Goal: Task Accomplishment & Management: Complete application form

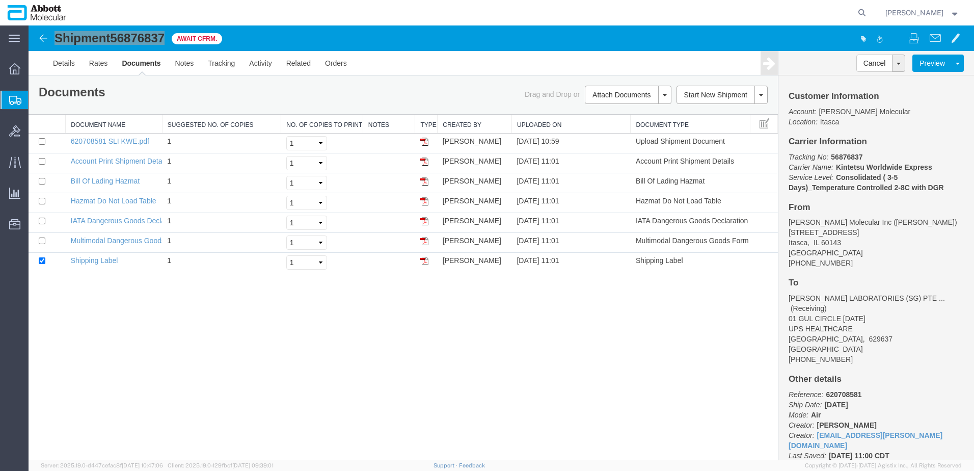
click at [0, 0] on span "Create from Template" at bounding box center [0, 0] width 0 height 0
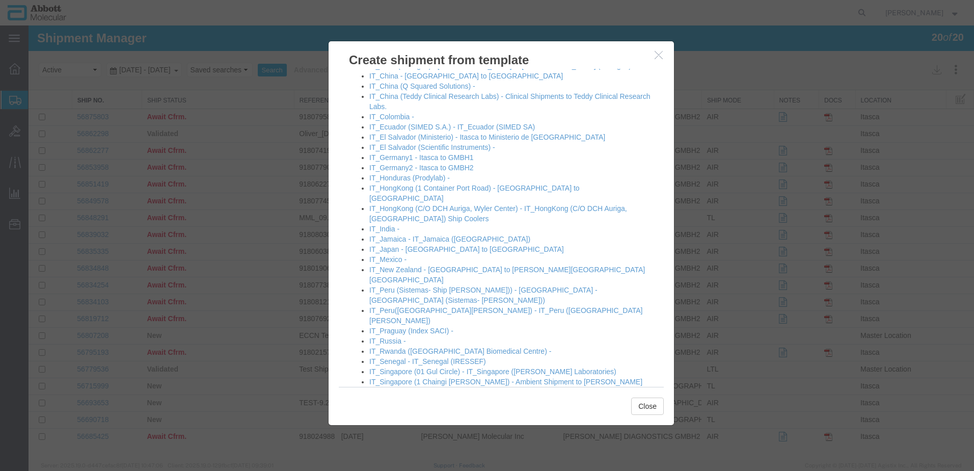
scroll to position [662, 0]
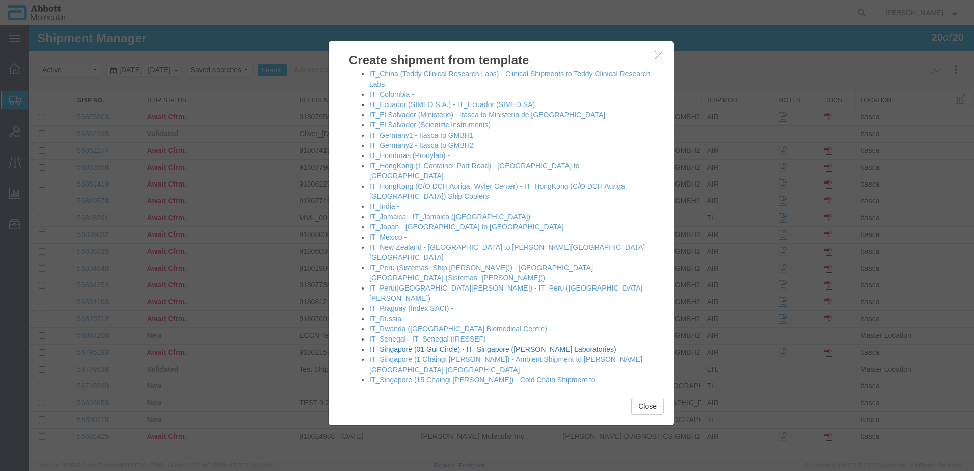
click at [421, 345] on link "IT_Singapore (01 Gul Circle) - IT_Singapore ([PERSON_NAME] Laboratories)" at bounding box center [492, 349] width 247 height 8
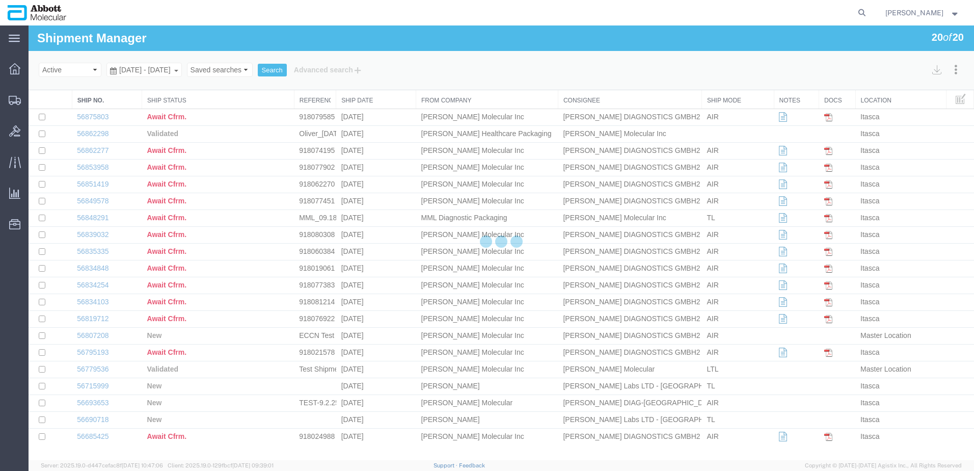
select select "48454"
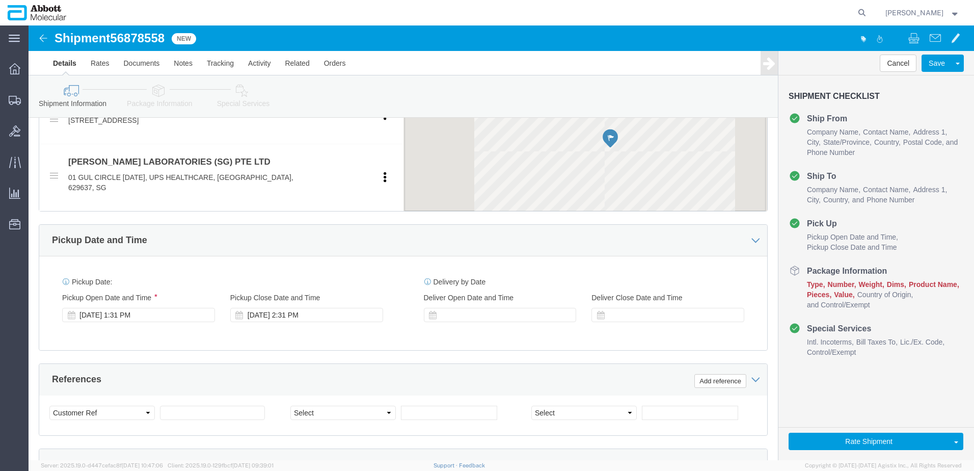
scroll to position [647, 0]
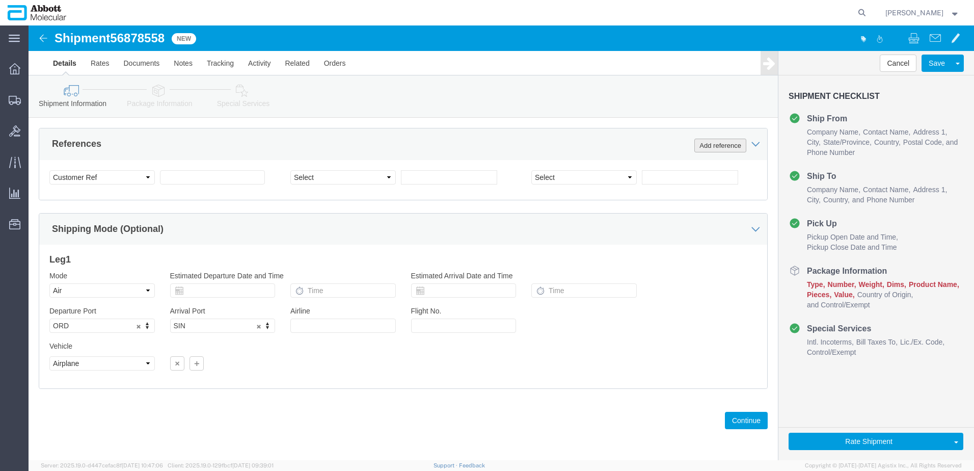
click button "Add reference"
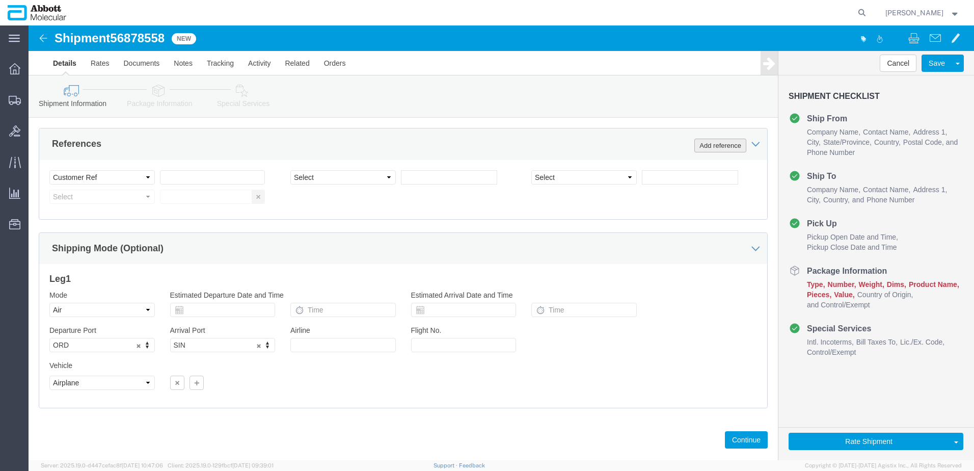
click button "Add reference"
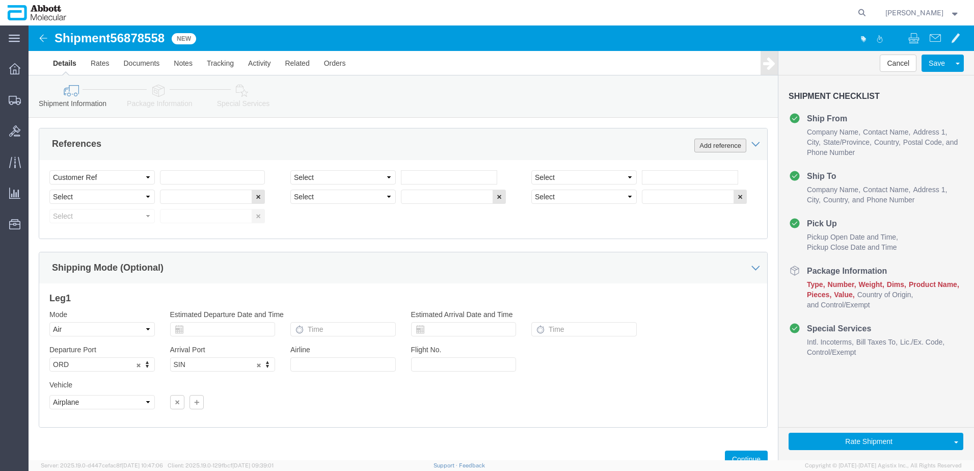
click button "Add reference"
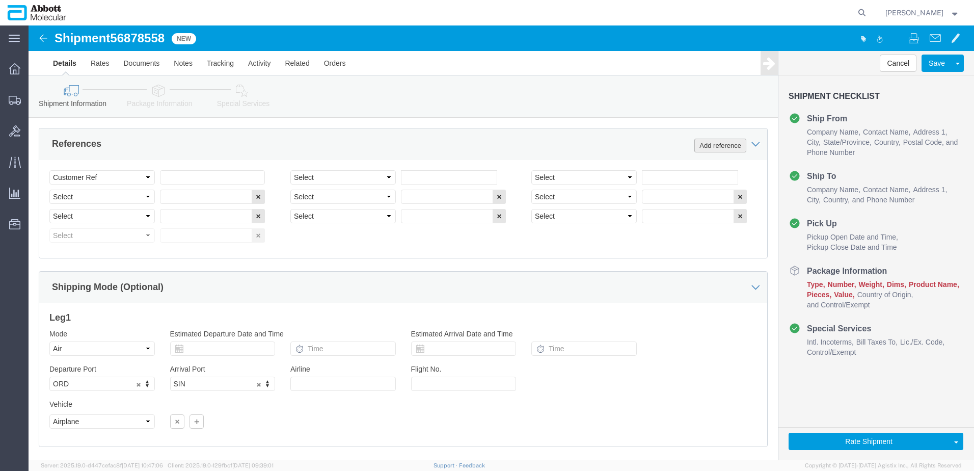
click button "Add reference"
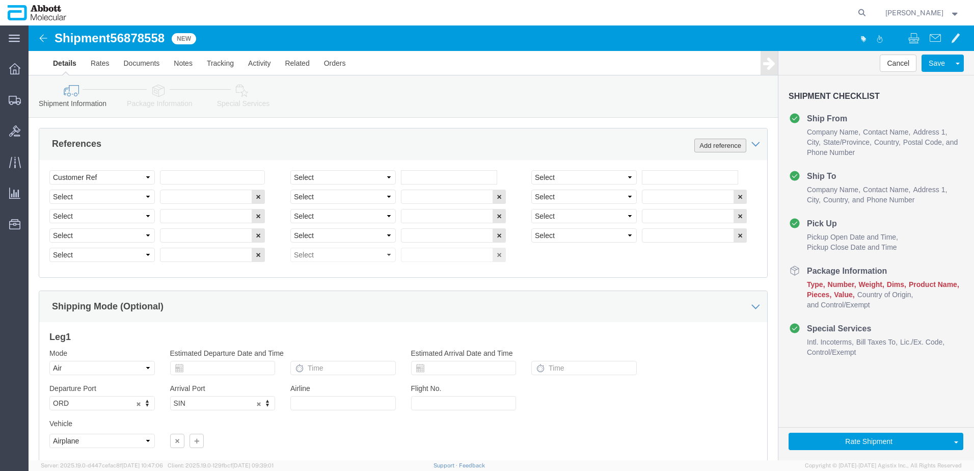
click button "Add reference"
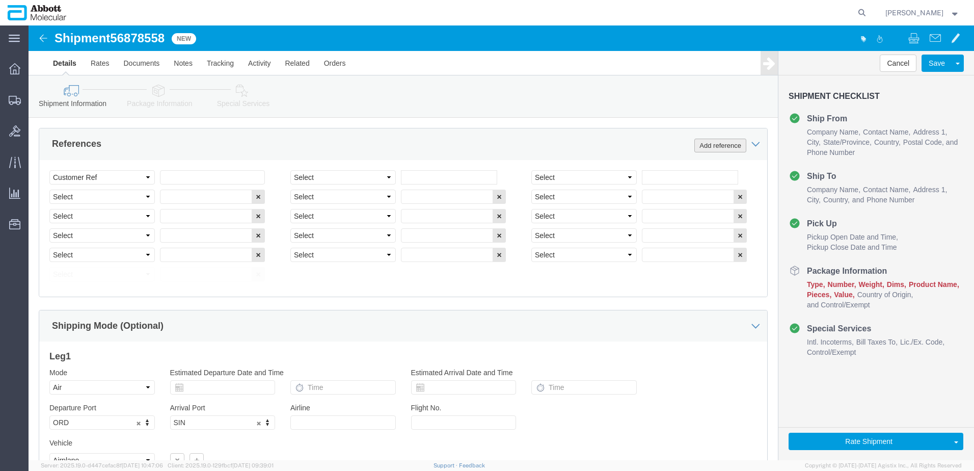
click button "Add reference"
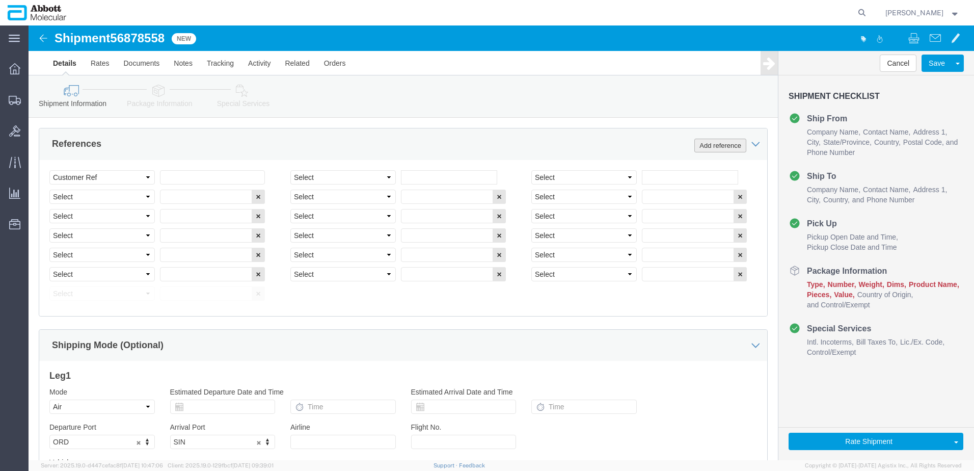
click button "Add reference"
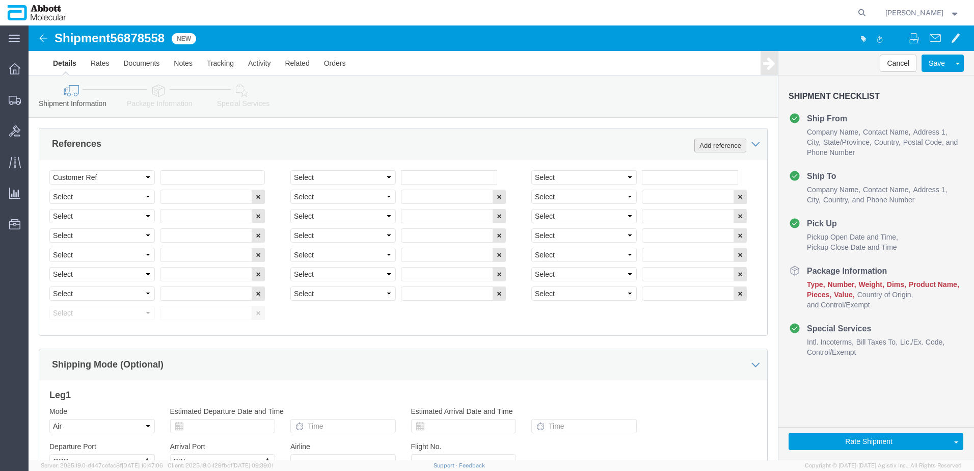
click button "Add reference"
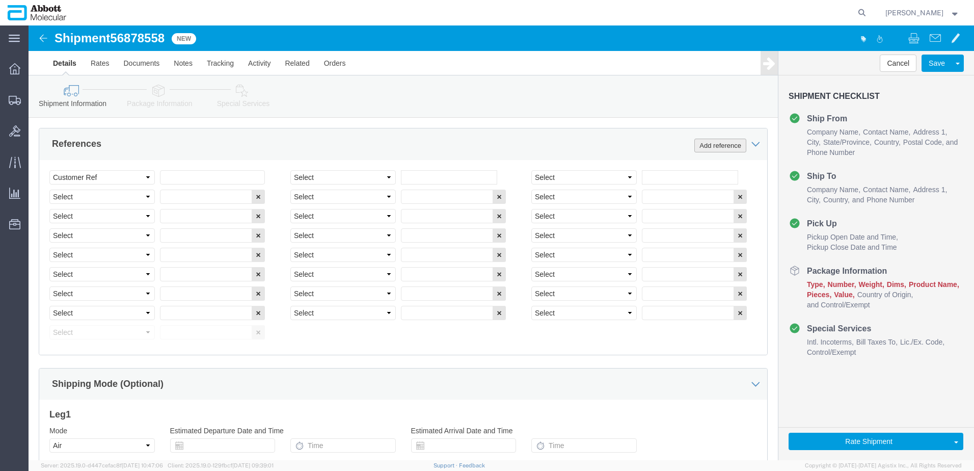
click button "Add reference"
drag, startPoint x: 153, startPoint y: 155, endPoint x: 163, endPoint y: 151, distance: 11.0
click input "text"
paste input "620716976"
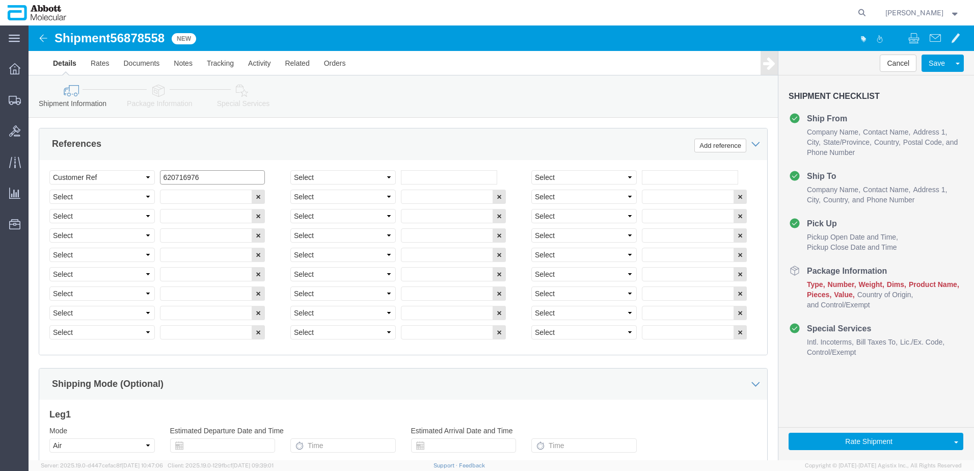
type input "620716976"
select select "INVOICE"
paste input "620716976"
type input "620716977"
select select "INVOICE"
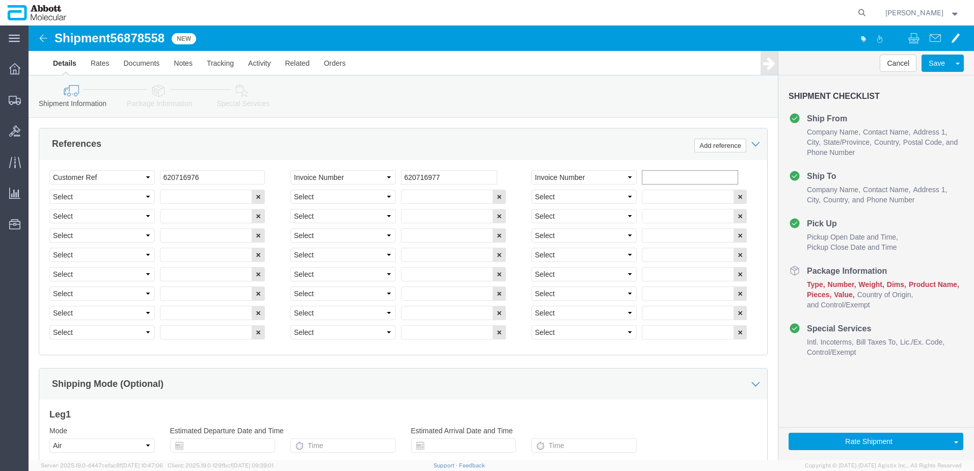
paste input "620716976"
type input "620716978"
select select "INVOICE"
paste input "620716976"
type input "620716979"
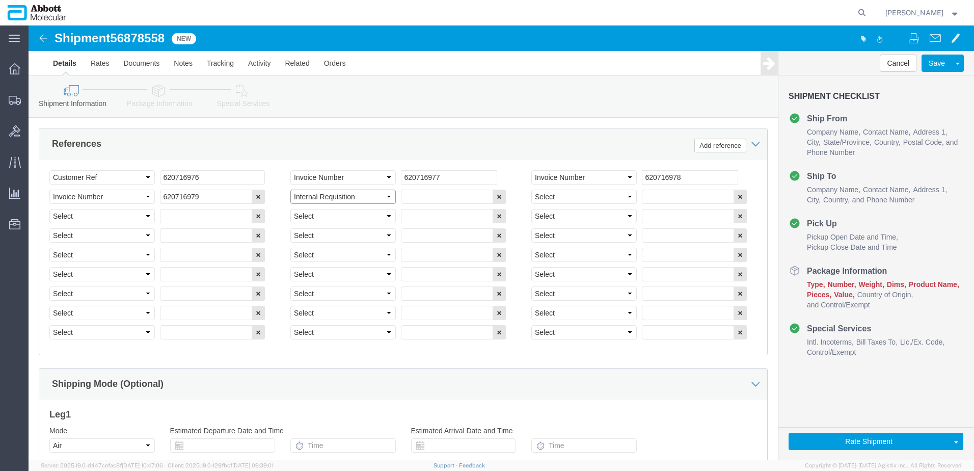
select select "INVOICE"
paste input "620716976"
type input "620716980"
select select "INVOICE"
paste input "620716980"
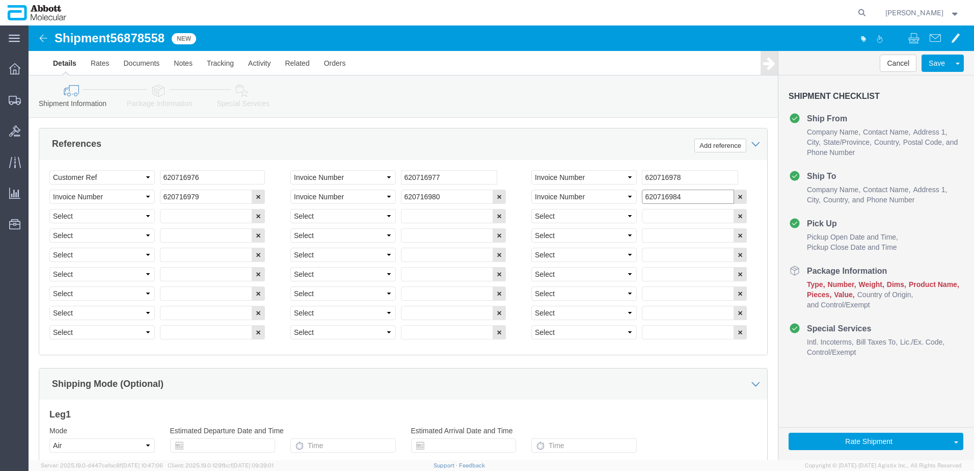
type input "620716984"
type input "620716981"
select select "INVOICE"
paste input "620716980"
type input "620716982"
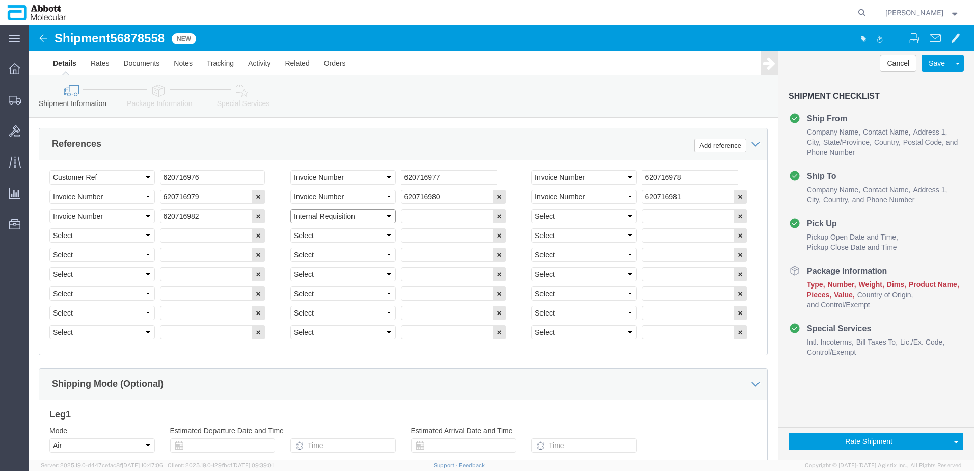
select select "INVOICE"
paste input "620716980"
type input "620716983"
select select "INVOICE"
paste input "620716980"
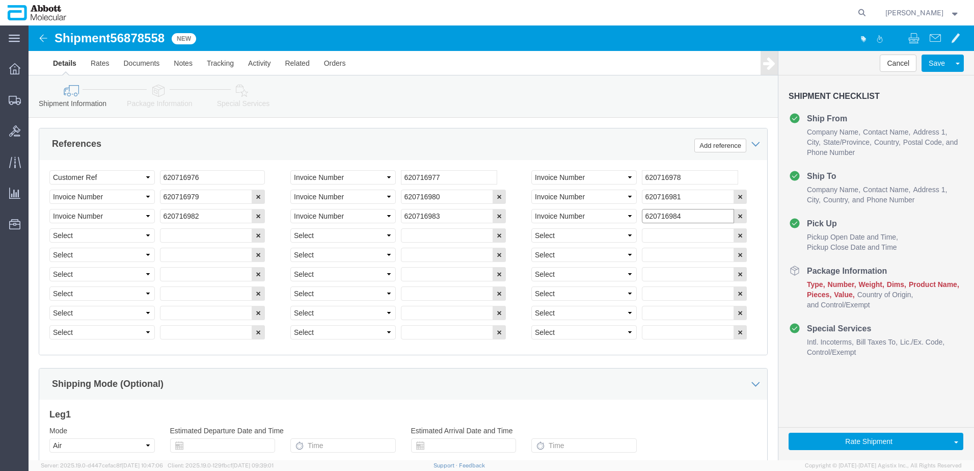
type input "620716984"
select select "INVOICE"
paste input "620716980"
type input "620716985"
select select "INVOICE"
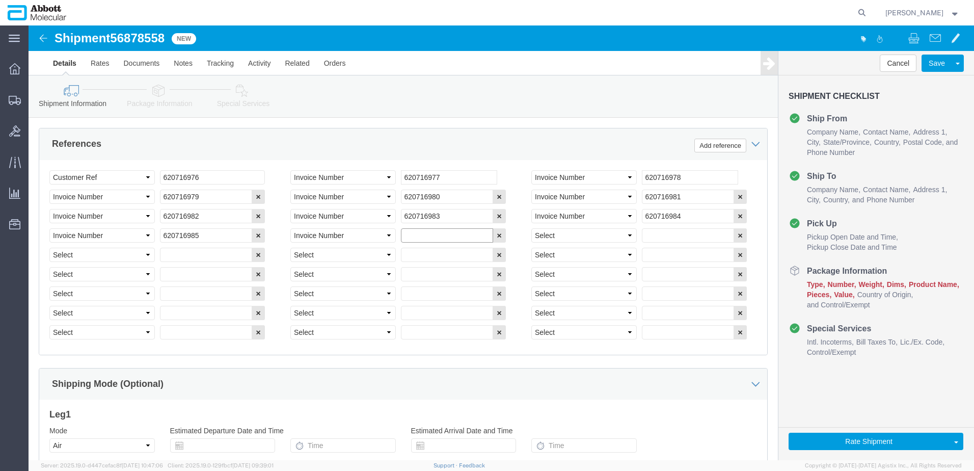
paste input "620716980"
type input "620716986"
select select "INVOICE"
paste input "620716980"
type input "620716987"
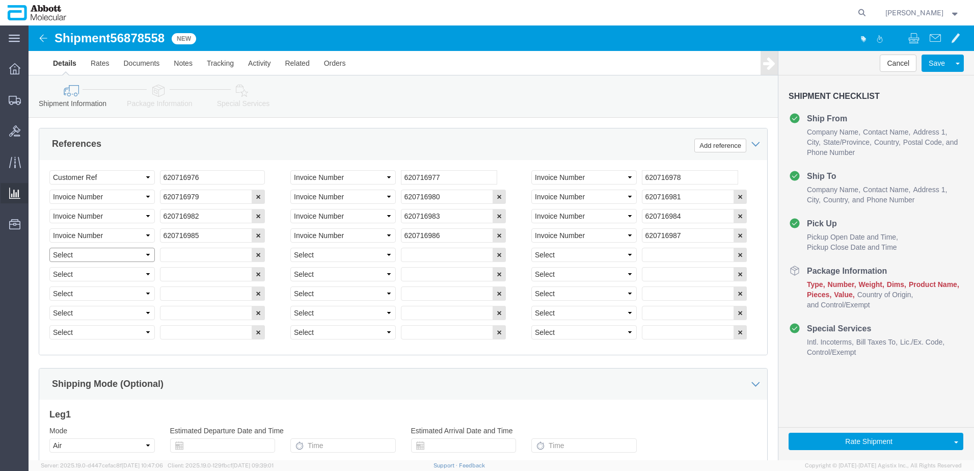
paste select "INTLREQ"
select select "INVOICE"
paste input "620716991"
type input "620716991"
select select "INVOICE"
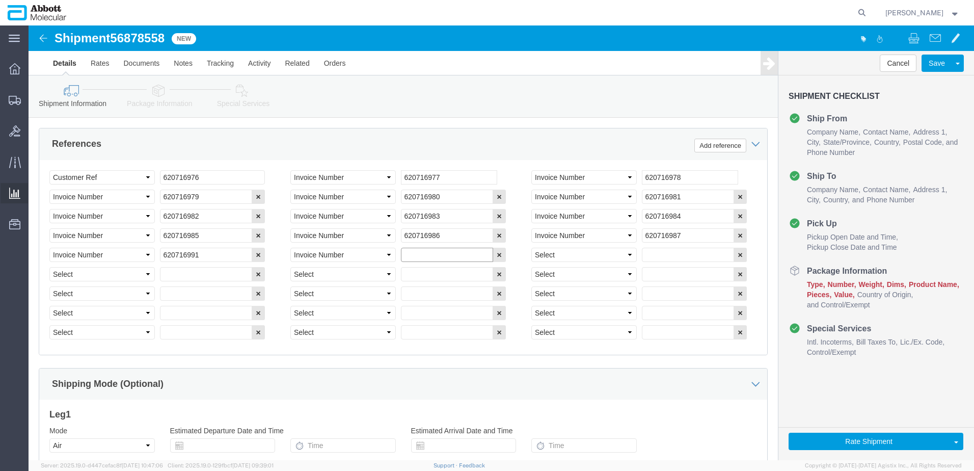
paste input "620716988"
type input "620716988"
select select "INVOICE"
paste input "620716988"
type input "620716989"
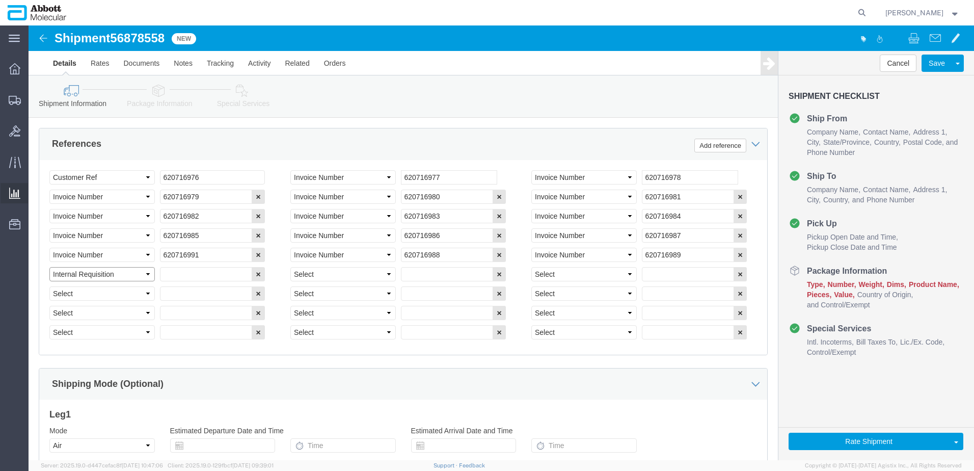
select select "INVOICE"
paste input "620716988"
type input "620716990"
select select "INVOICE"
paste input "620716990"
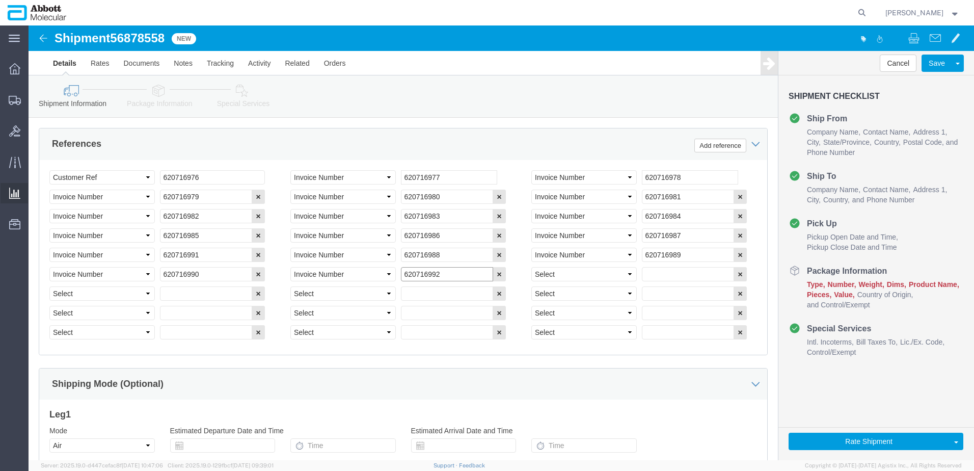
type input "620716992"
select select "INVOICE"
paste input "620716990"
type input "620716993"
select select "INVOICE"
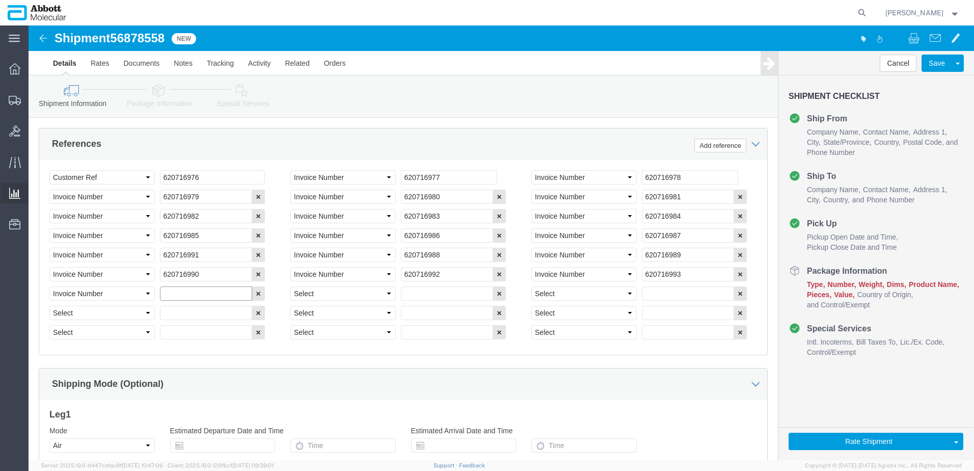
paste input "620716990"
type input "620716994"
select select "INVOICE"
paste input "620716990"
type input "620716995"
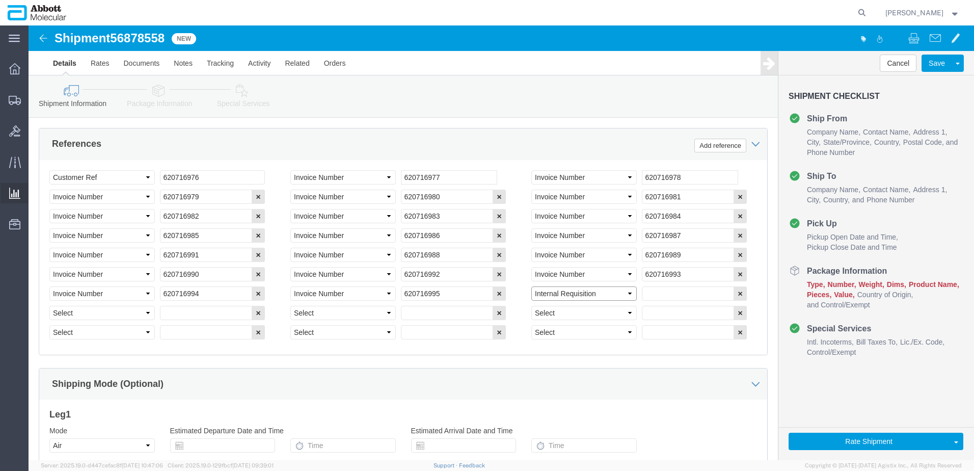
select select "INVOICE"
paste input "620716990"
type input "620716996"
select select "INVOICE"
paste input "620716990"
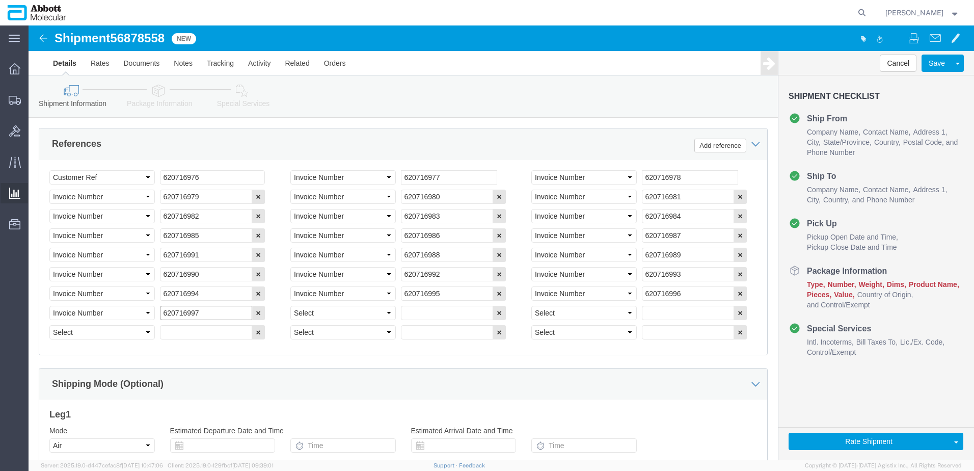
type input "620716997"
select select "INVOICE"
paste input "620716990"
type input "620716998"
select select "INTLREQ"
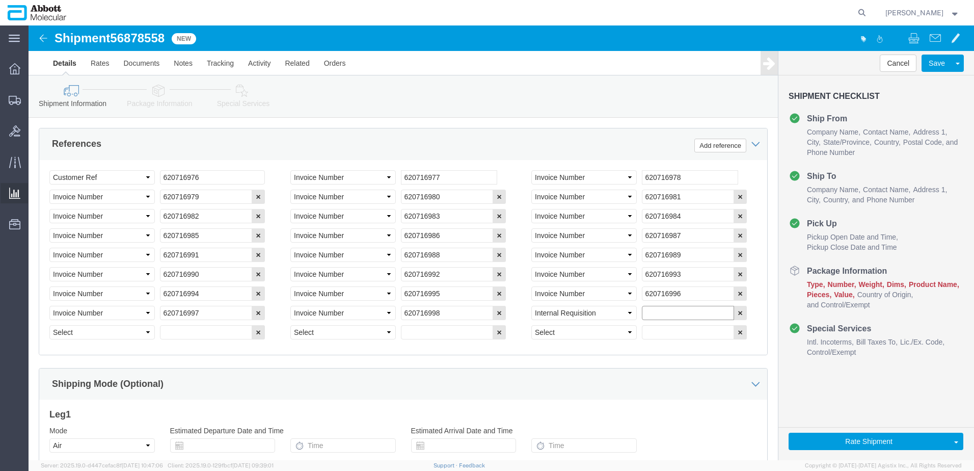
paste input "620716990"
type input "620716990"
select select "INVOICE"
paste input "9"
type input "620716999"
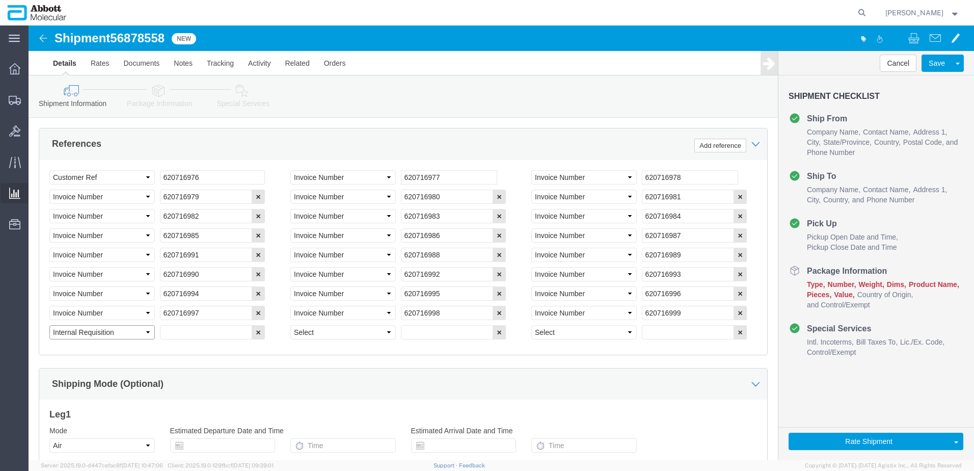
select select "INVOICE"
paste input "620716990"
type input "620717000"
select select "INVOICE"
paste input "620729201"
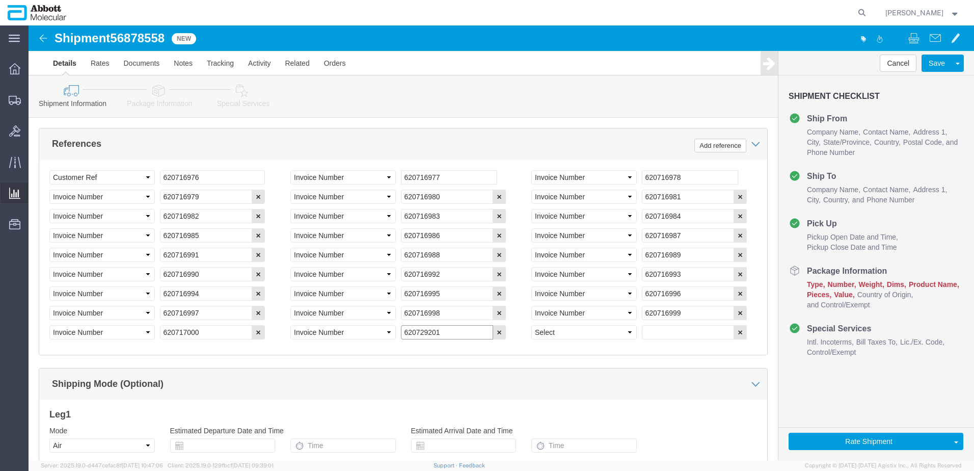
type input "620729201"
select select "INVOICE"
paste input "620729201"
type input "620729202"
click input "620716976"
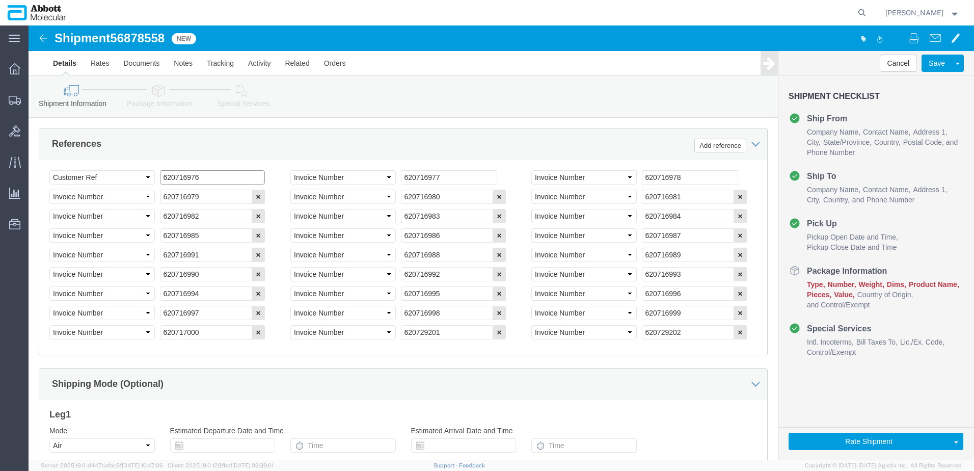
click input "620716976"
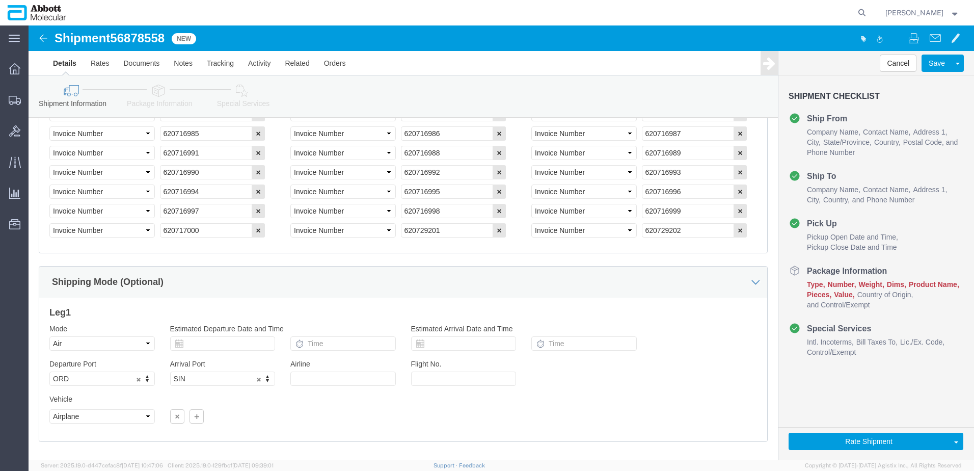
scroll to position [801, 0]
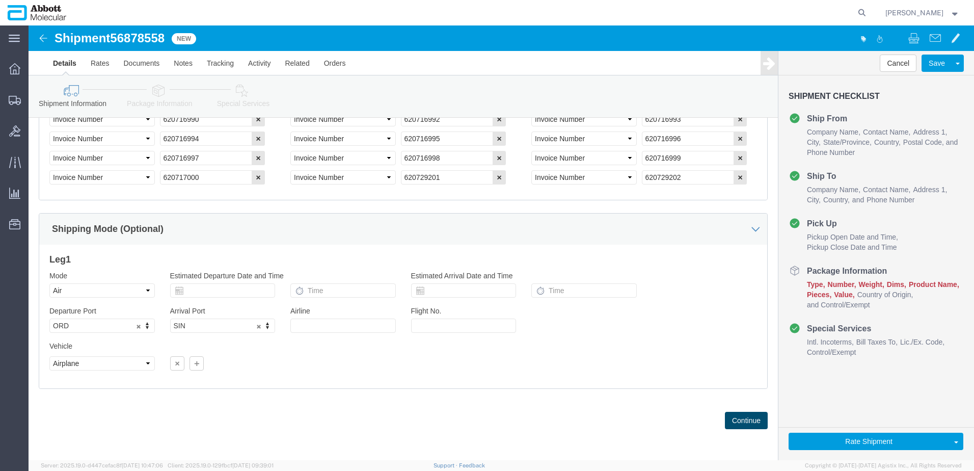
click button "Continue"
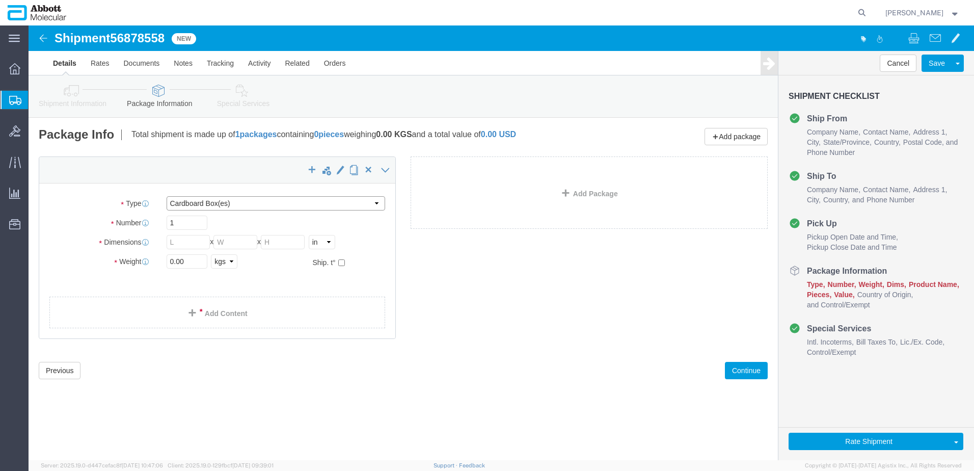
click select "Select Box (B) Box (C) Box (D) Cardboard Box(es) Crate (Instrument) Crate(s) En…"
select select "PLSH"
click select "Select Box (B) Box (C) Box (D) Cardboard Box(es) Crate (Instrument) Crate(s) En…"
type input "58.00"
type input "52.00"
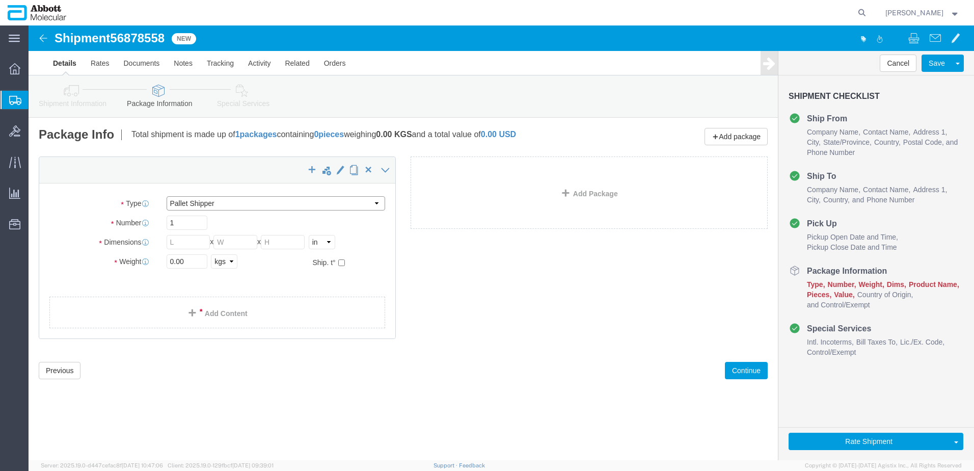
type input "54.00"
drag, startPoint x: 163, startPoint y: 234, endPoint x: 21, endPoint y: 227, distance: 141.3
click div "Weight 0.00 Select kgs lbs Ship. t°"
type input "380"
click input "checkbox"
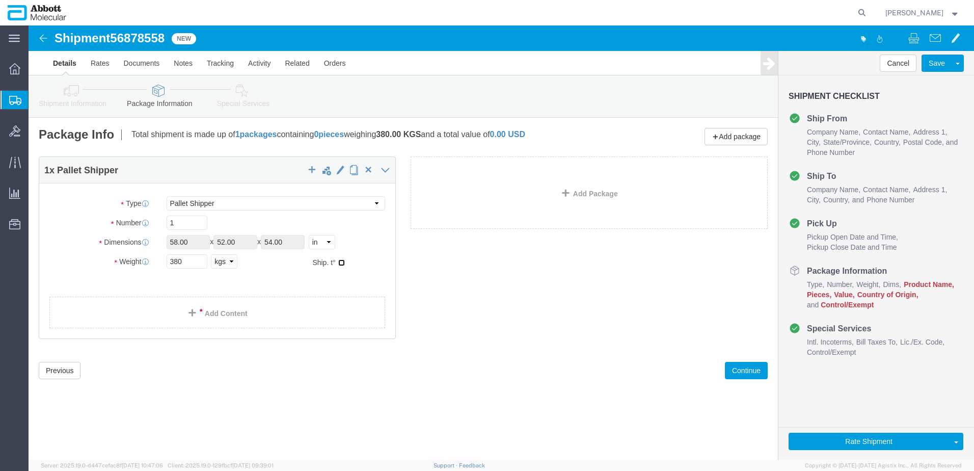
checkbox input "true"
drag, startPoint x: 168, startPoint y: 317, endPoint x: 231, endPoint y: 294, distance: 67.2
type input "FROZEN"
click link "Add Package"
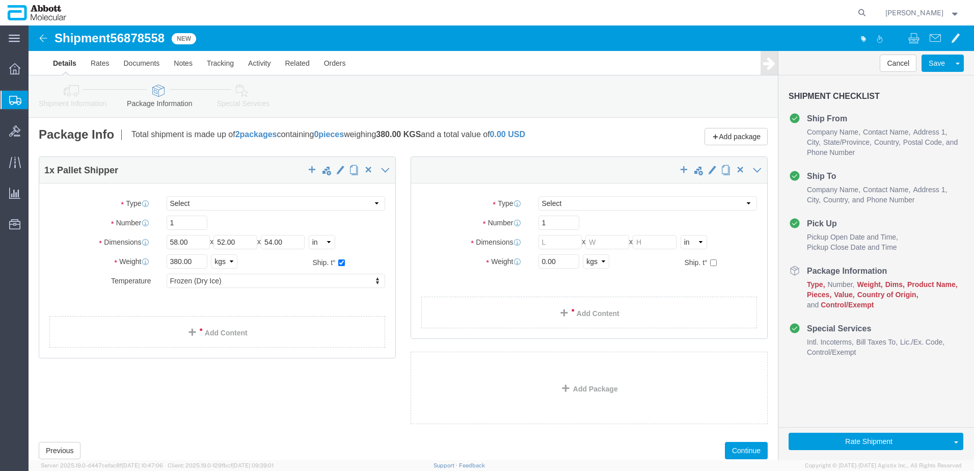
select select "PLSH"
drag, startPoint x: 585, startPoint y: 177, endPoint x: 568, endPoint y: 182, distance: 18.5
click select "Select Box (B) Box (C) Box (D) Cardboard Box(es) Crate (Instrument) Crate(s) En…"
select select "BOXC"
click select "Select Box (B) Box (C) Box (D) Cardboard Box(es) Crate (Instrument) Crate(s) En…"
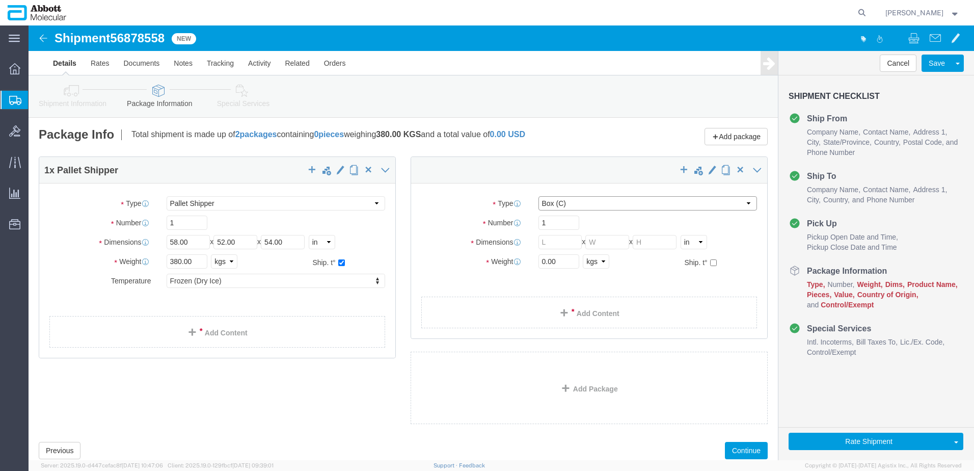
type input "22.00"
type input "18.00"
drag, startPoint x: 528, startPoint y: 238, endPoint x: 436, endPoint y: 236, distance: 92.3
click div "Weight 0.00 Select kgs lbs Ship. t°"
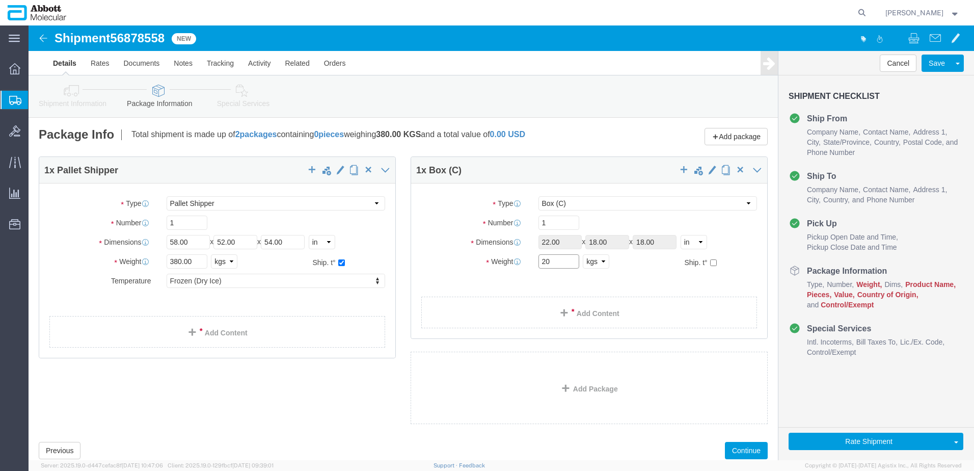
type input "20"
click input "checkbox"
checkbox input "true"
type input "FROM_2_TO_8"
click link "Add Content"
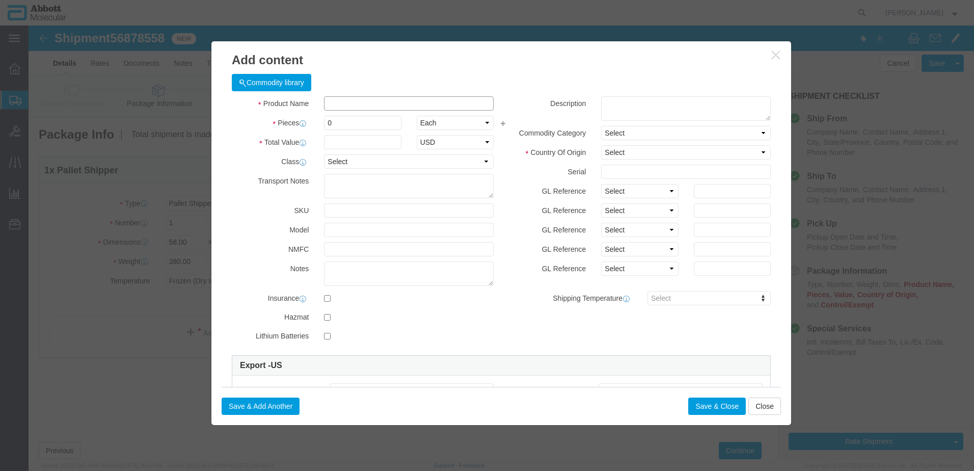
click input "text"
type input "02G3490"
click td "Model: 02G3490"
type input "1"
select select
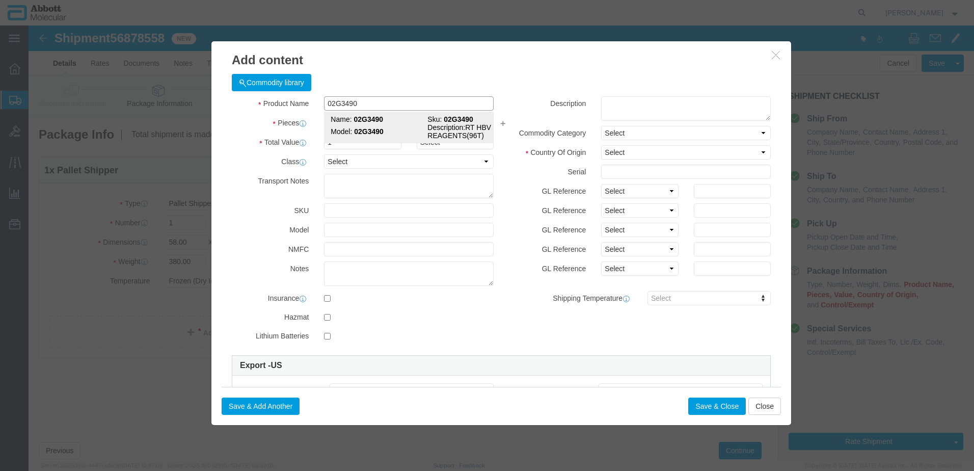
select select "US"
type input "3822190080"
select select "BIS"
checkbox input "false"
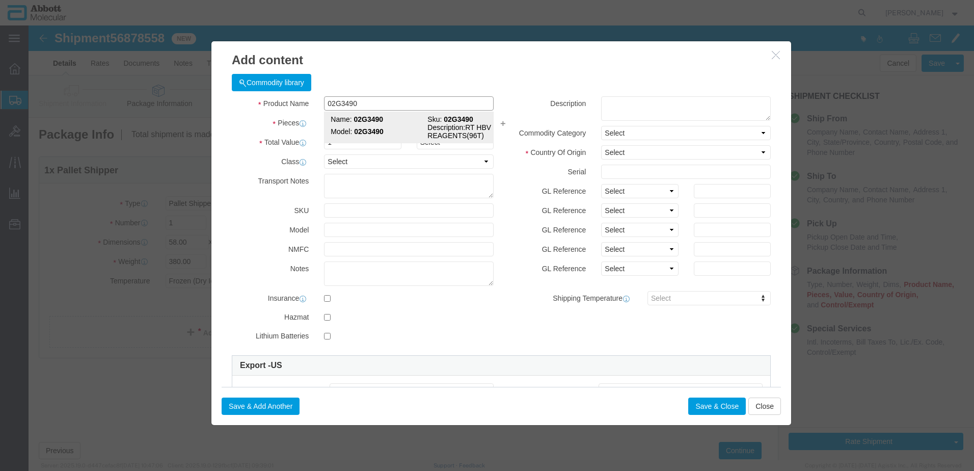
type input "02G3490"
type textarea "RT HBV REAGENTS(96T)"
select select "NLR"
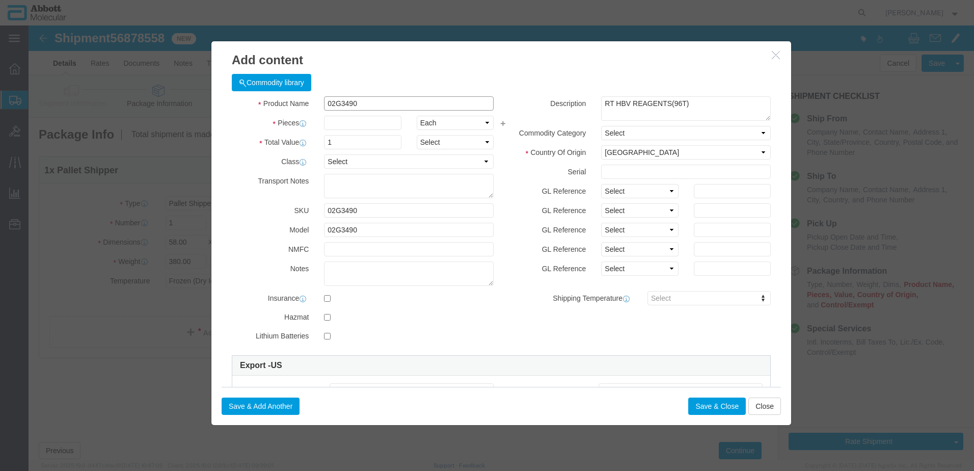
type input "02G3490"
type input "50"
drag, startPoint x: 595, startPoint y: 167, endPoint x: 594, endPoint y: 173, distance: 6.2
click select "Select Account Type Activity ID Airline Appointment Number ASN Batch Number Bil…"
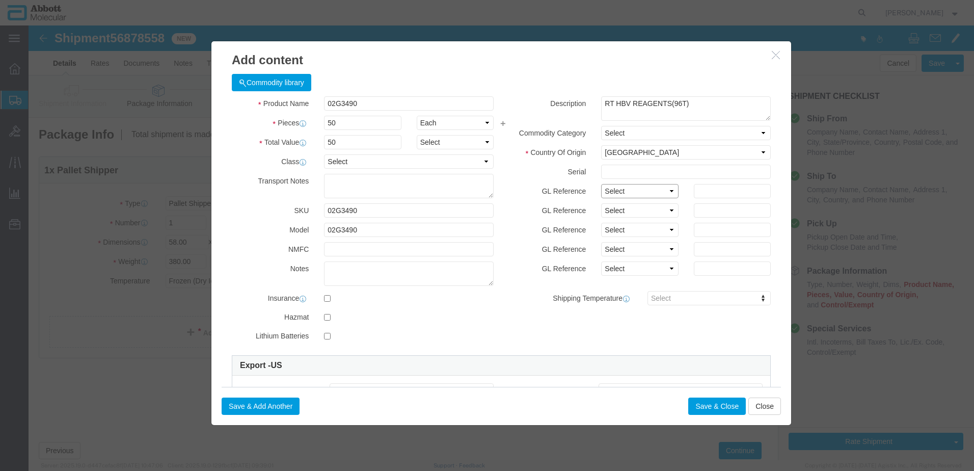
select select "BATCH_NUMBER"
click select "Select Account Type Activity ID Airline Appointment Number ASN Batch Number Bil…"
type input "415834"
click button "Save & Add Another"
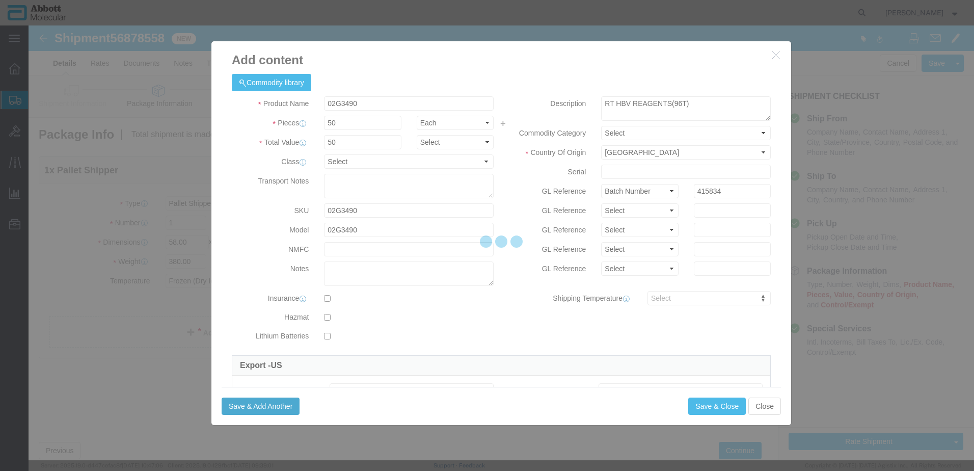
select select "EA"
select select
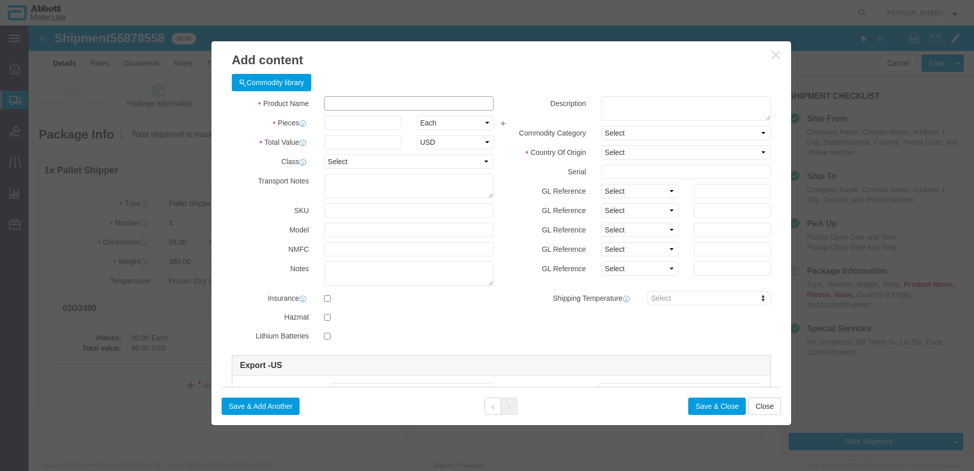
click input "text"
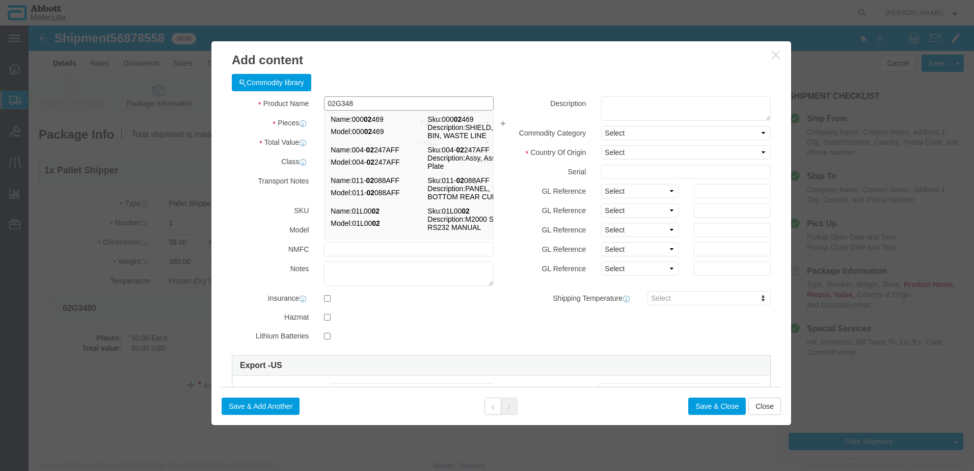
type input "02G3480"
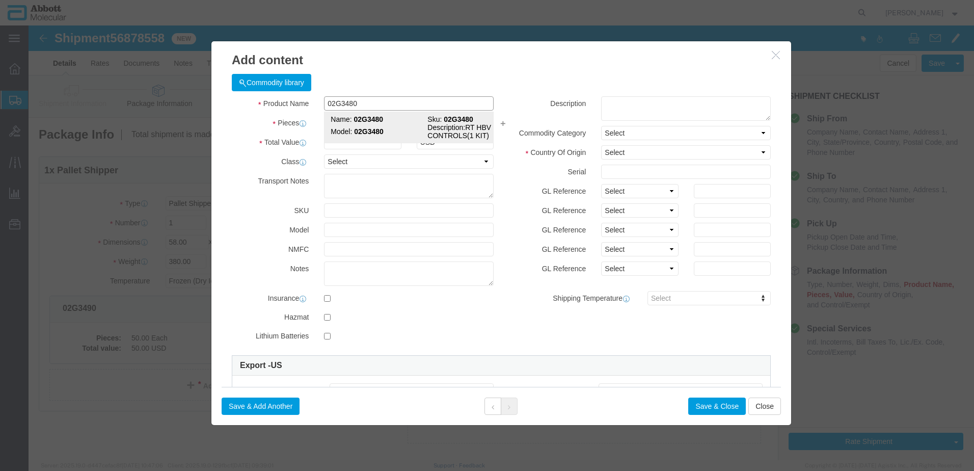
click td "Name: 02G3480"
type input "1"
select select
select select "US"
type input "3822190080"
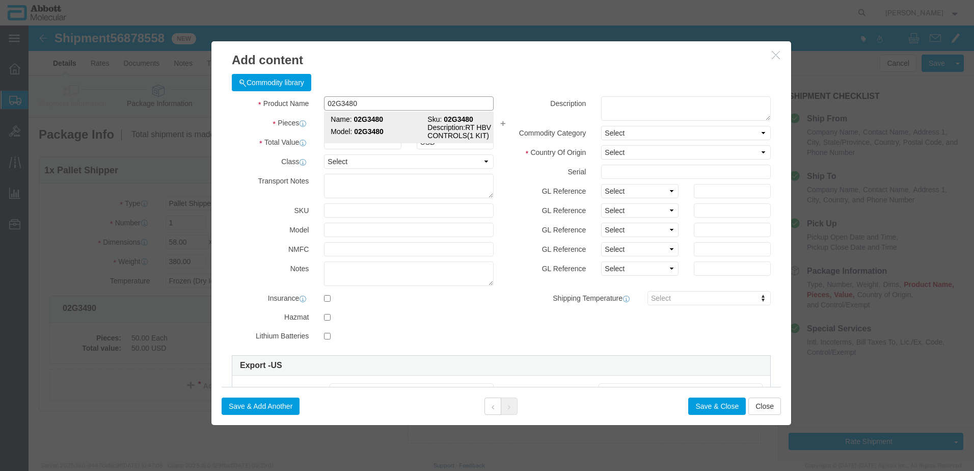
select select "BIS"
checkbox input "false"
type input "02G3480"
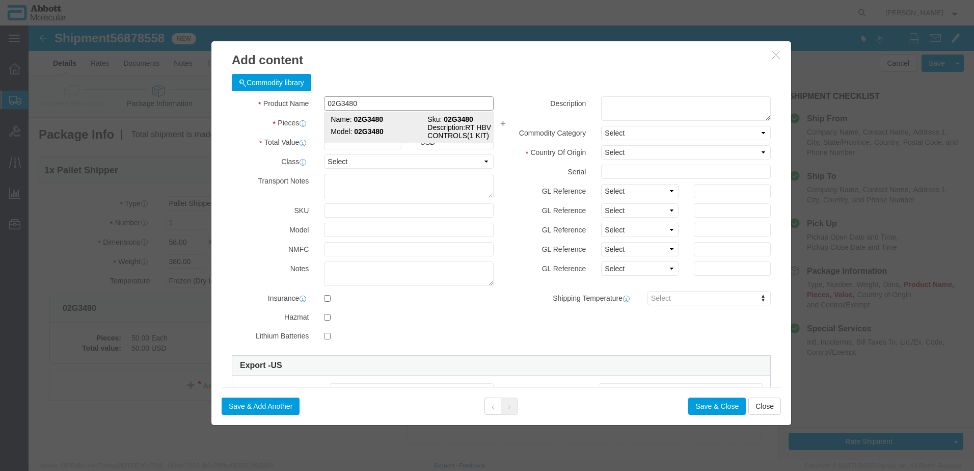
type textarea "RT HBV CONTROLS(1 KIT)"
select select "NLR"
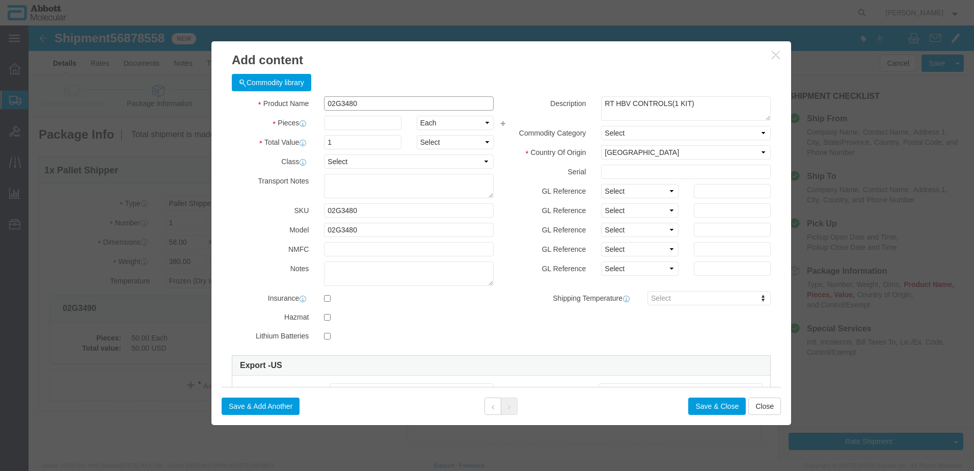
type input "02G3480"
type input "10"
click select "Select Account Type Activity ID Airline Appointment Number ASN Batch Number Bil…"
select select "BATCH_NUMBER"
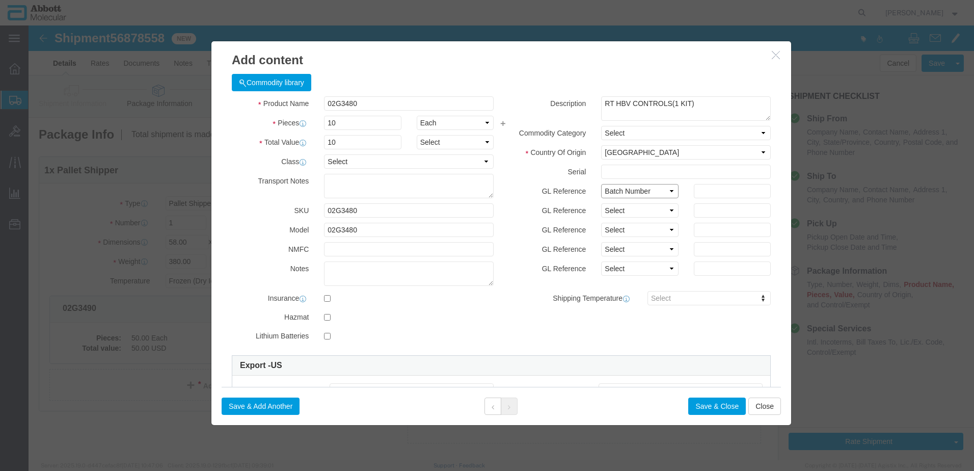
click select "Select Account Type Activity ID Airline Appointment Number ASN Batch Number Bil…"
type input "419583"
click button "Save & Add Another"
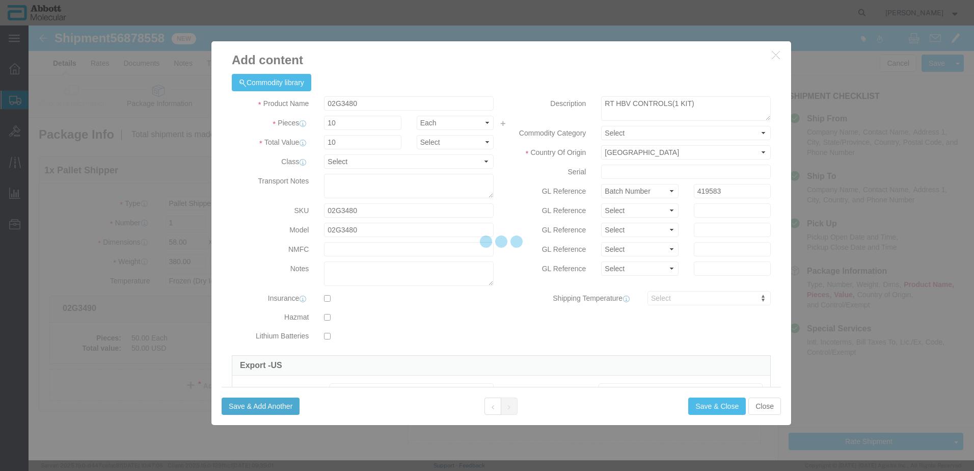
select select "EA"
select select
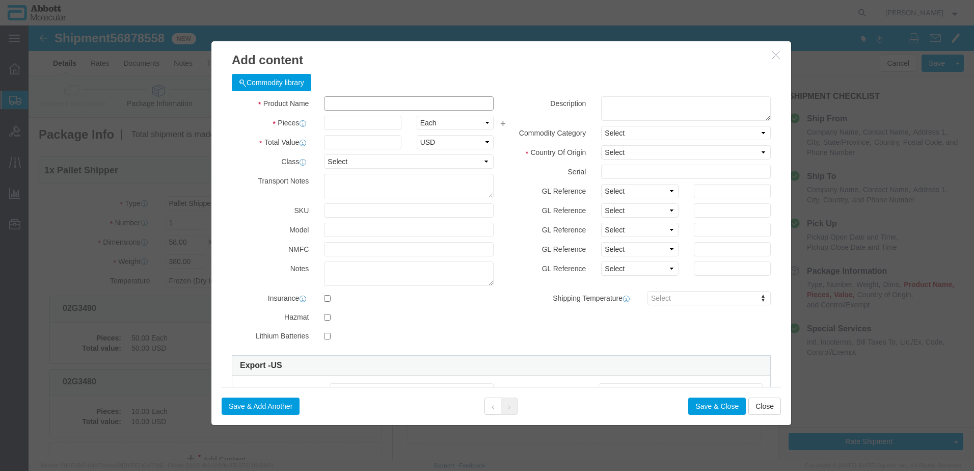
click input "text"
type input "06J9301"
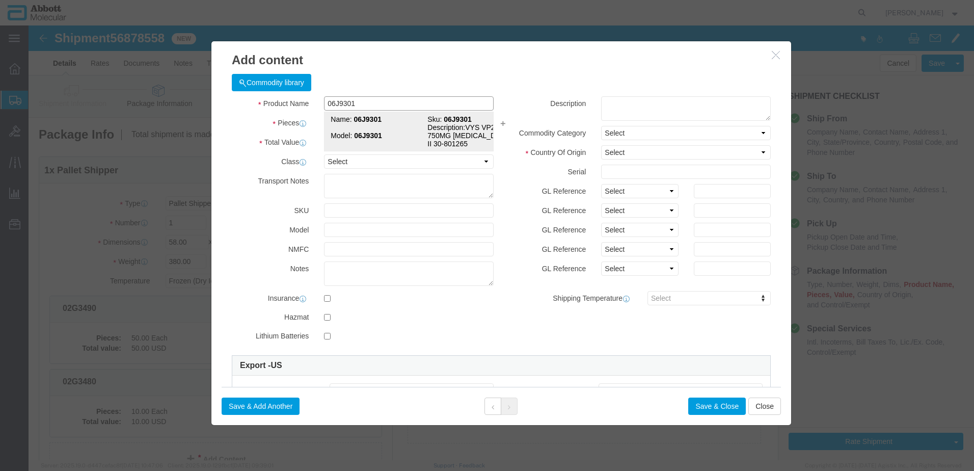
click strong "06J9301"
type input "1"
select select
select select "US"
type input "3507907000"
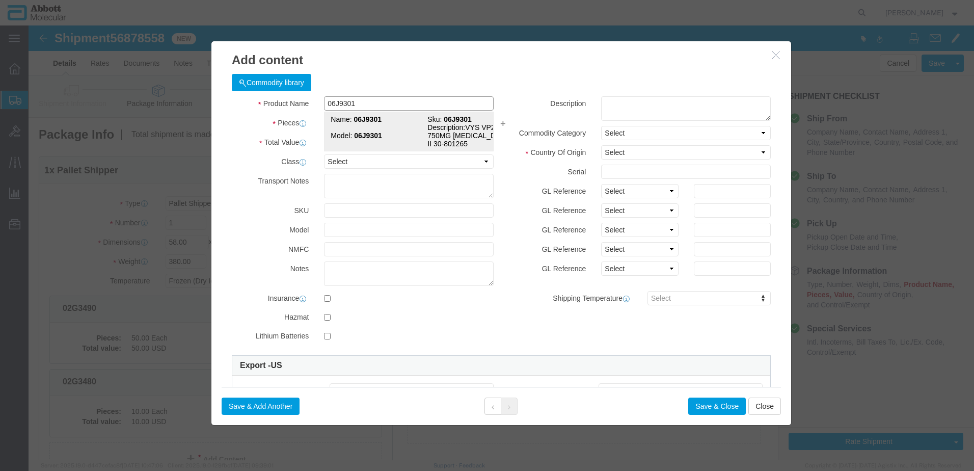
select select "BIS"
checkbox input "false"
type input "06J9301"
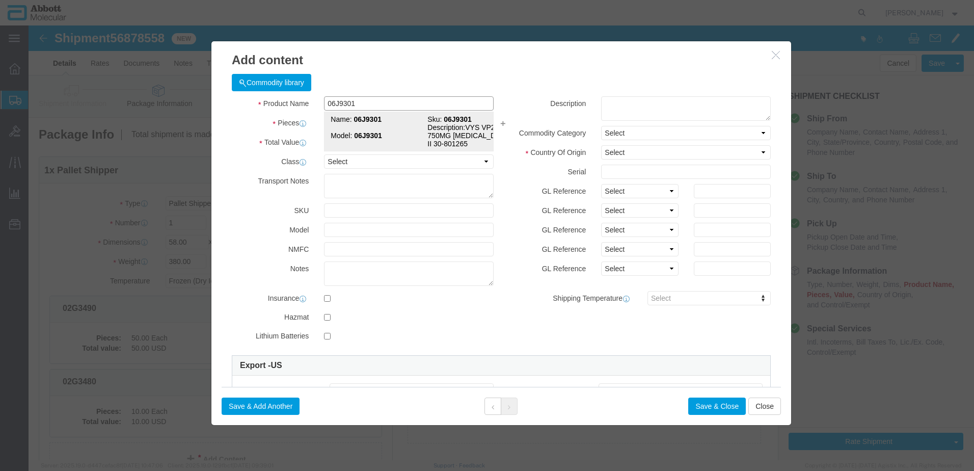
type textarea "VYS VP2000 750MG [MEDICAL_DATA] II 30-801265"
select select "NLR"
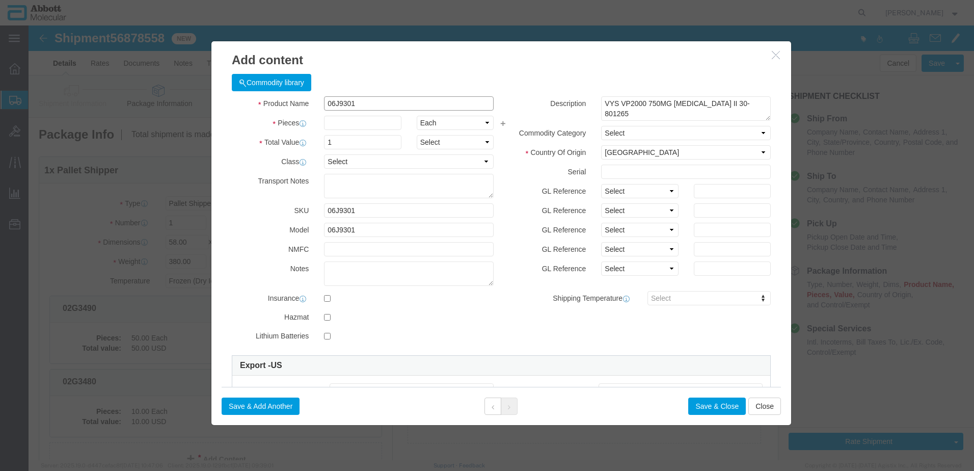
type input "06J9301"
type input "1"
drag, startPoint x: 589, startPoint y: 165, endPoint x: 594, endPoint y: 173, distance: 9.6
click select "Select Account Type Activity ID Airline Appointment Number ASN Batch Number Bil…"
select select "BATCH_NUMBER"
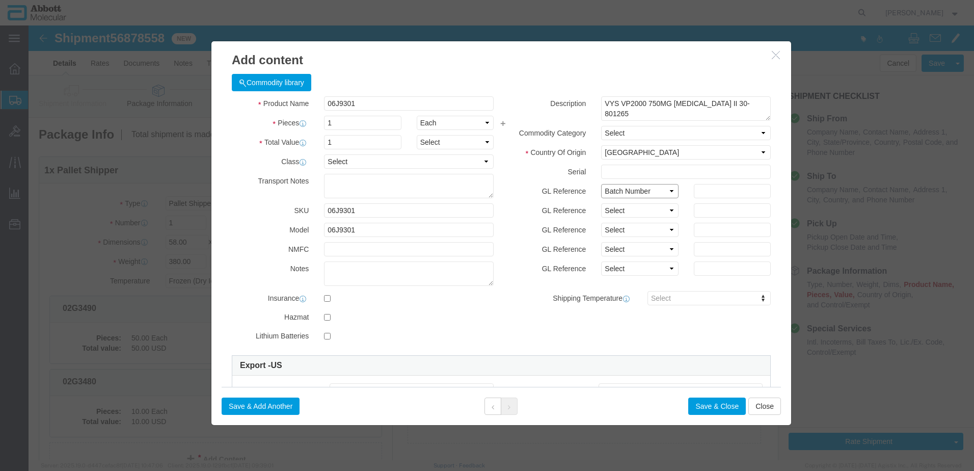
click select "Select Account Type Activity ID Airline Appointment Number ASN Batch Number Bil…"
type input "412940"
click button "Save & Add Another"
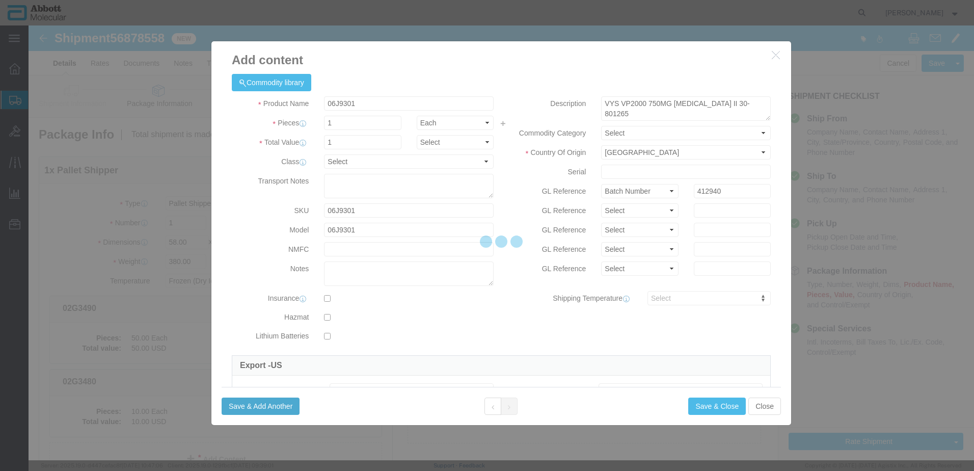
select select "EA"
select select
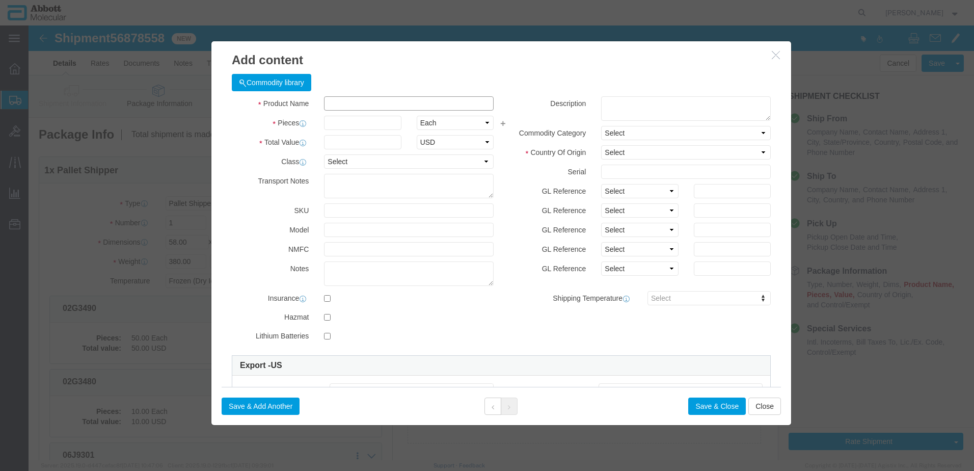
click div "Commodity library Product Name 06J9301 Pieces Select Bag Barrels 100Board Feet …"
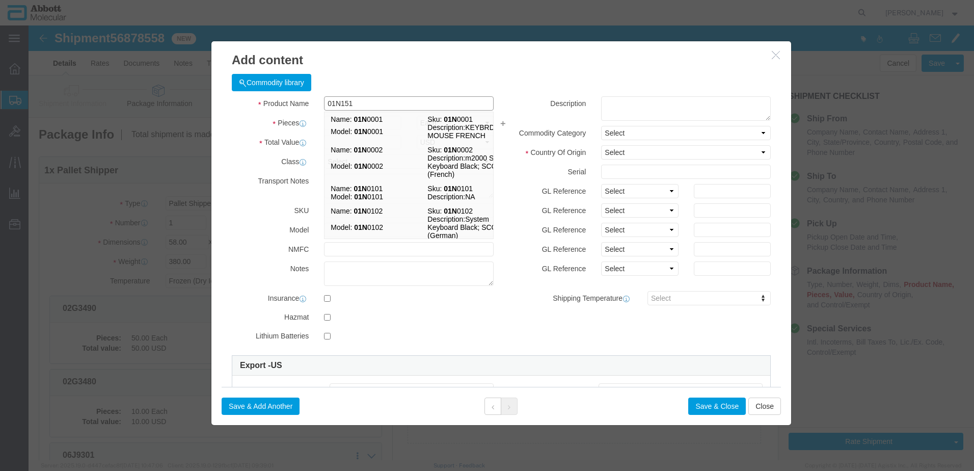
type input "01N1510"
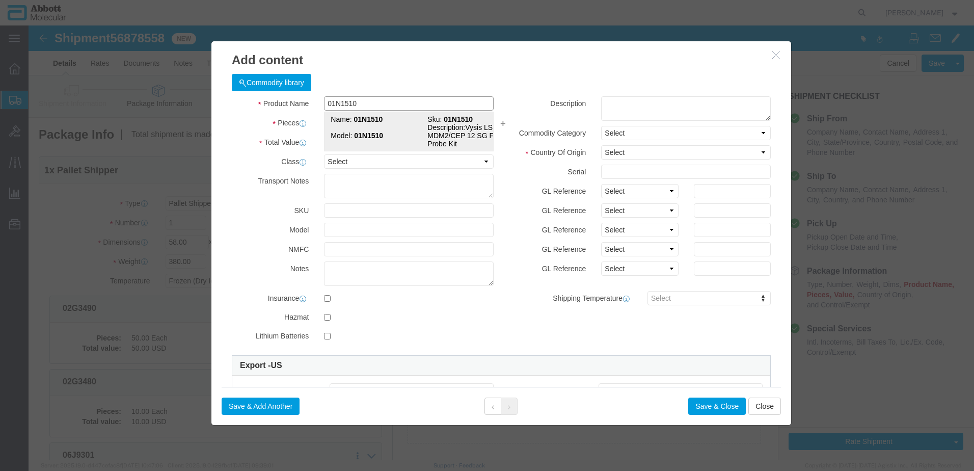
click strong "01N1510"
type input "1"
select select
select select "US"
type input "FROZEN"
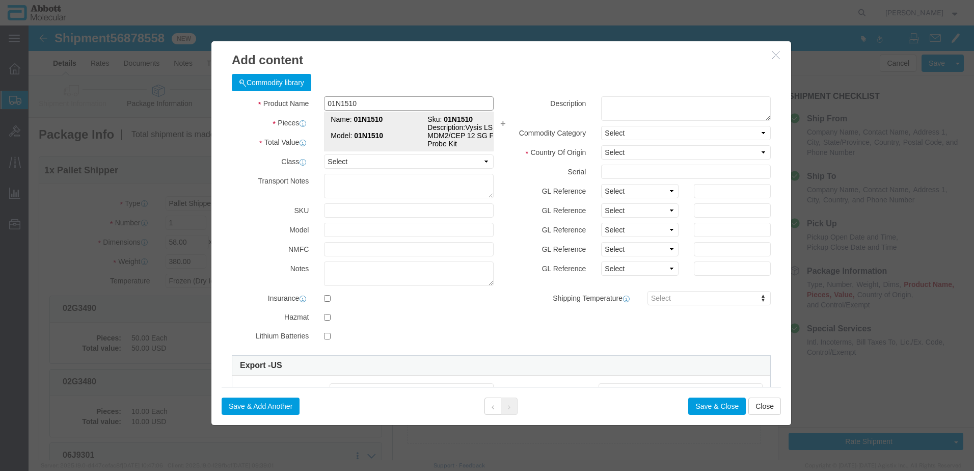
type input "3822190080"
select select "BIS"
checkbox input "false"
type input "01N1510"
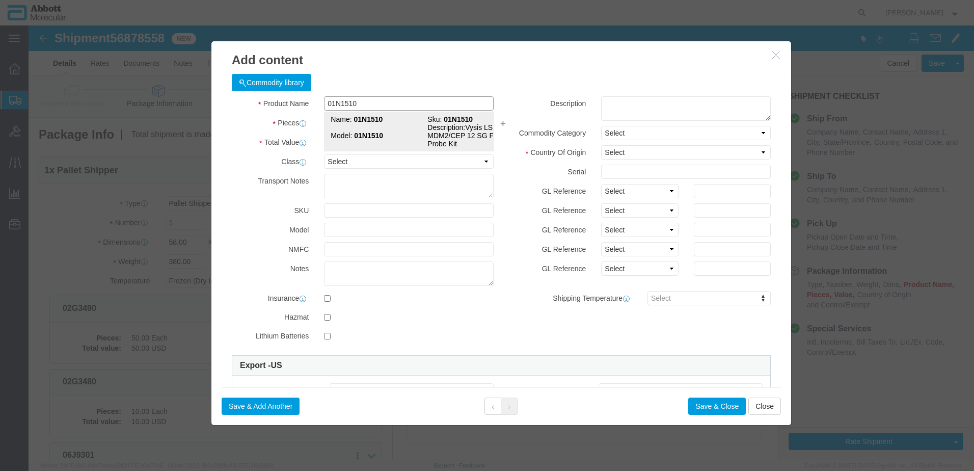
type input "01N1510"
type textarea "Vysis LSI MDM2/CEP 12 SG FISH Probe Kit"
select select "NLR"
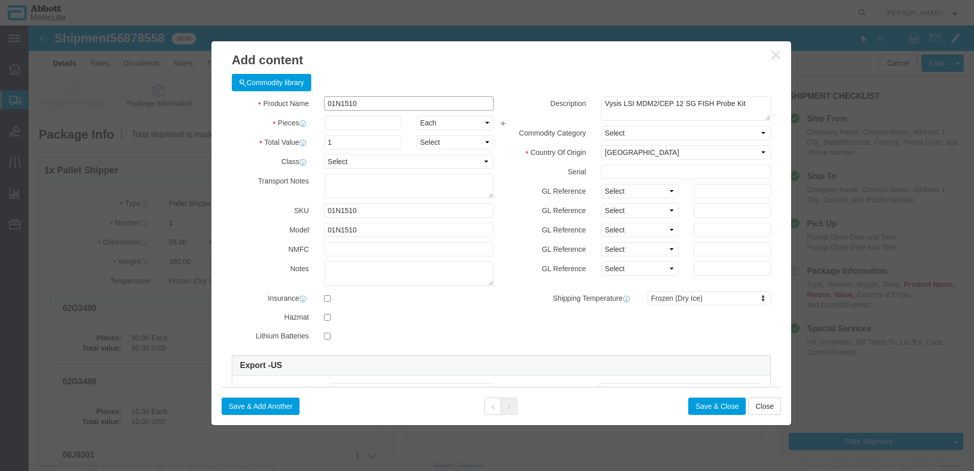
type input "01N1510"
drag, startPoint x: 597, startPoint y: 163, endPoint x: 595, endPoint y: 172, distance: 9.5
click select "Select Account Type Activity ID Airline Appointment Number ASN Batch Number Bil…"
click button "Save & Add Another"
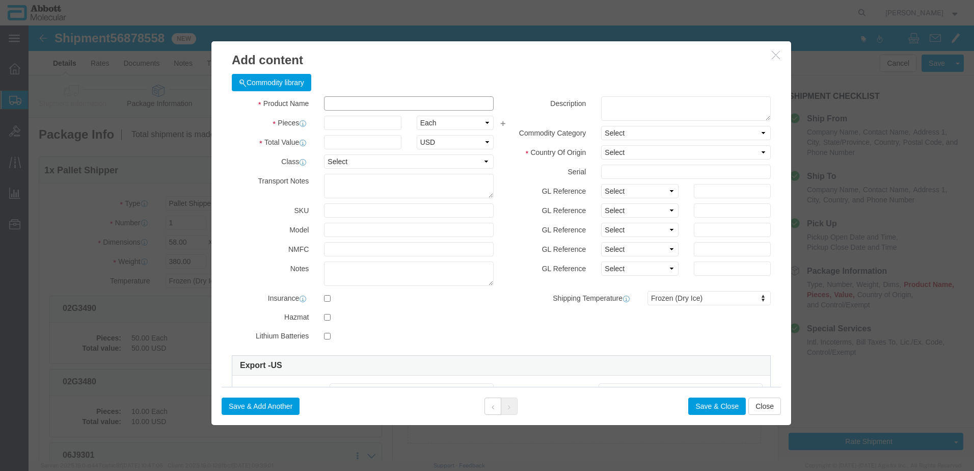
click input "text"
click input "06J5411"
click td "Name: 06J5411"
click select "Select Account Type Activity ID Airline Appointment Number ASN Batch Number Bil…"
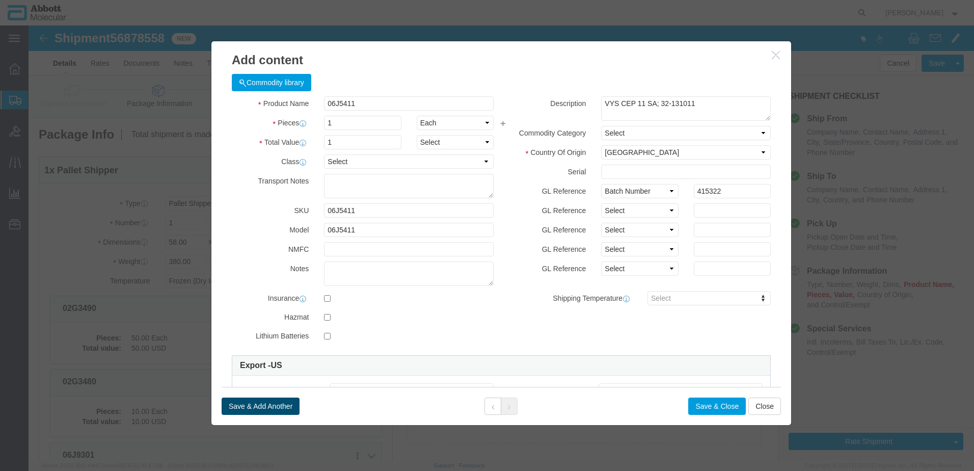
click button "Save & Add Another"
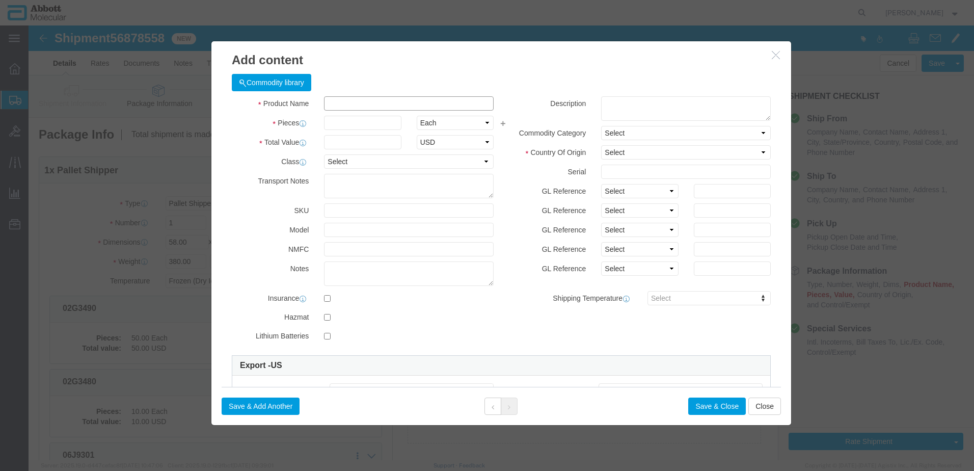
click input "text"
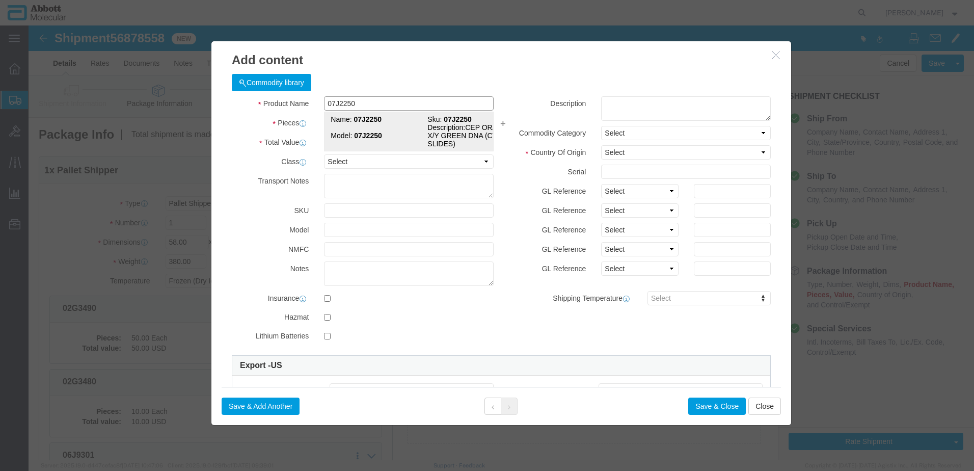
click td "Model: 07J2250"
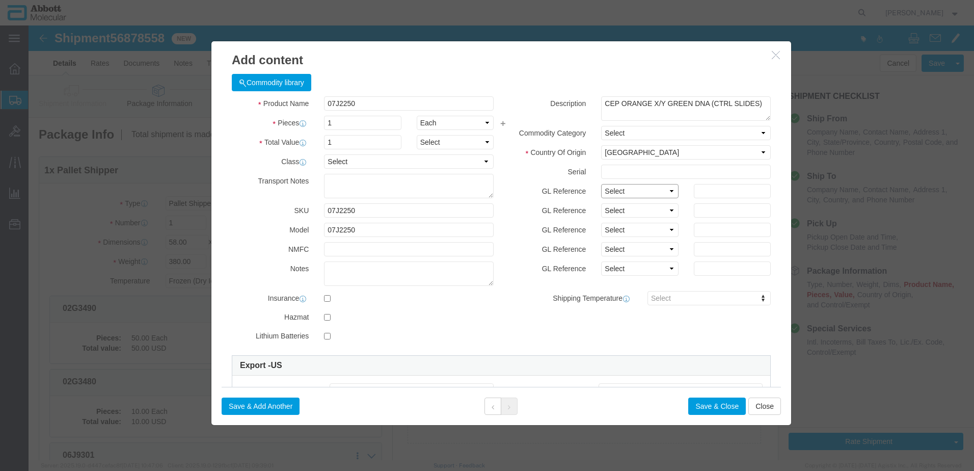
click select "Select Account Type Activity ID Airline Appointment Number ASN Batch Number Bil…"
click div "Save & Add Another Save & Close Close"
click button "Save & Add Another"
click input "text"
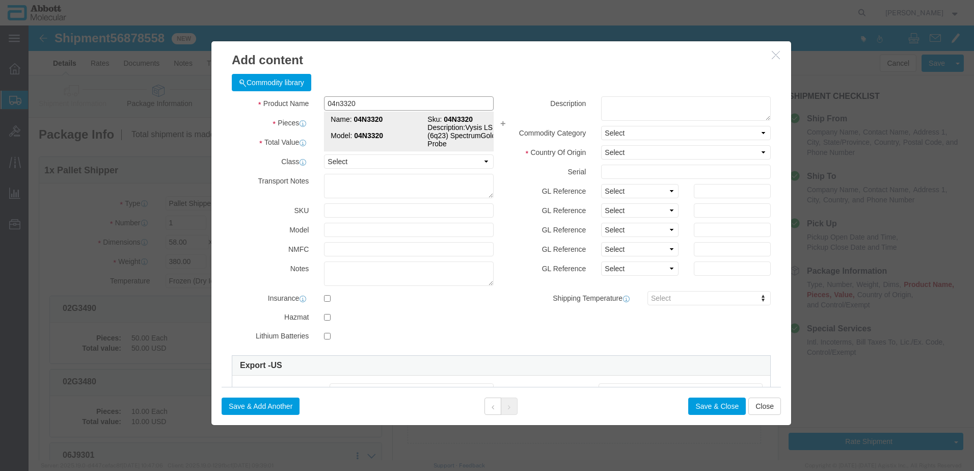
click td "Model: 04N3320"
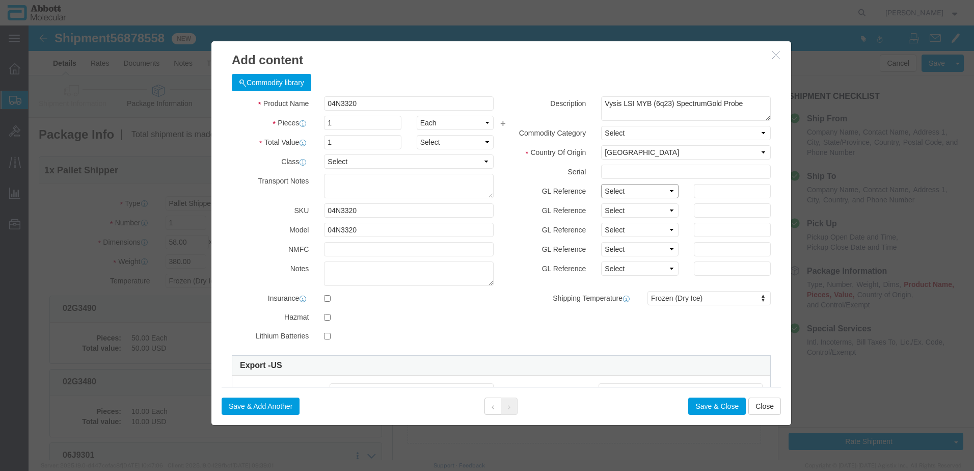
drag, startPoint x: 625, startPoint y: 165, endPoint x: 617, endPoint y: 173, distance: 11.2
click select "Select Account Type Activity ID Airline Appointment Number ASN Batch Number Bil…"
click button "Save & Add Another"
click input "text"
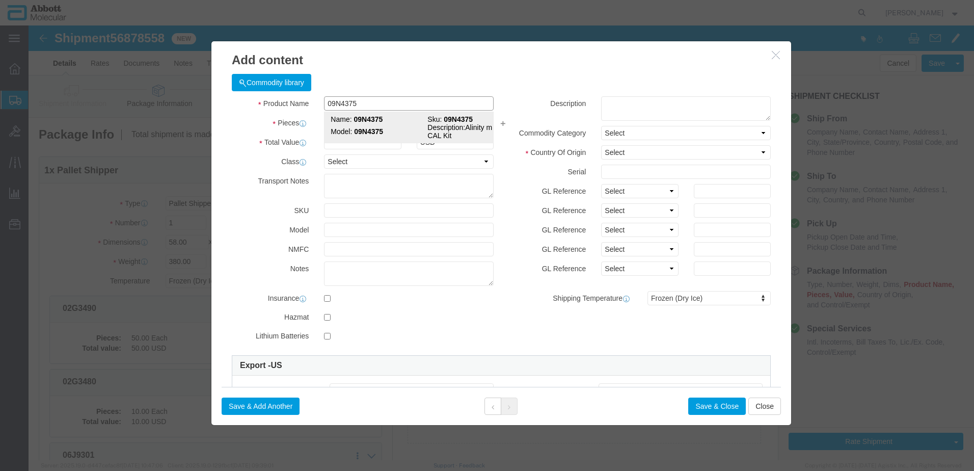
click td "Model: 09N4375"
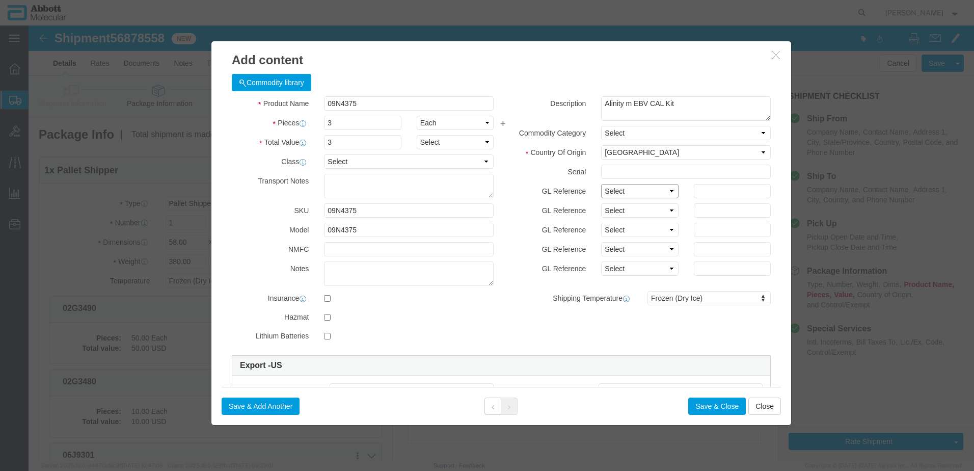
click select "Select Account Type Activity ID Airline Appointment Number ASN Batch Number Bil…"
click button "Save & Add Another"
click input "text"
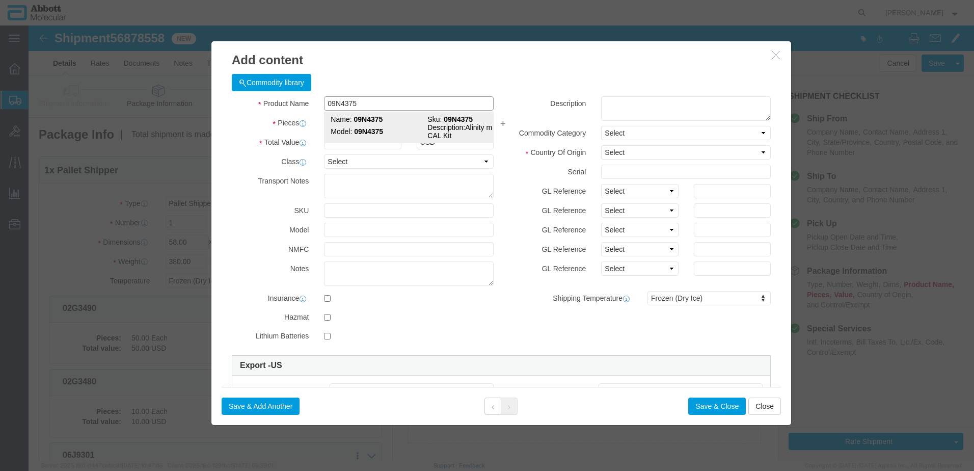
click td "Model: 09N4375"
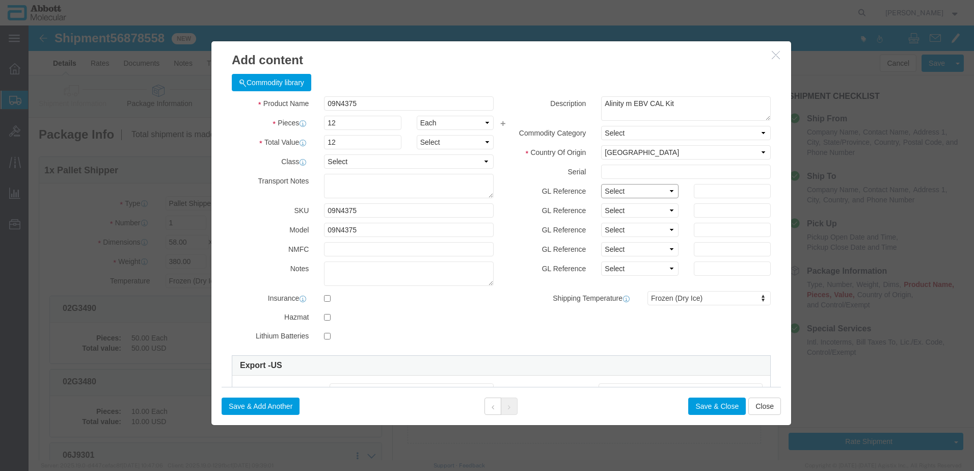
click select "Select Account Type Activity ID Airline Appointment Number ASN Batch Number Bil…"
click button "Save & Add Another"
click input "text"
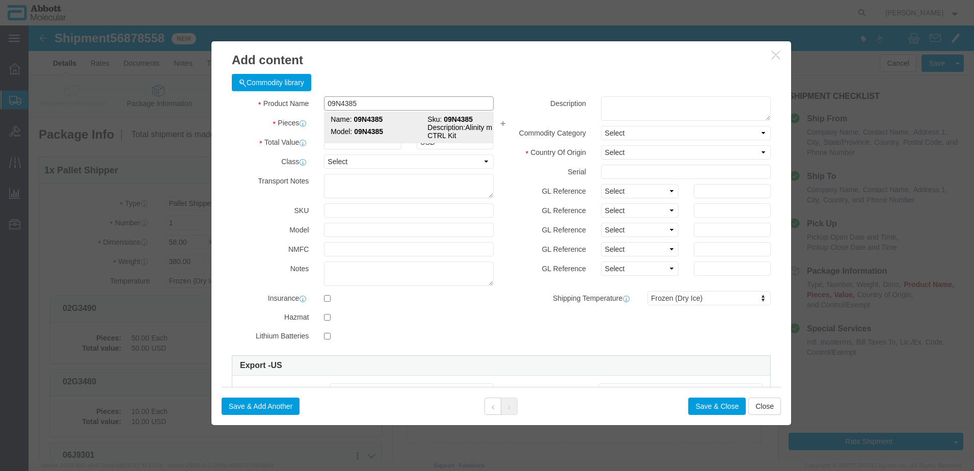
click strong "09N4385"
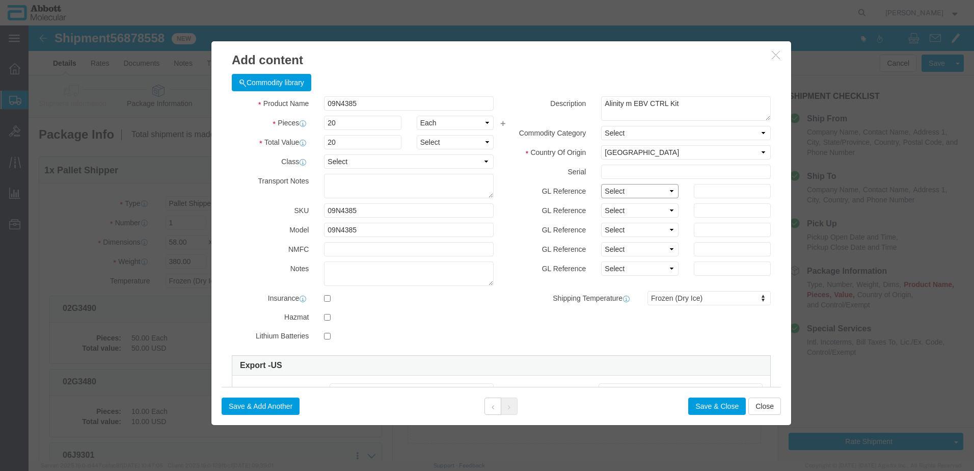
drag, startPoint x: 606, startPoint y: 165, endPoint x: 598, endPoint y: 173, distance: 11.9
click select "Select Account Type Activity ID Airline Appointment Number ASN Batch Number Bil…"
click button "Save & Add Another"
click input "text"
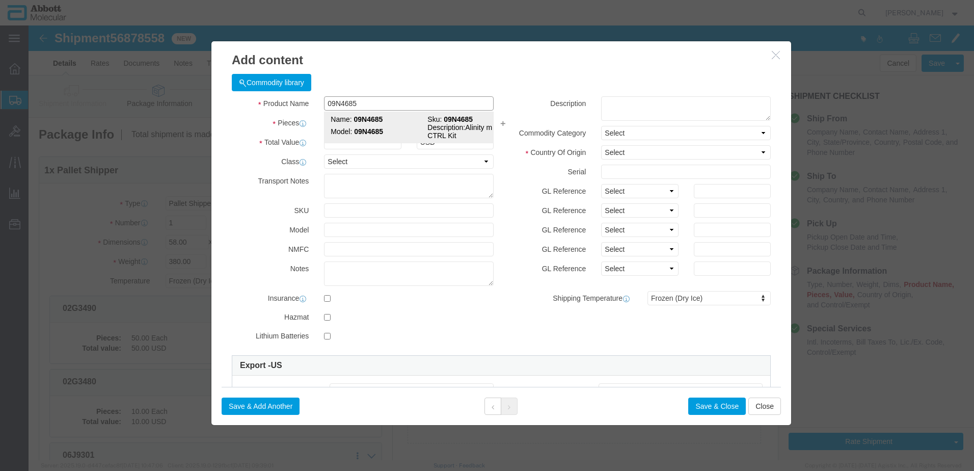
click strong "09N4685"
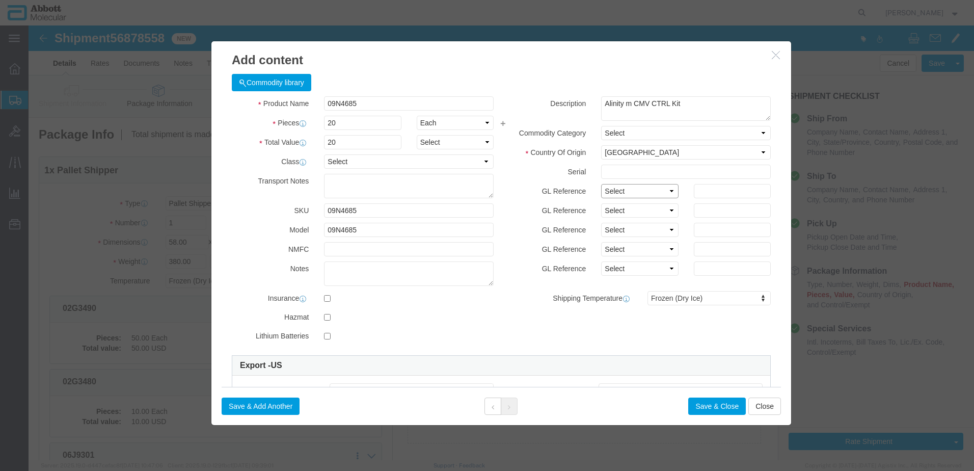
drag, startPoint x: 606, startPoint y: 164, endPoint x: 603, endPoint y: 173, distance: 9.8
click select "Select Account Type Activity ID Airline Appointment Number ASN Batch Number Bil…"
click button "Save & Add Another"
click input "text"
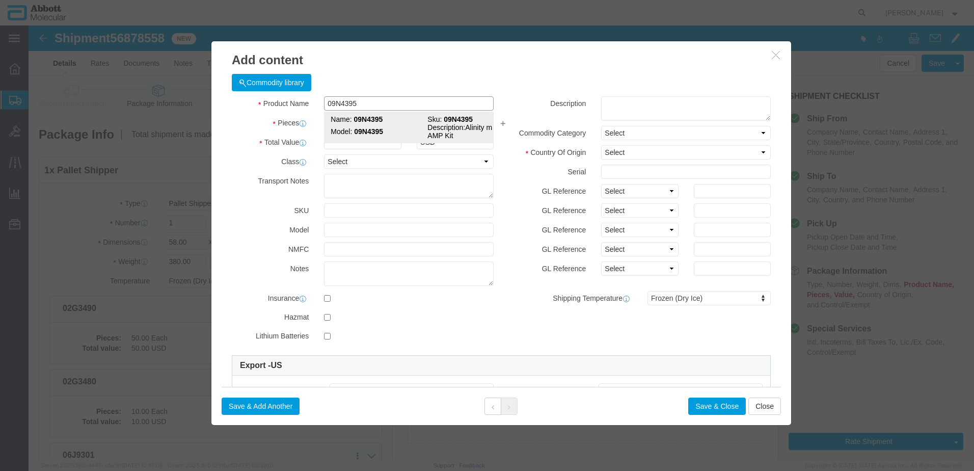
click strong "09N4395"
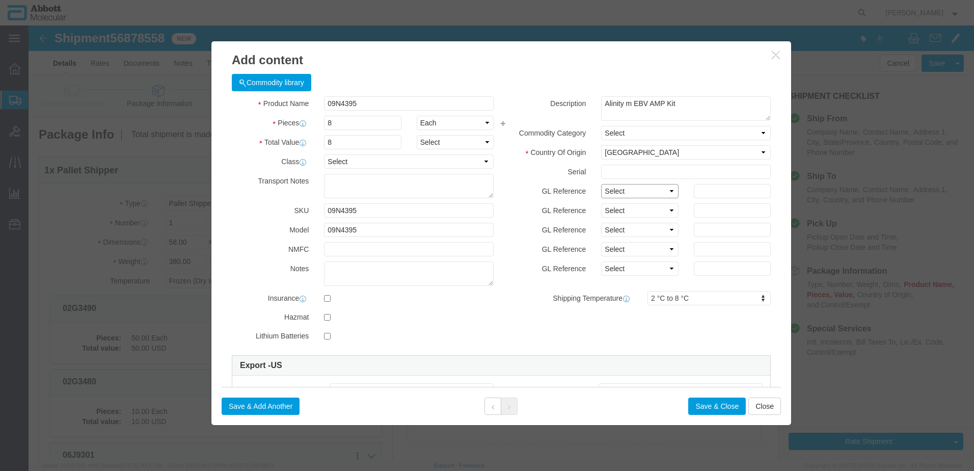
click select "Select Account Type Activity ID Airline Appointment Number ASN Batch Number Bil…"
click button "Save & Add Another"
click input "text"
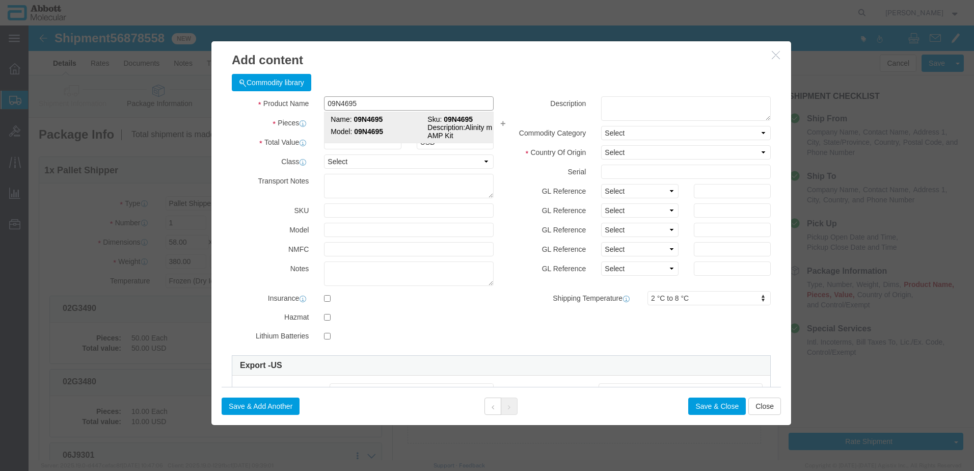
click strong "09N4695"
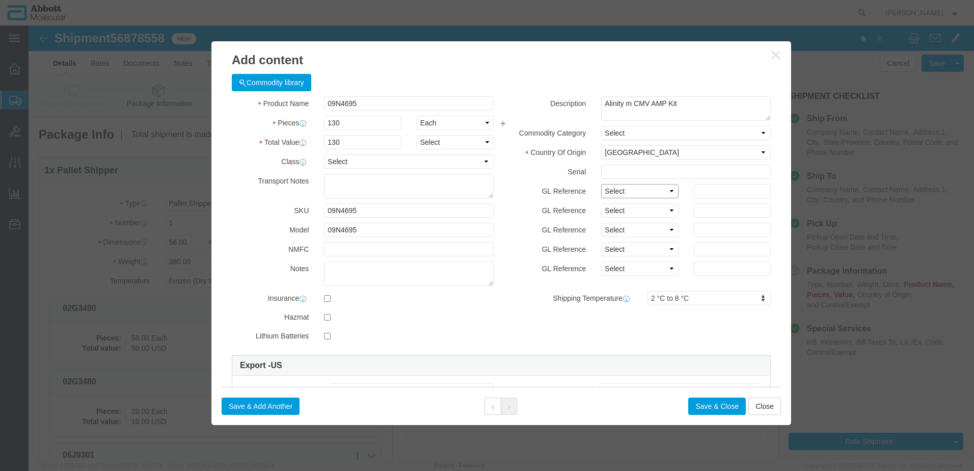
drag, startPoint x: 620, startPoint y: 162, endPoint x: 617, endPoint y: 172, distance: 10.2
click select "Select Account Type Activity ID Airline Appointment Number ASN Batch Number Bil…"
click button "Save & Add Another"
click input "text"
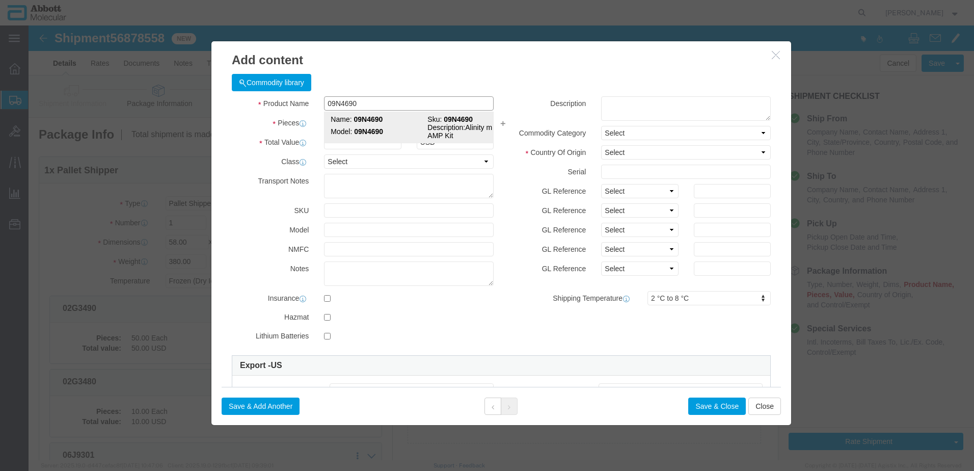
click strong "09N4690"
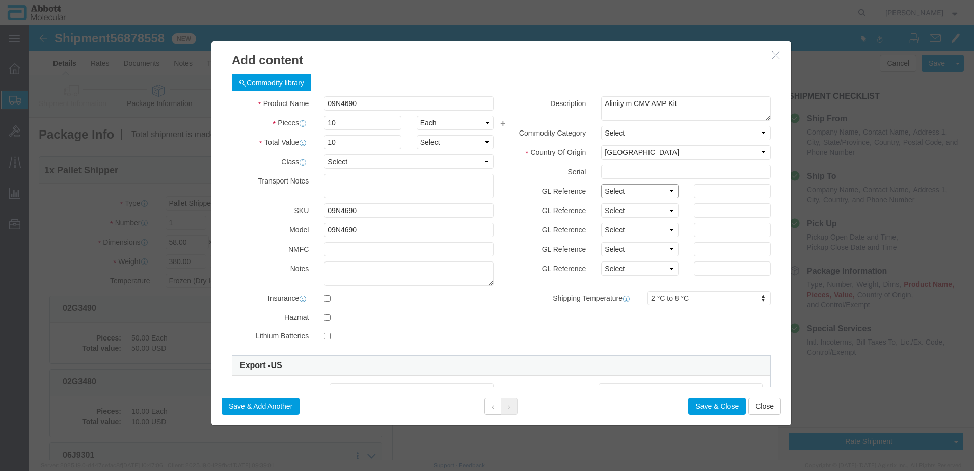
click select "Select Account Type Activity ID Airline Appointment Number ASN Batch Number Bil…"
click button "Save & Add Another"
click input "text"
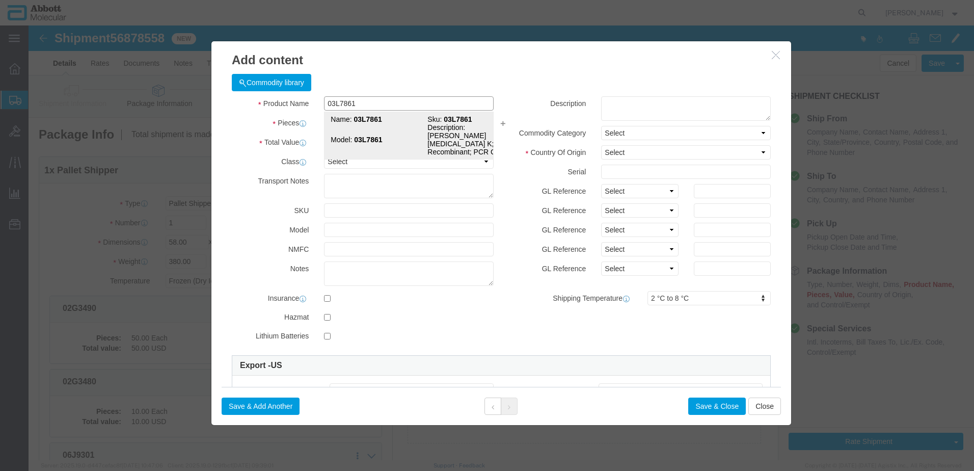
click strong "03L7861"
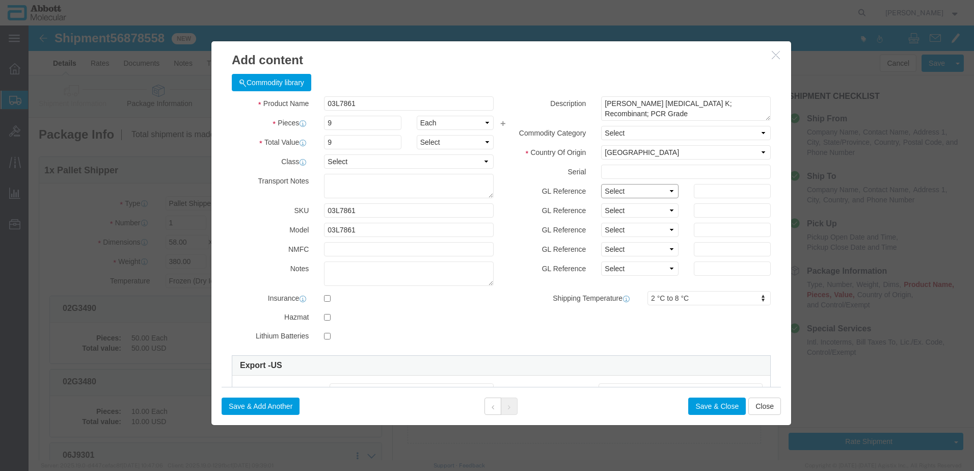
drag, startPoint x: 599, startPoint y: 162, endPoint x: 597, endPoint y: 172, distance: 10.5
click select "Select Account Type Activity ID Airline Appointment Number ASN Batch Number Bil…"
click button "Save & Add Another"
click input "text"
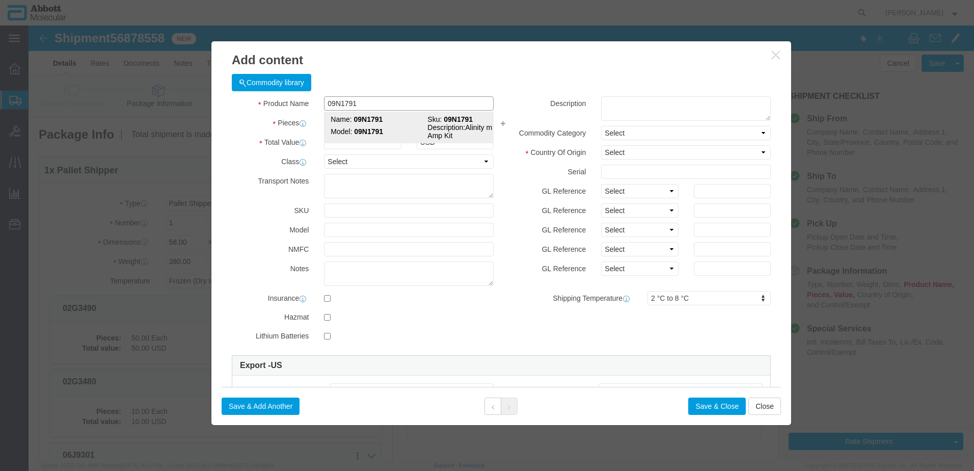
click strong "09N1791"
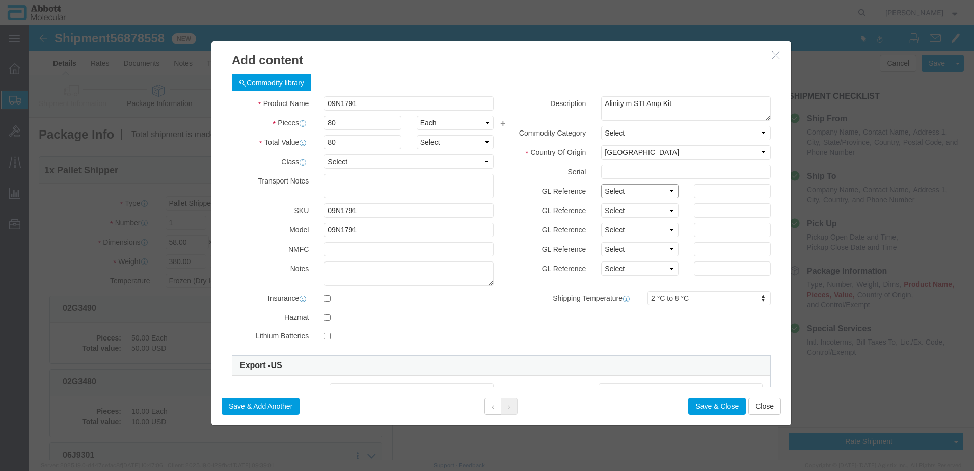
click select "Select Account Type Activity ID Airline Appointment Number ASN Batch Number Bil…"
click button "Save & Add Another"
click input "text"
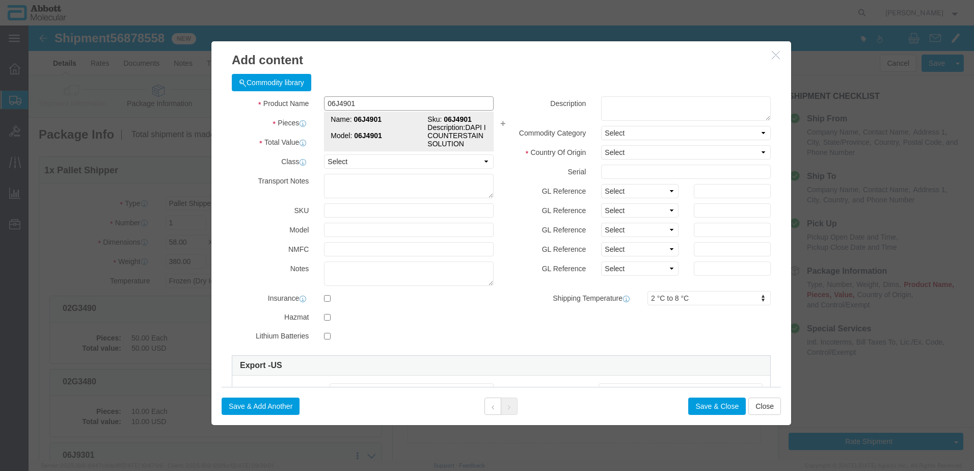
click strong "06J4901"
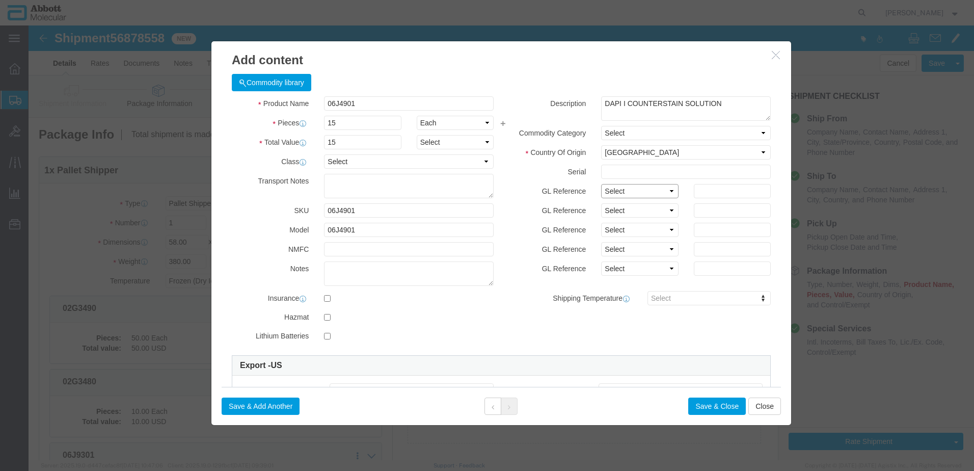
click select "Select Account Type Activity ID Airline Appointment Number ASN Batch Number Bil…"
click button "Save & Add Another"
click input "text"
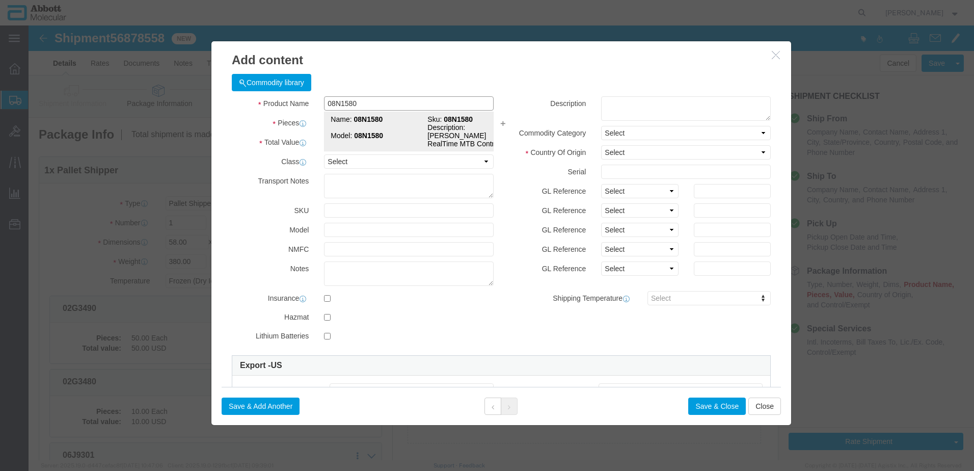
click td "Model: 08N1580"
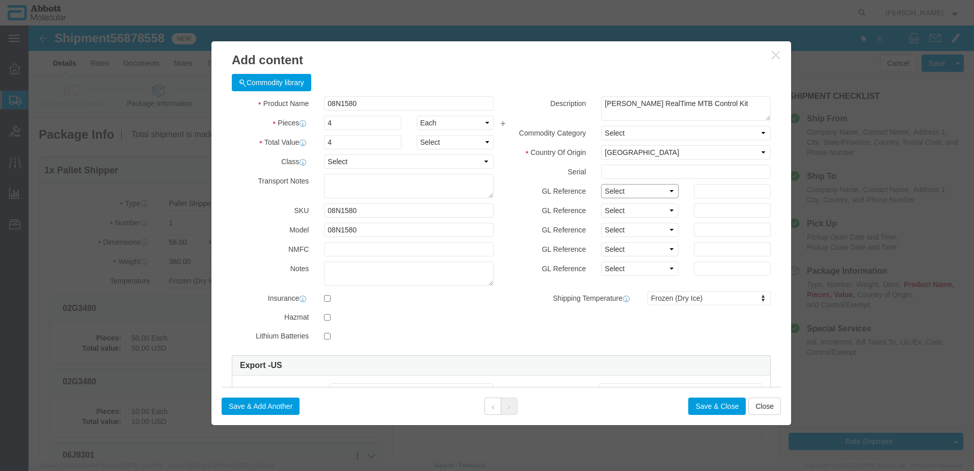
drag, startPoint x: 604, startPoint y: 167, endPoint x: 601, endPoint y: 173, distance: 7.3
click select "Select Account Type Activity ID Airline Appointment Number ASN Batch Number Bil…"
click button "Save & Add Another"
click input "text"
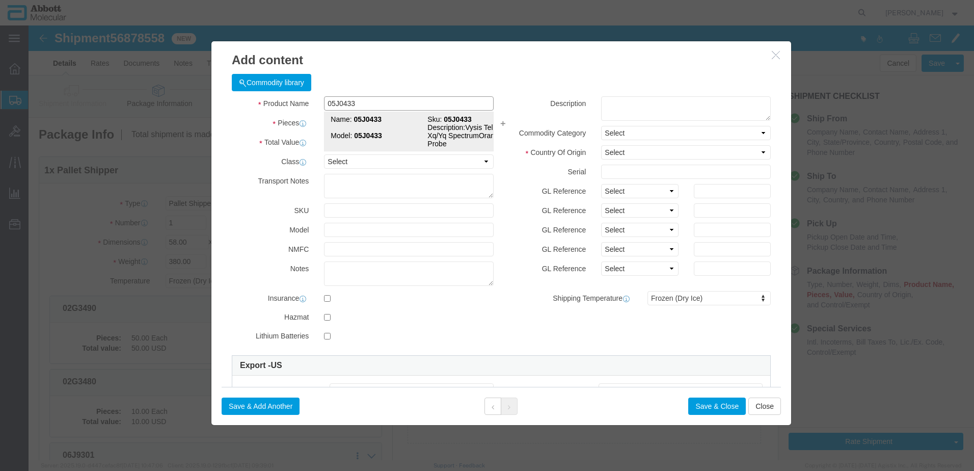
click td "Model: 05J0433"
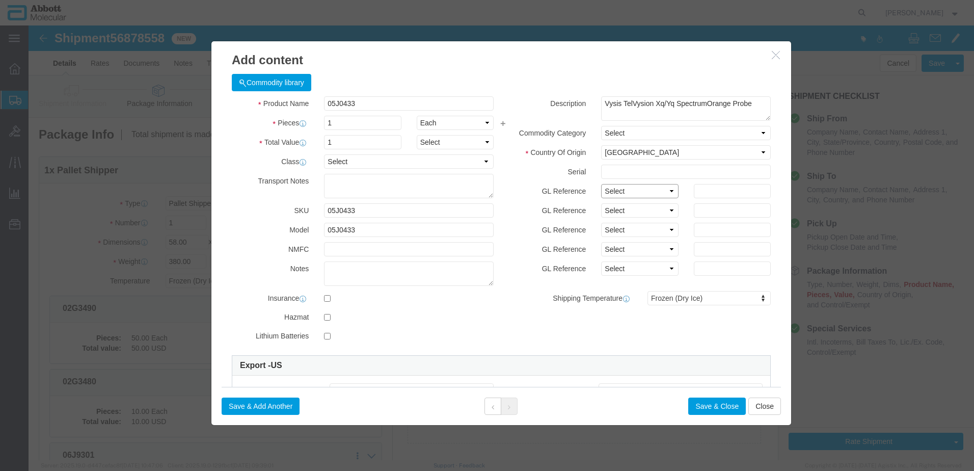
click select "Select Account Type Activity ID Airline Appointment Number ASN Batch Number Bil…"
click button "Save & Add Another"
click input "text"
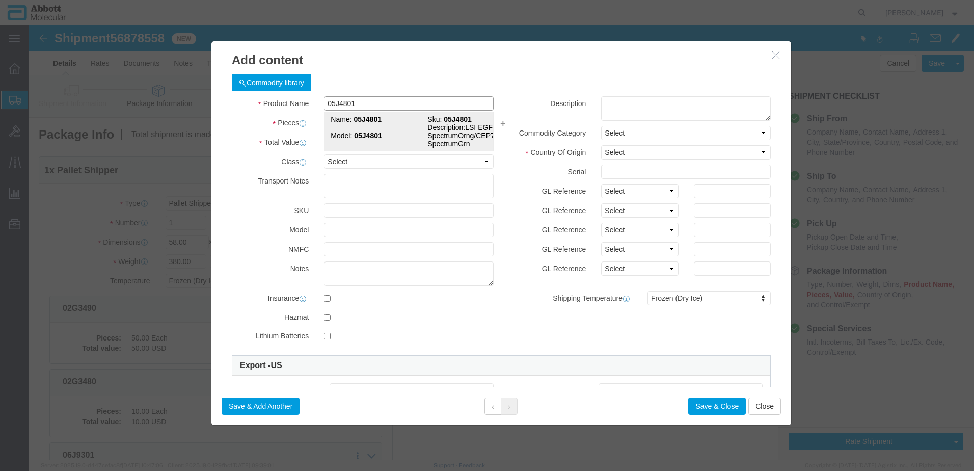
click strong "05J4801"
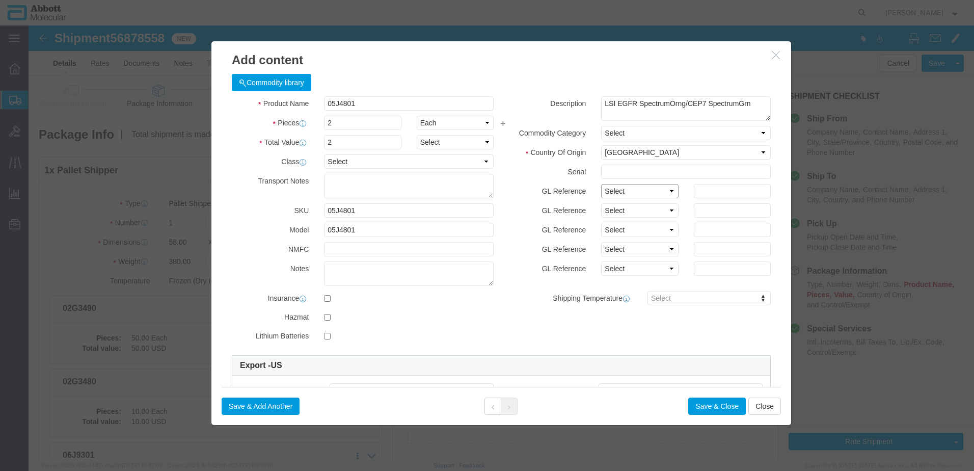
click select "Select Account Type Activity ID Airline Appointment Number ASN Batch Number Bil…"
click button "Save & Add Another"
click input "text"
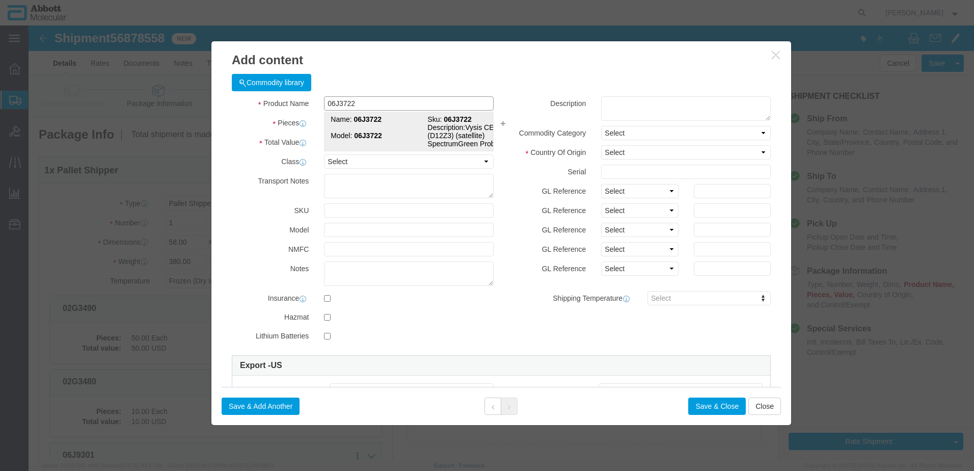
click strong "06J3722"
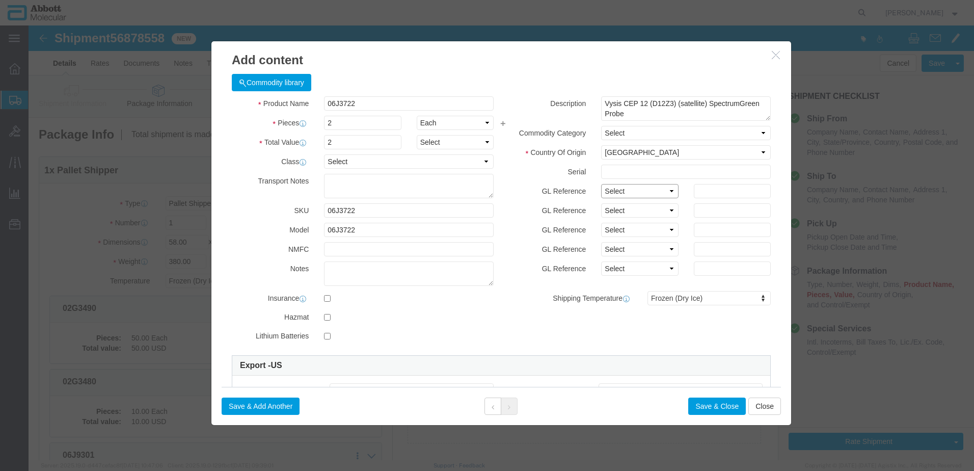
drag, startPoint x: 624, startPoint y: 164, endPoint x: 618, endPoint y: 171, distance: 9.1
click select "Select Account Type Activity ID Airline Appointment Number ASN Batch Number Bil…"
click button "Save & Add Another"
click input "text"
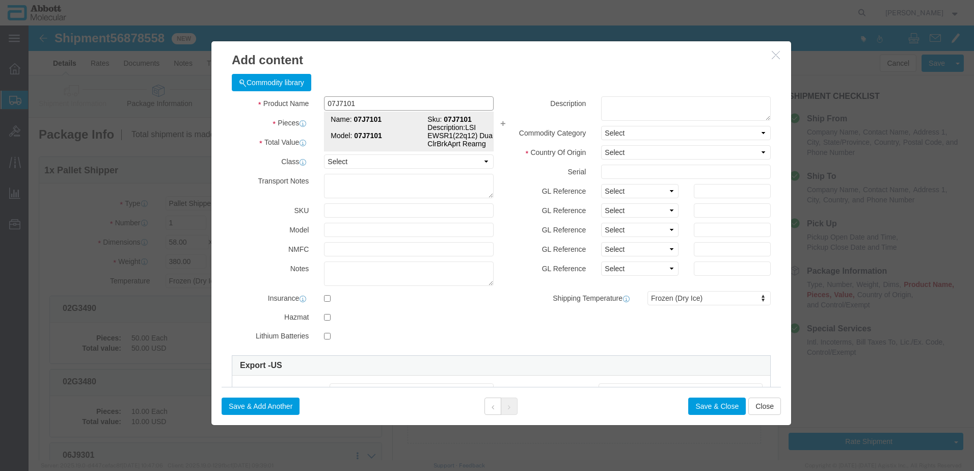
click strong "07J7101"
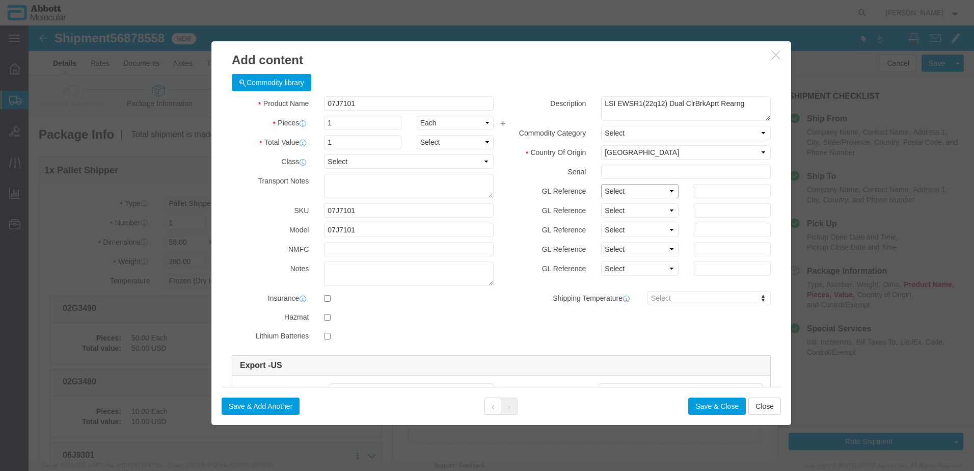
click select "Select Account Type Activity ID Airline Appointment Number ASN Batch Number Bil…"
click button "Save & Add Another"
click input "text"
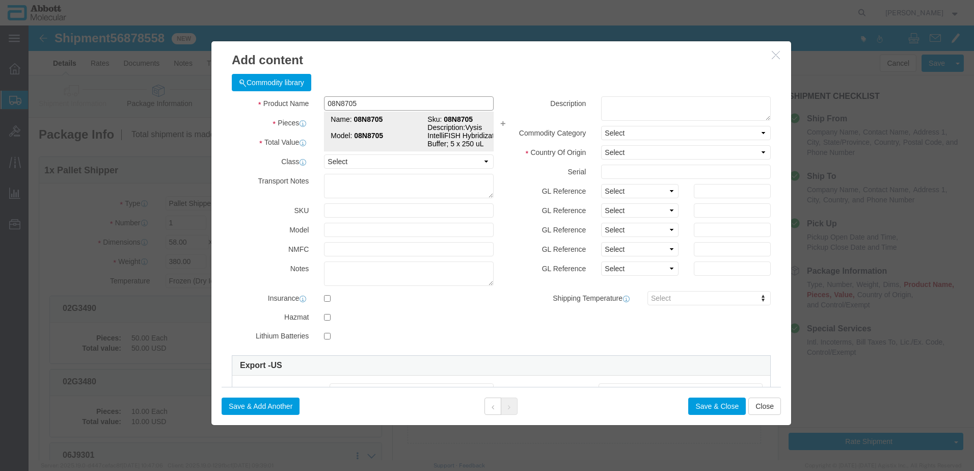
click td "Model: 08N8705"
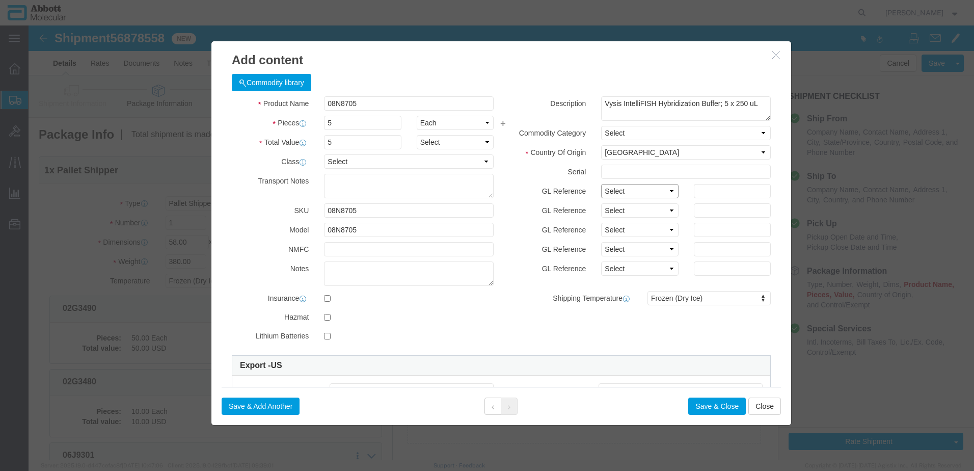
click select "Select Account Type Activity ID Airline Appointment Number ASN Batch Number Bil…"
click button "Save & Add Another"
click input "text"
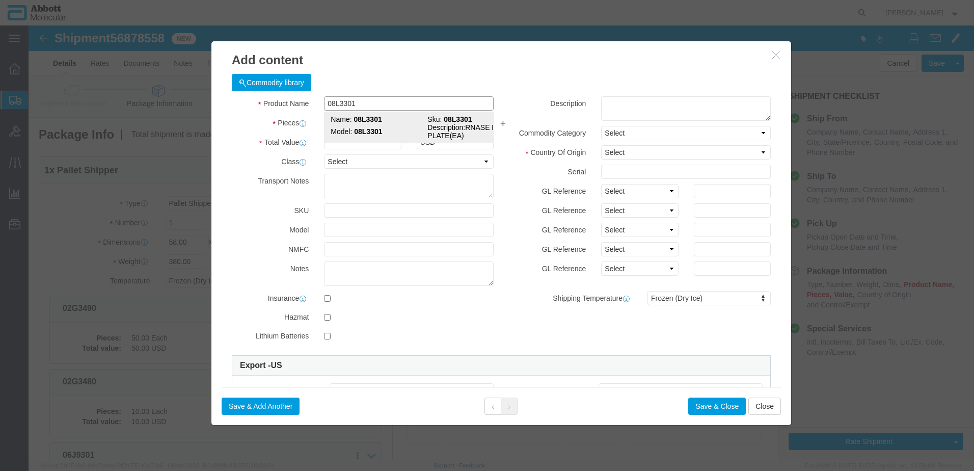
click strong "08L3301"
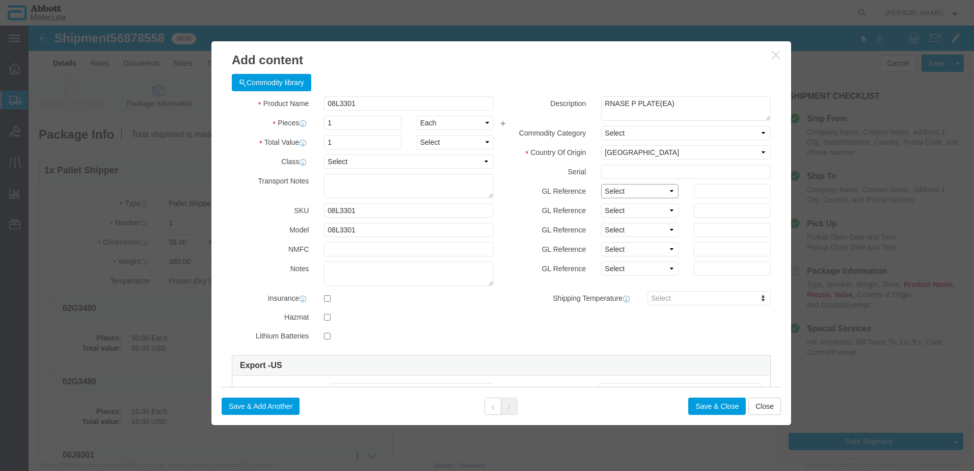
click select "Select Account Type Activity ID Airline Appointment Number ASN Batch Number Bil…"
drag, startPoint x: 252, startPoint y: 381, endPoint x: 23, endPoint y: 355, distance: 229.8
click button "Save & Add Another"
click input "text"
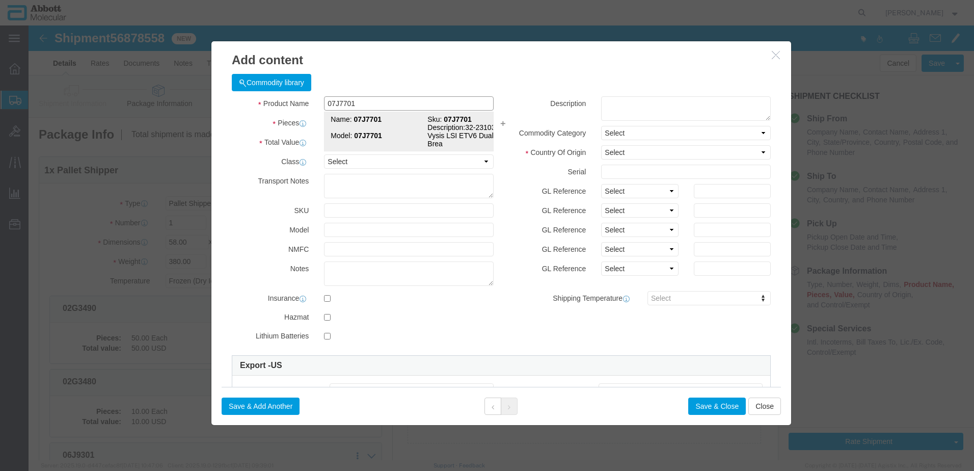
click td "Model: 07J7701"
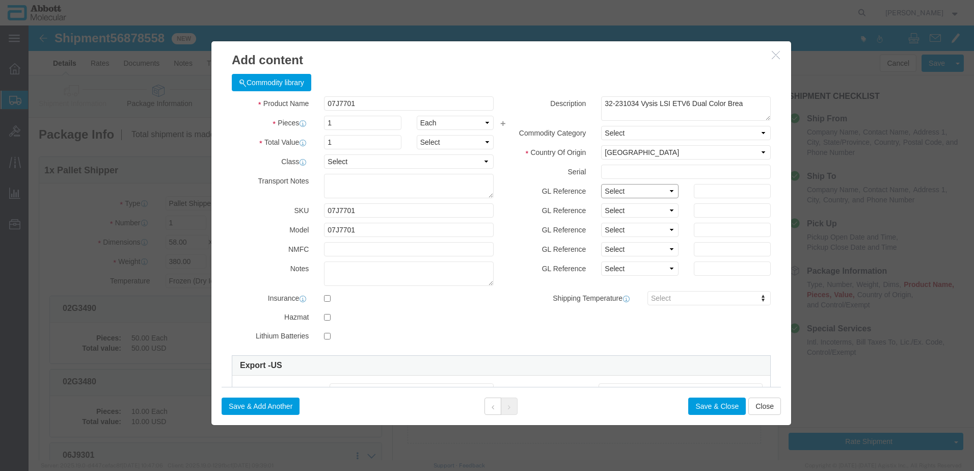
click select "Select Account Type Activity ID Airline Appointment Number ASN Batch Number Bil…"
click button "Save & Add Another"
click input "text"
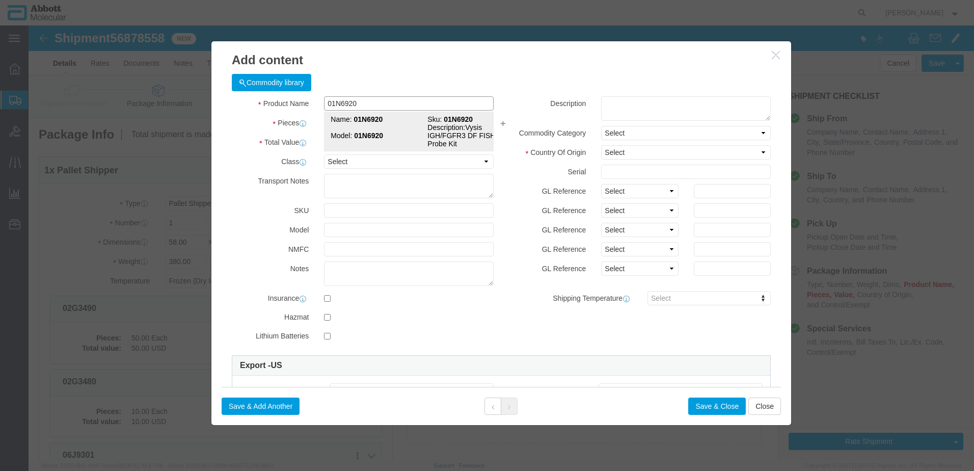
click td "Model: 01N6920"
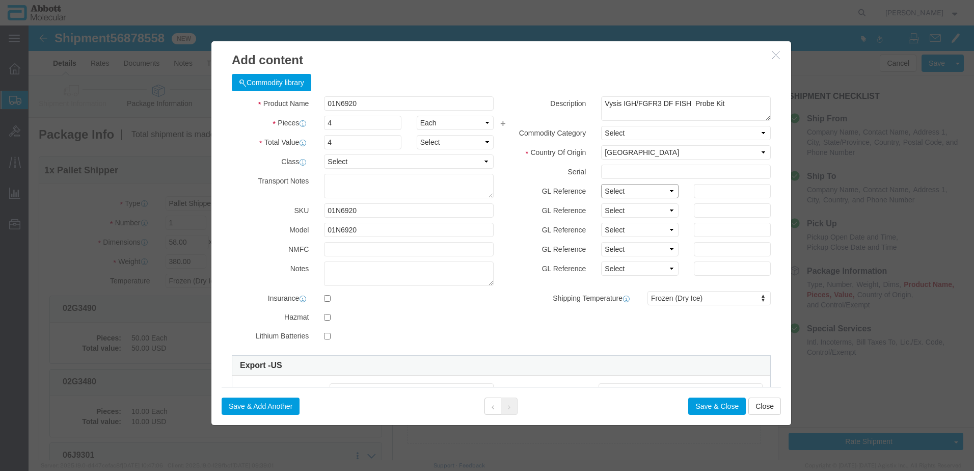
click select "Select Account Type Activity ID Airline Appointment Number ASN Batch Number Bil…"
click button "Save & Add Another"
click input "text"
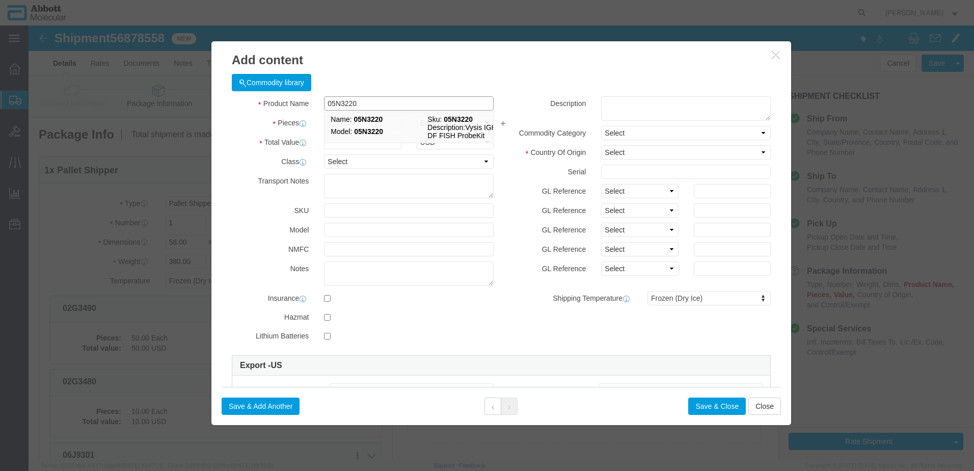
click strong "05N3220"
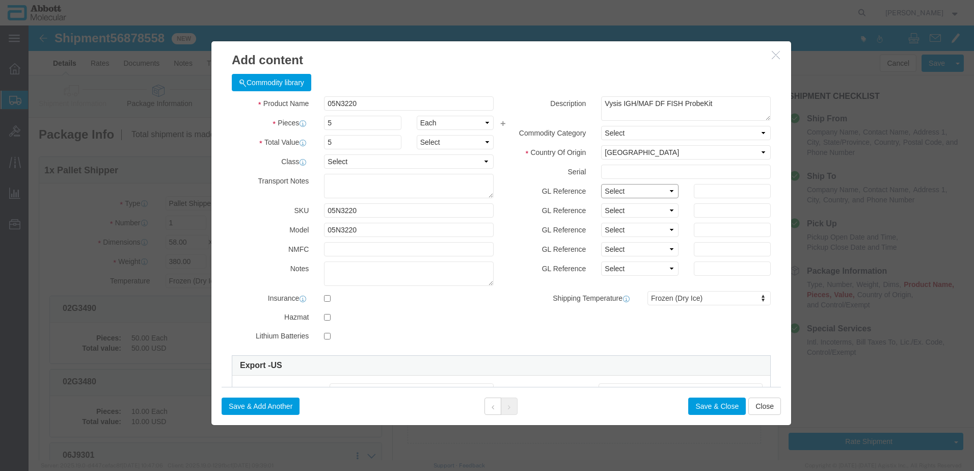
click select "Select Account Type Activity ID Airline Appointment Number ASN Batch Number Bil…"
click button "Save & Add Another"
drag, startPoint x: 352, startPoint y: 104, endPoint x: 323, endPoint y: 78, distance: 38.2
click input "text"
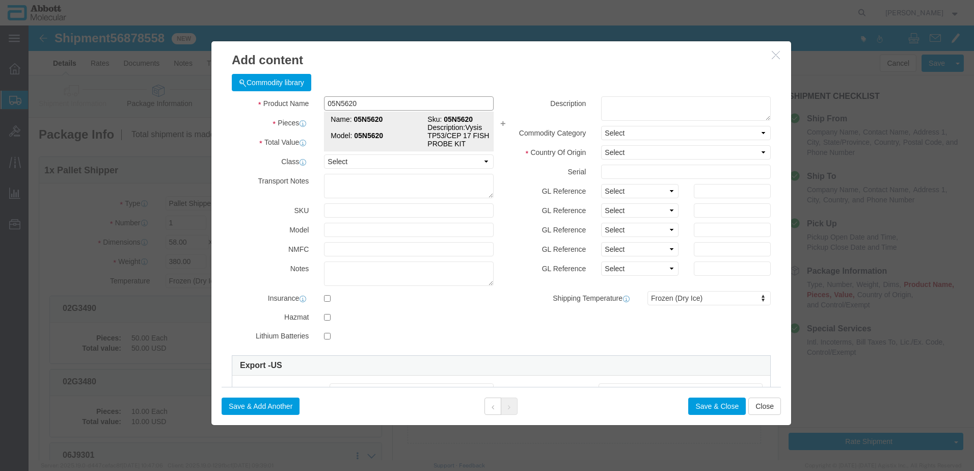
click td "Model: 05N5620"
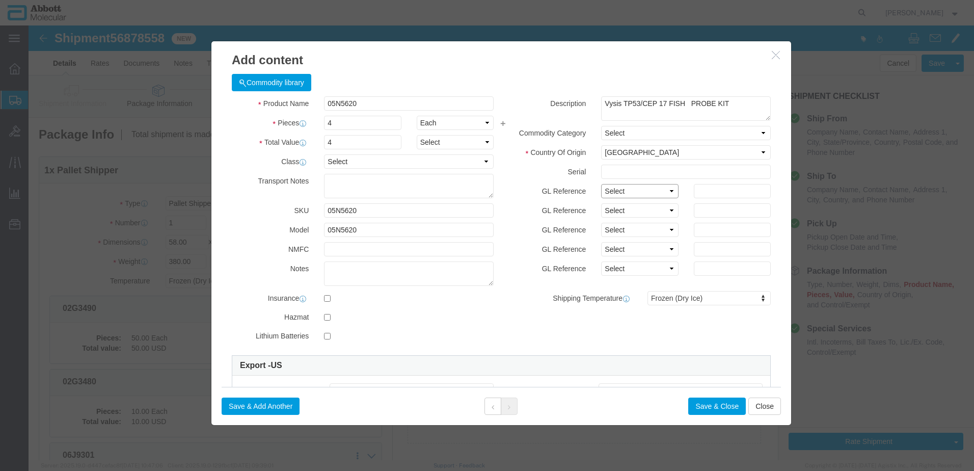
drag, startPoint x: 629, startPoint y: 167, endPoint x: 626, endPoint y: 172, distance: 6.2
click select "Select Account Type Activity ID Airline Appointment Number ASN Batch Number Bil…"
click button "Save & Add Another"
click input "text"
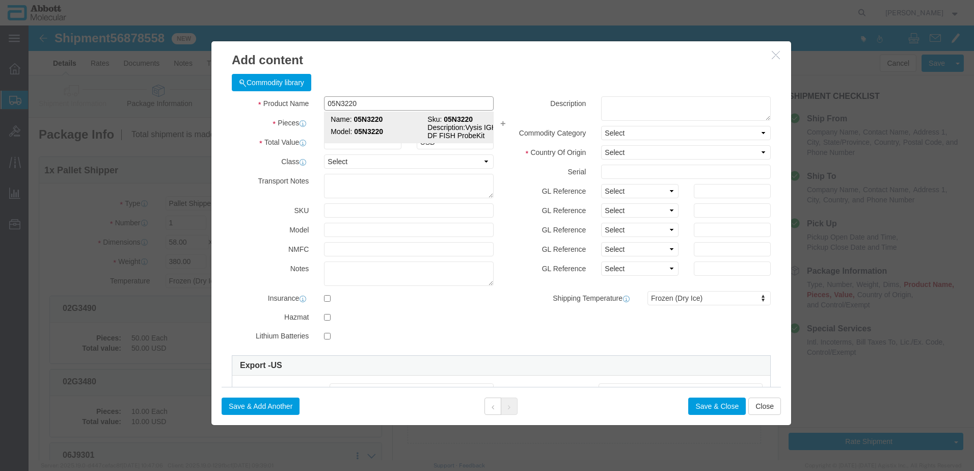
click td "Model: 05N3220"
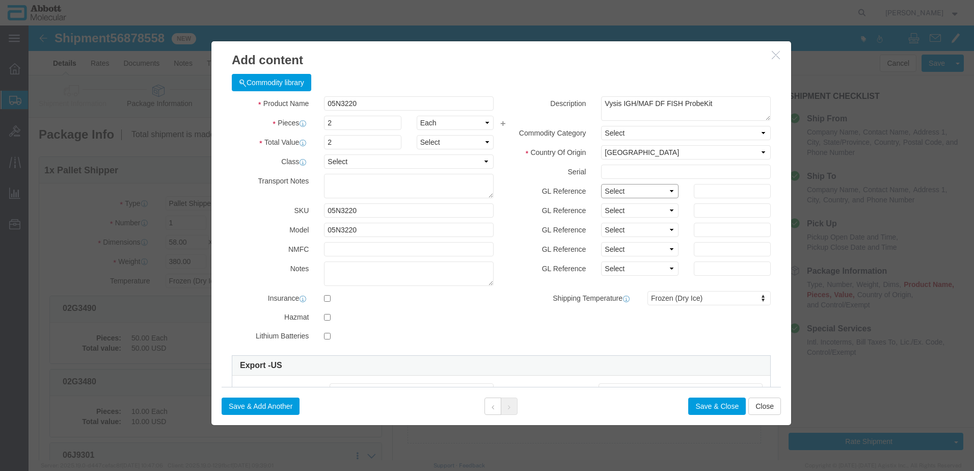
click select "Select Account Type Activity ID Airline Appointment Number ASN Batch Number Bil…"
click button "Save & Add Another"
click input "text"
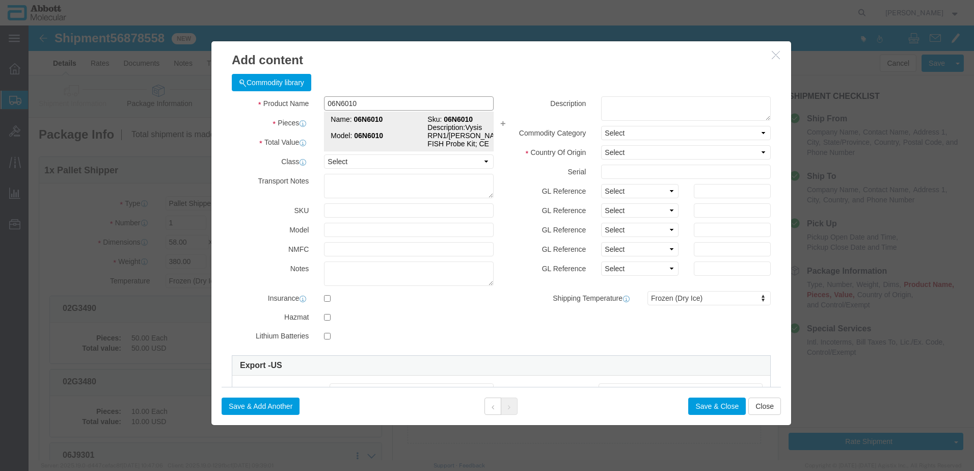
click strong "06N6010"
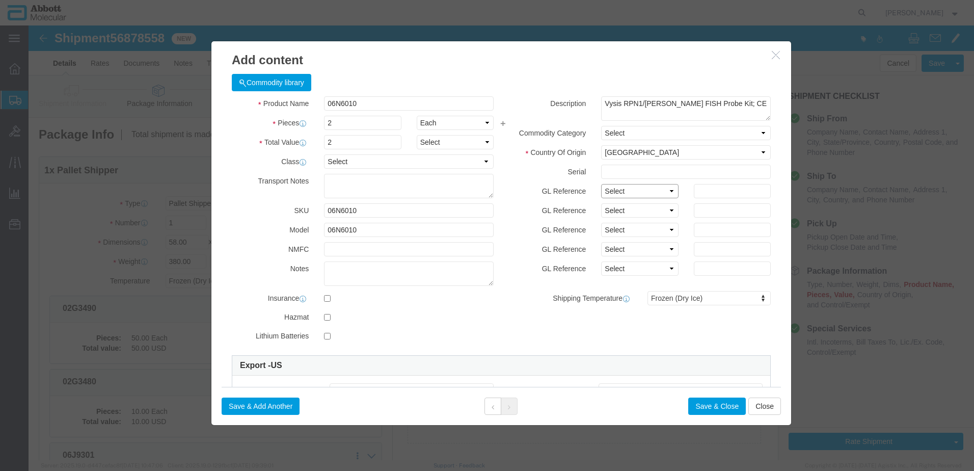
click select "Select Account Type Activity ID Airline Appointment Number ASN Batch Number Bil…"
click button "Save & Add Another"
click input "text"
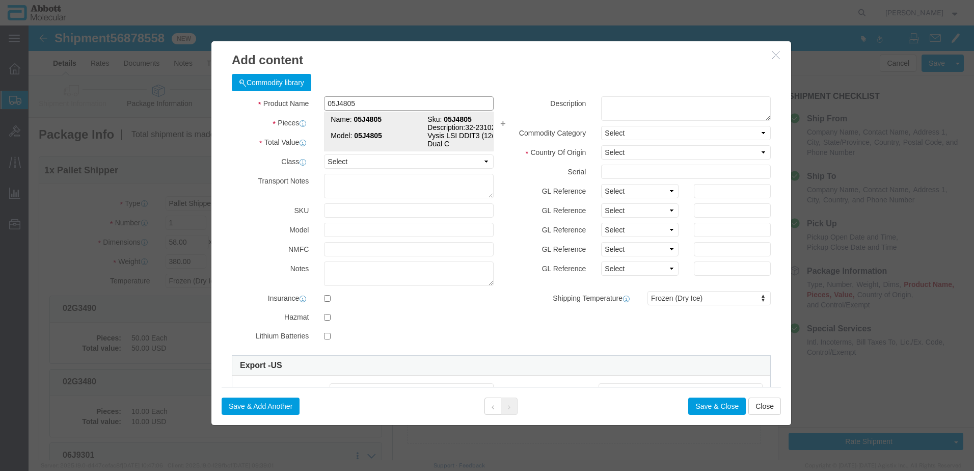
drag, startPoint x: 342, startPoint y: 97, endPoint x: 326, endPoint y: 117, distance: 26.0
click tbody "Name: 05J4805 Sku: 05J4805 Model: 05J4805 Description: 32-231020 Vysis LSI DDIT…"
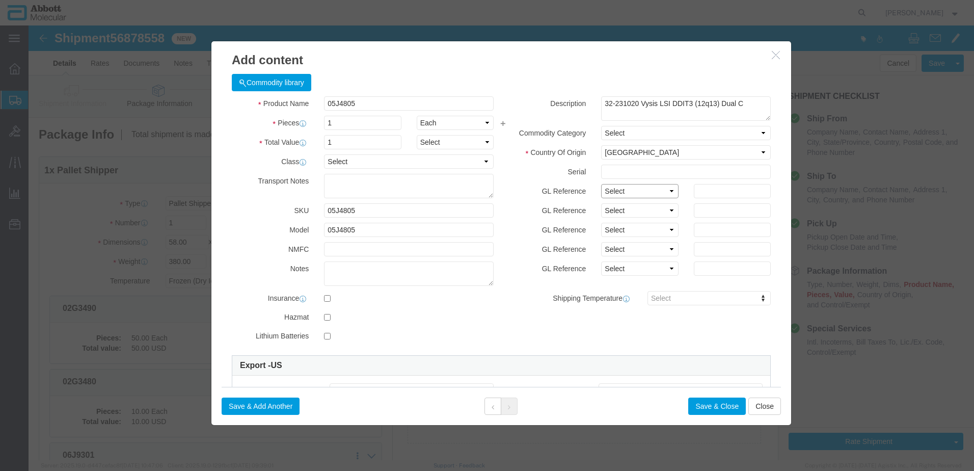
drag, startPoint x: 615, startPoint y: 168, endPoint x: 614, endPoint y: 173, distance: 5.2
click select "Select Account Type Activity ID Airline Appointment Number ASN Batch Number Bil…"
click button "Save & Add Another"
click input "text"
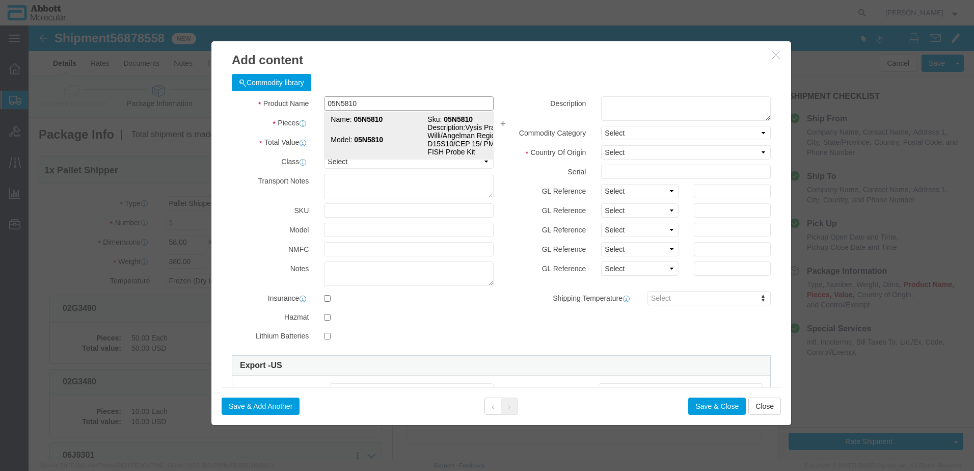
click div "Name: 05N5810 Sku: 05N5810 Model: 05N5810 Description: Vysis Prader-Willi/Angel…"
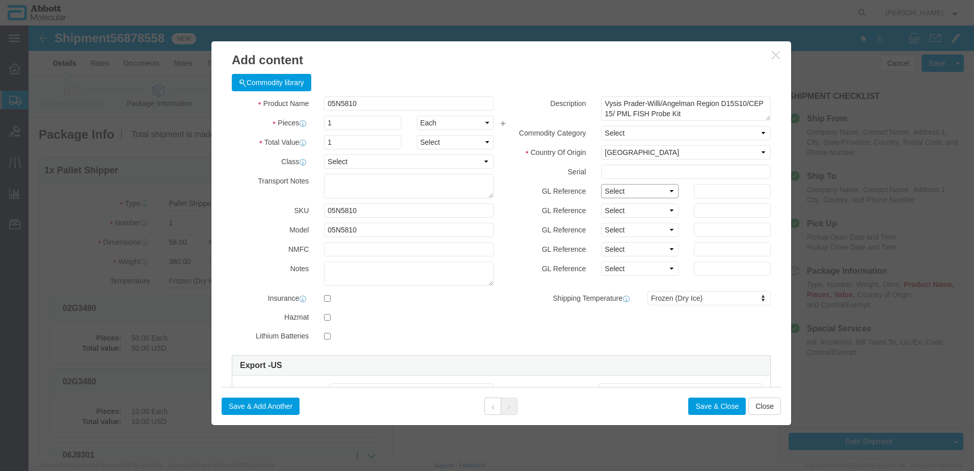
drag, startPoint x: 630, startPoint y: 169, endPoint x: 626, endPoint y: 174, distance: 6.6
click select "Select Account Type Activity ID Airline Appointment Number ASN Batch Number Bil…"
click button "Save & Close"
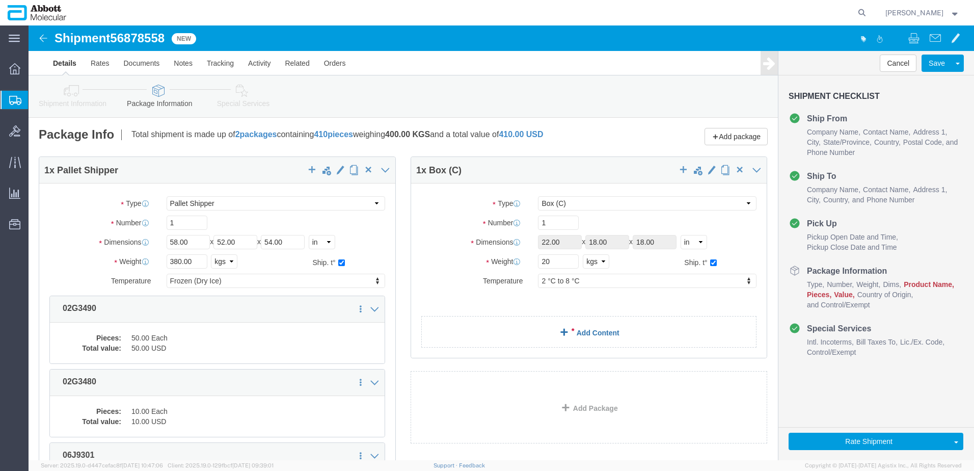
click link "Add Content"
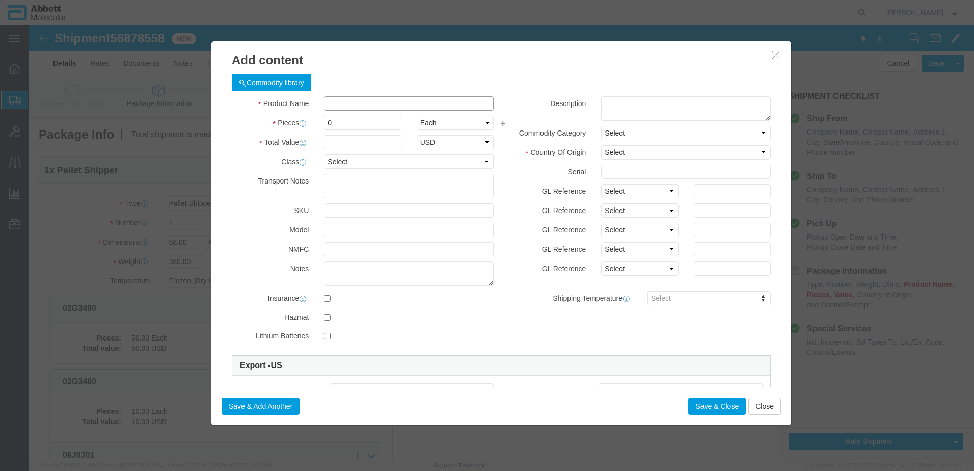
click input "text"
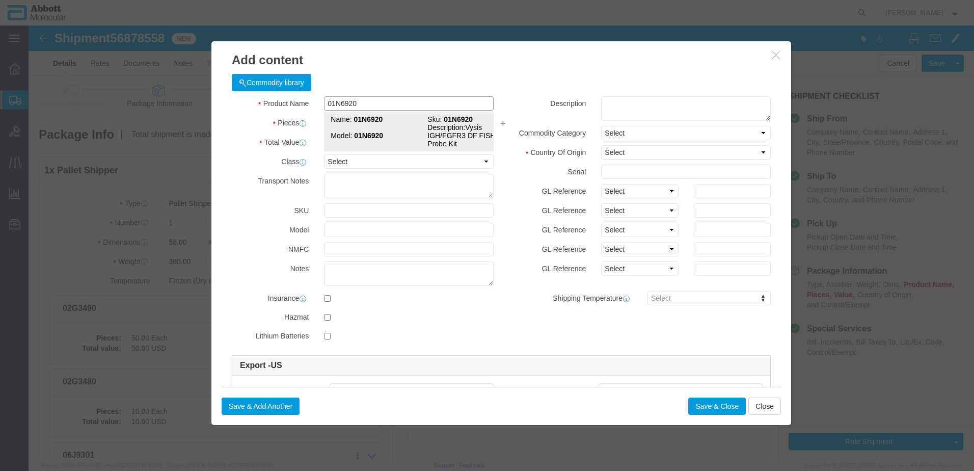
click strong "01N6920"
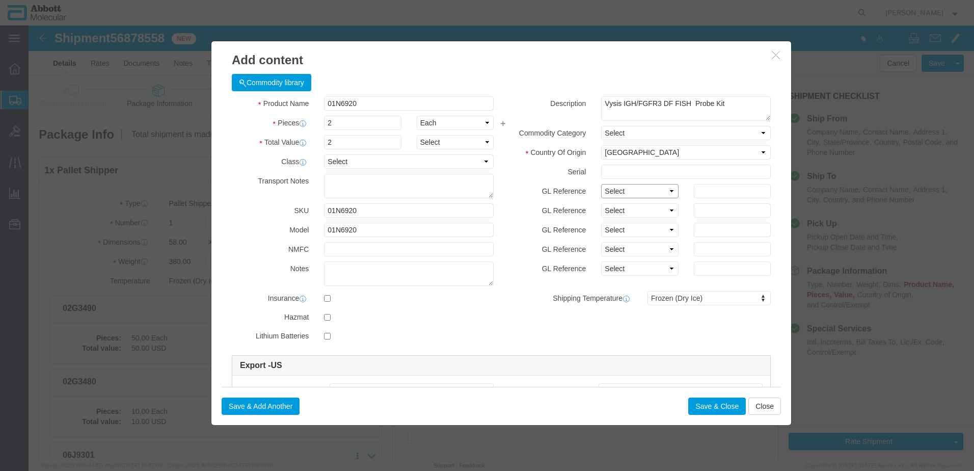
click select "Select Account Type Activity ID Airline Appointment Number ASN Batch Number Bil…"
click button "Save & Add Another"
drag, startPoint x: 359, startPoint y: 104, endPoint x: 330, endPoint y: 78, distance: 38.2
click input "text"
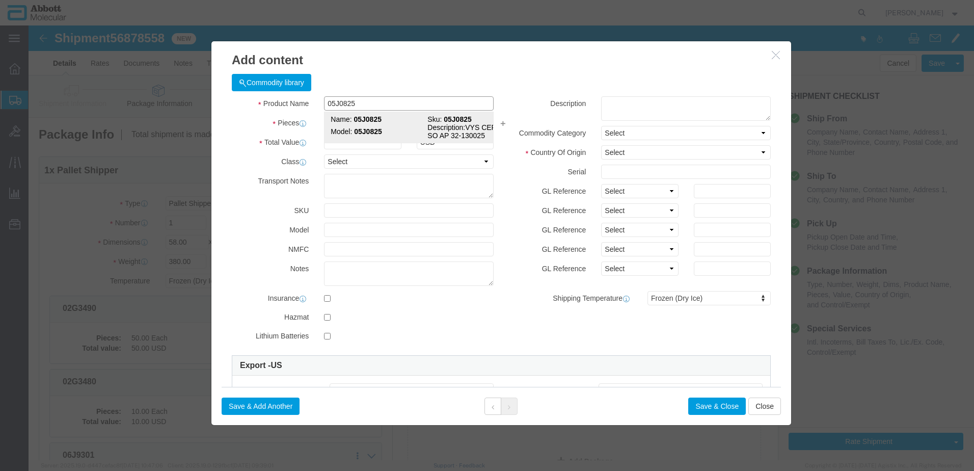
click strong "05J0825"
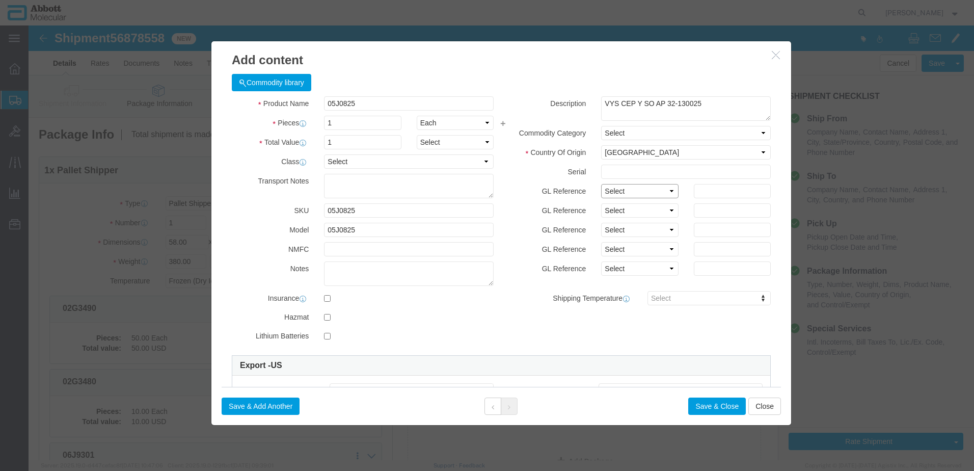
click select "Select Account Type Activity ID Airline Appointment Number ASN Batch Number Bil…"
click button "Save & Add Another"
click input "text"
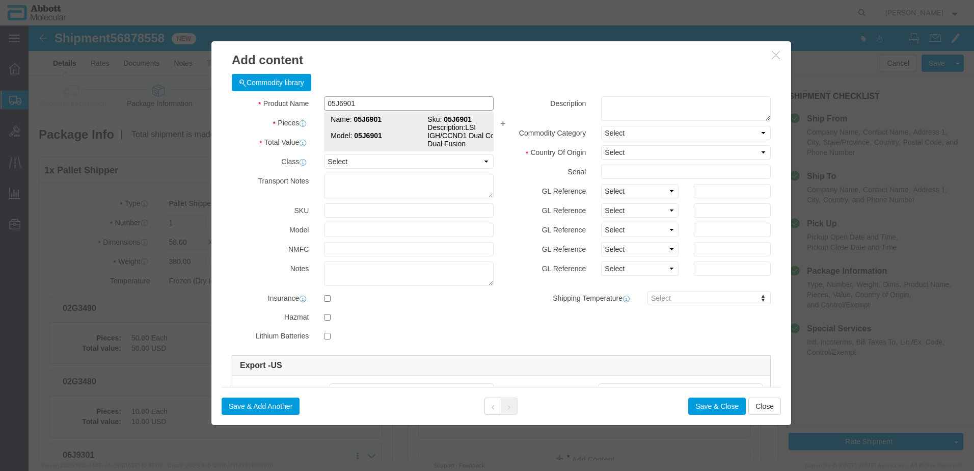
click td "Model: 05J6901"
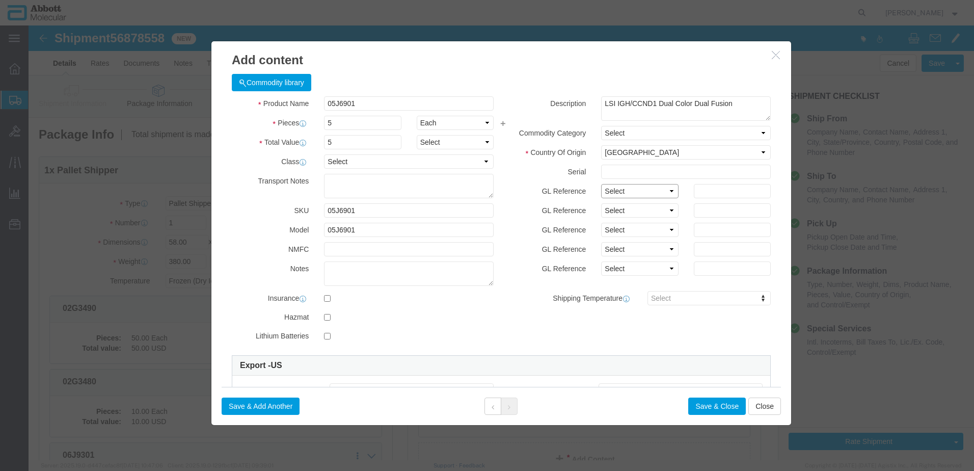
click select "Select Account Type Activity ID Airline Appointment Number ASN Batch Number Bil…"
click button "Save & Add Another"
click input "text"
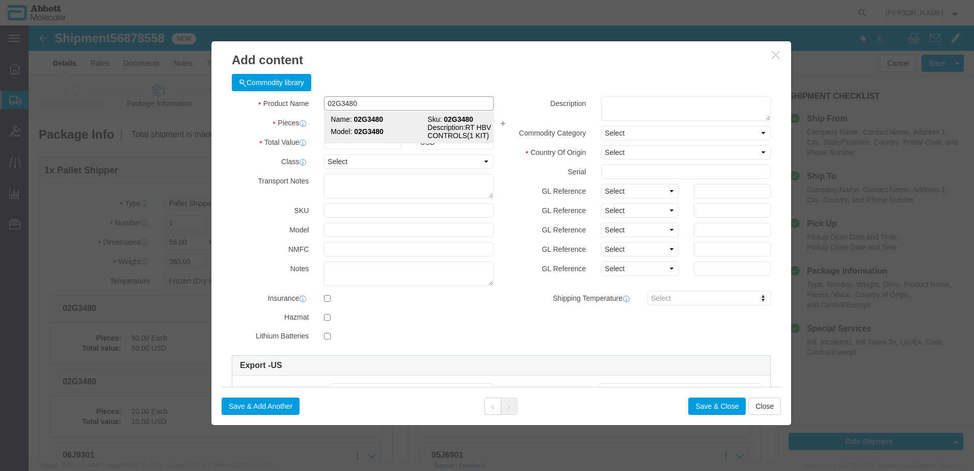
click strong "02G3480"
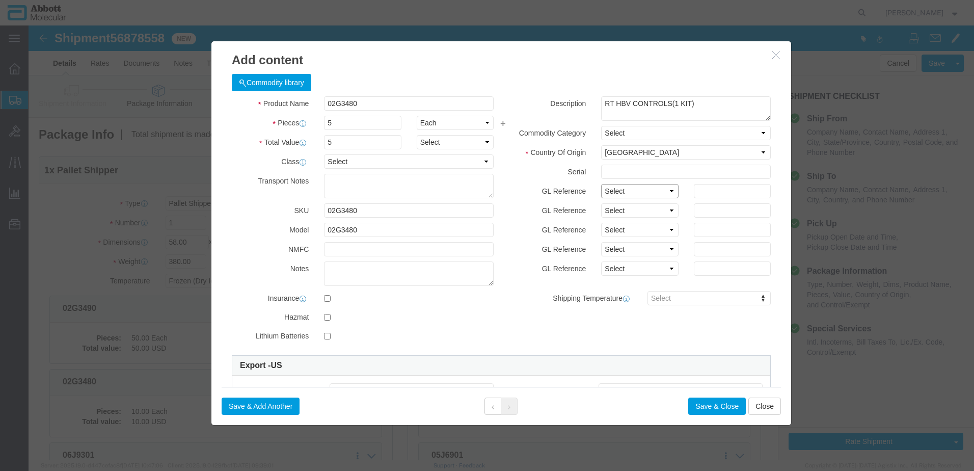
drag, startPoint x: 595, startPoint y: 168, endPoint x: 595, endPoint y: 175, distance: 6.6
click select "Select Account Type Activity ID Airline Appointment Number ASN Batch Number Bil…"
click button "Save & Add Another"
click input "text"
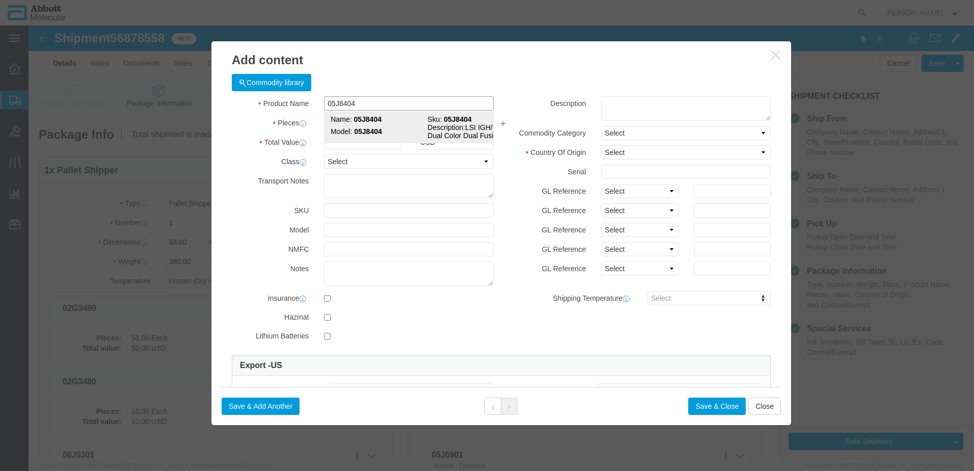
click strong "05J8404"
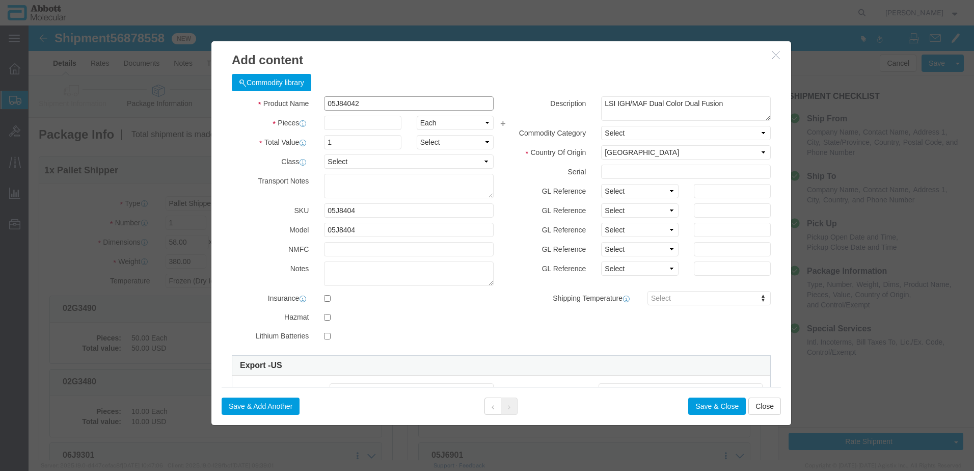
click input "05J84042"
click td "Model: 05J8404"
drag, startPoint x: 596, startPoint y: 165, endPoint x: 596, endPoint y: 172, distance: 7.2
click select "Select Account Type Activity ID Airline Appointment Number ASN Batch Number Bil…"
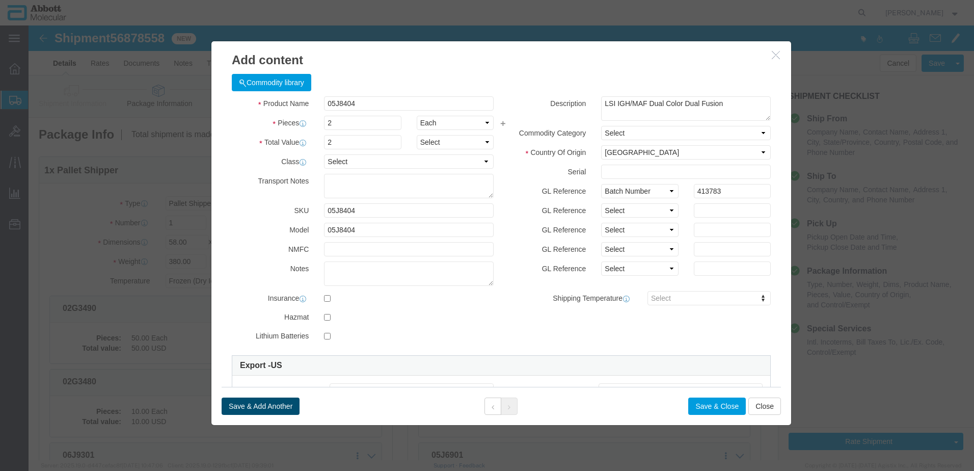
click button "Save & Add Another"
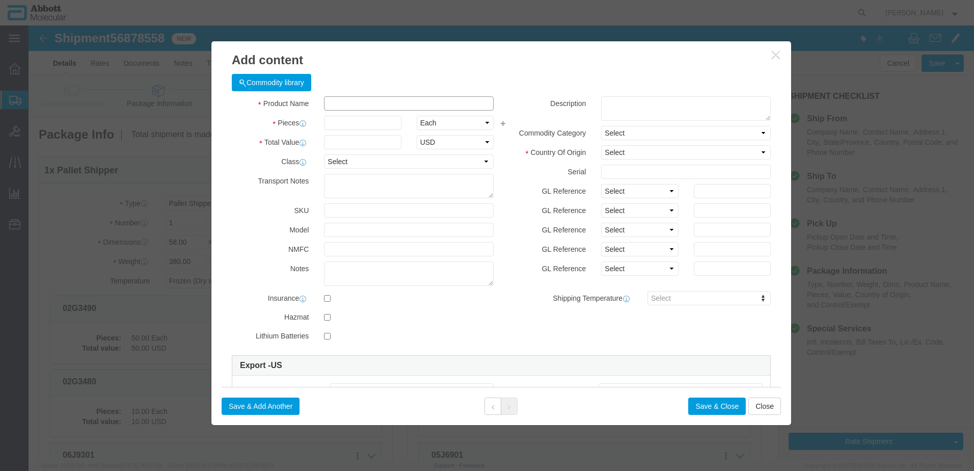
drag, startPoint x: 352, startPoint y: 106, endPoint x: 323, endPoint y: 81, distance: 38.2
click input "text"
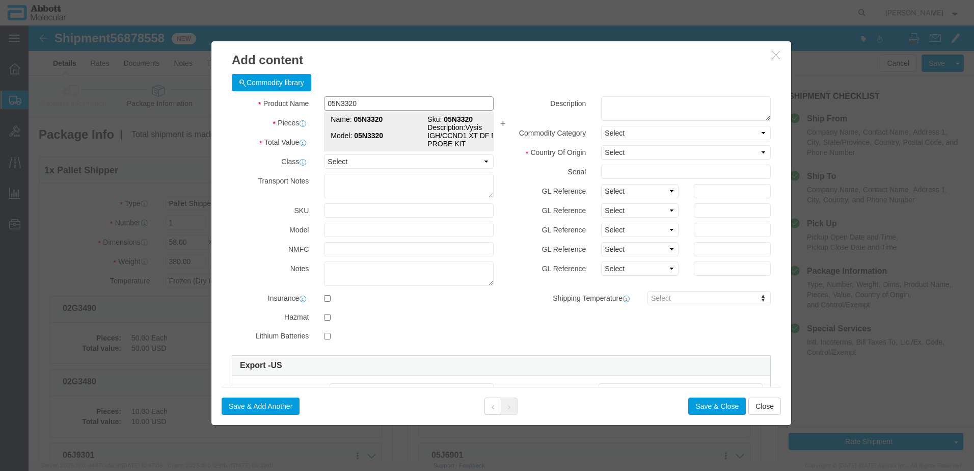
click td "Model: 05N3320"
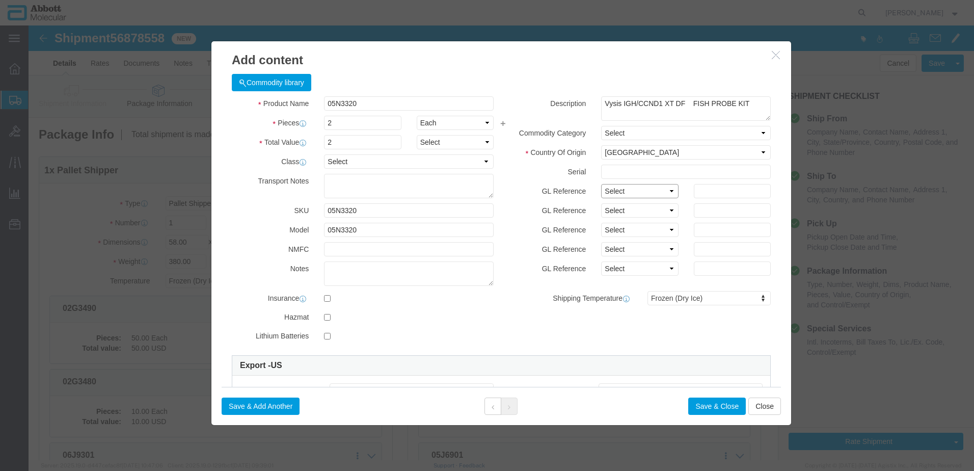
drag, startPoint x: 597, startPoint y: 166, endPoint x: 597, endPoint y: 171, distance: 5.6
click select "Select Account Type Activity ID Airline Appointment Number ASN Batch Number Bil…"
click button "Save & Add Another"
click input "text"
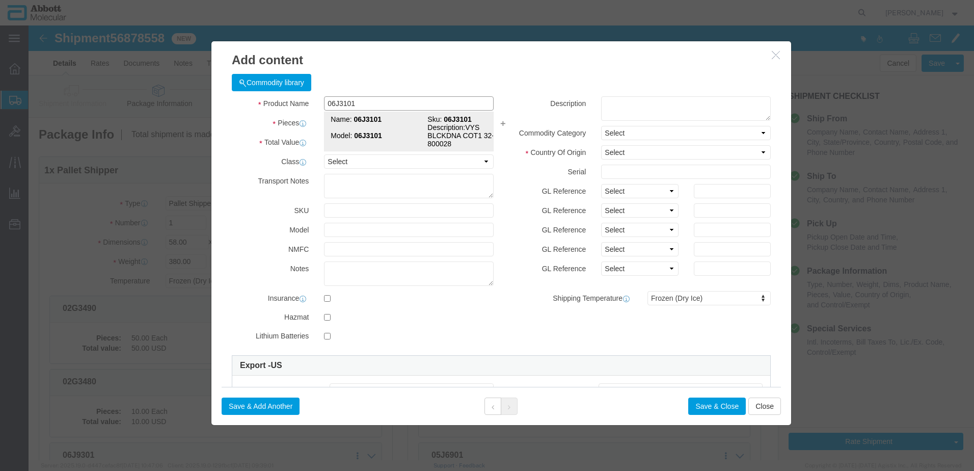
click strong "06J3101"
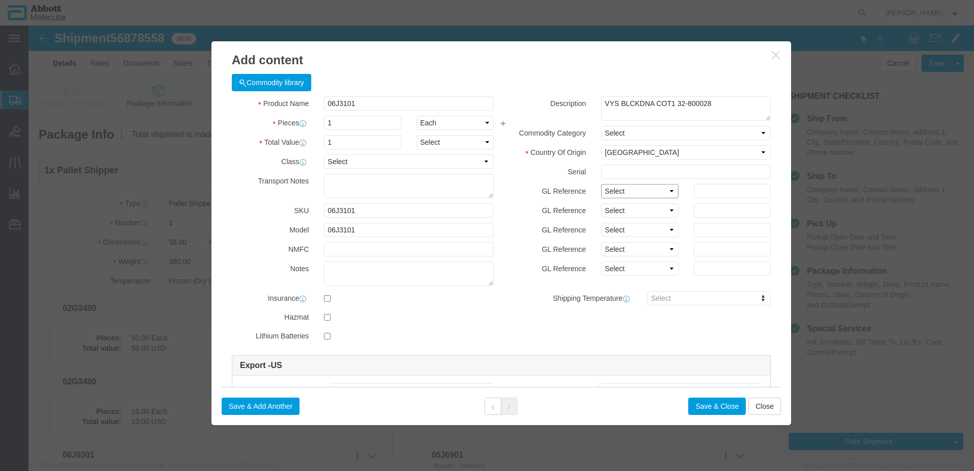
click select "Select Account Type Activity ID Airline Appointment Number ASN Batch Number Bil…"
click button "Save & Add Another"
click input "text"
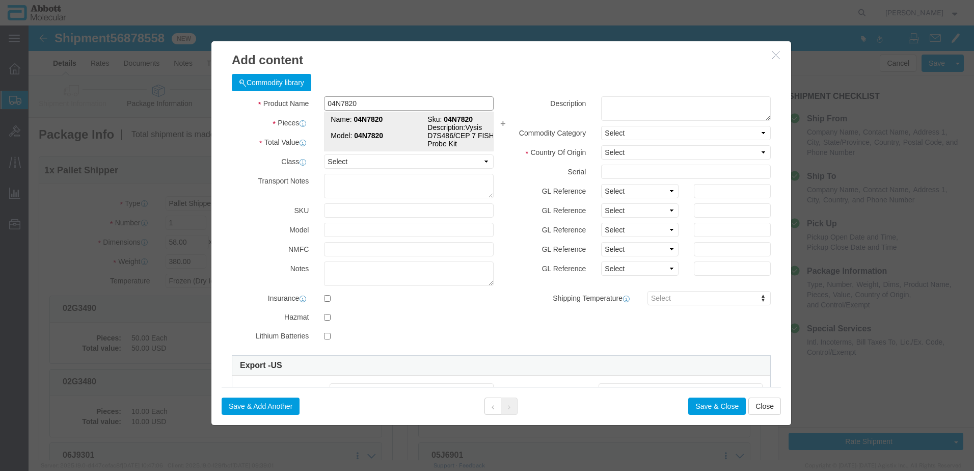
click td "Name: 04N7820"
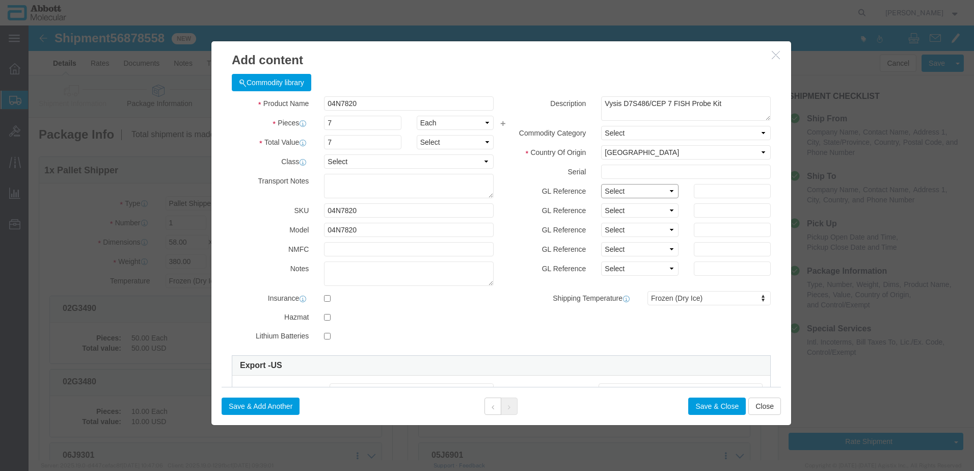
click select "Select Account Type Activity ID Airline Appointment Number ASN Batch Number Bil…"
click button "Save & Add Another"
click input "text"
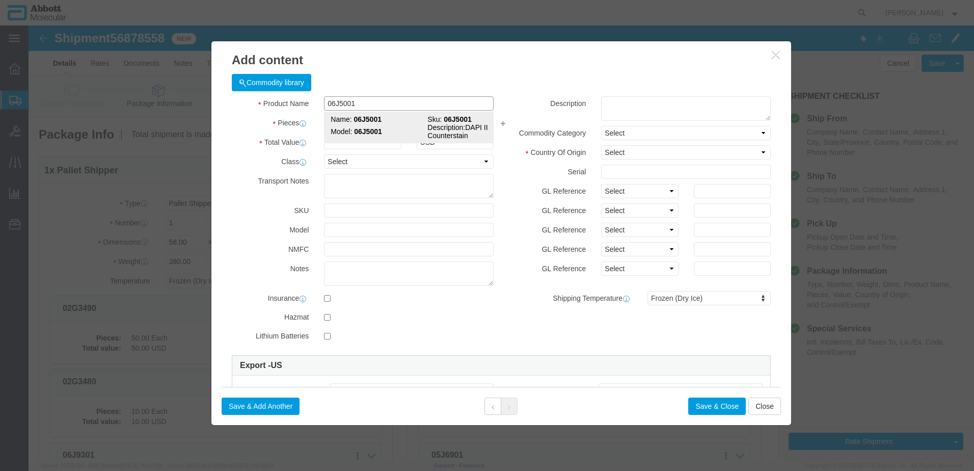
click strong "06J5001"
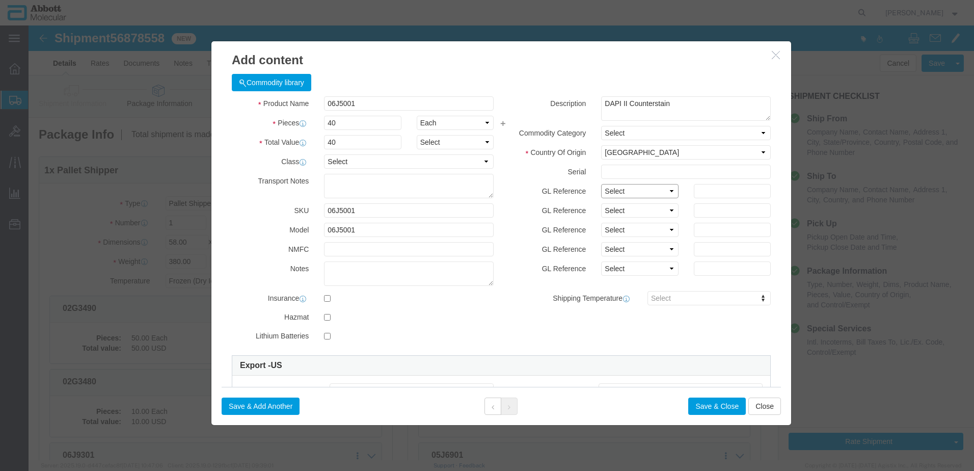
click select "Select Account Type Activity ID Airline Appointment Number ASN Batch Number Bil…"
click button "Save & Add Another"
drag, startPoint x: 736, startPoint y: 385, endPoint x: 705, endPoint y: 385, distance: 31.6
click button "Close"
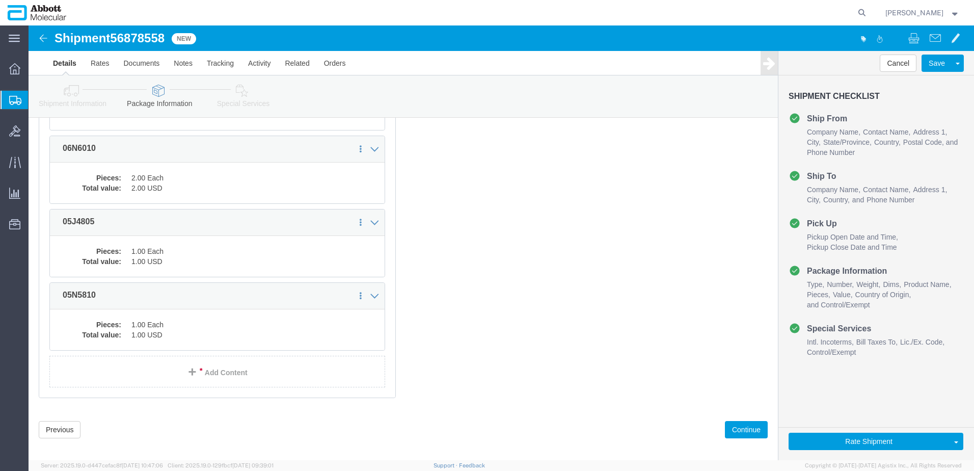
scroll to position [2297, 0]
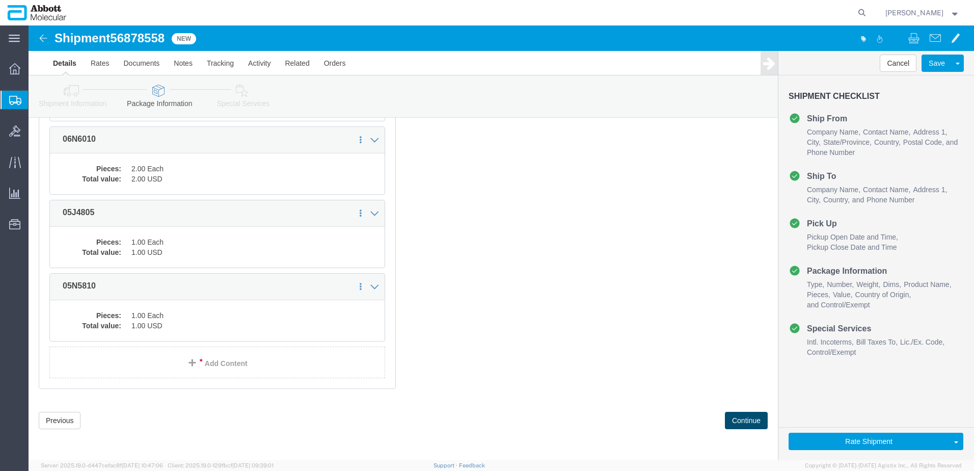
click button "Continue"
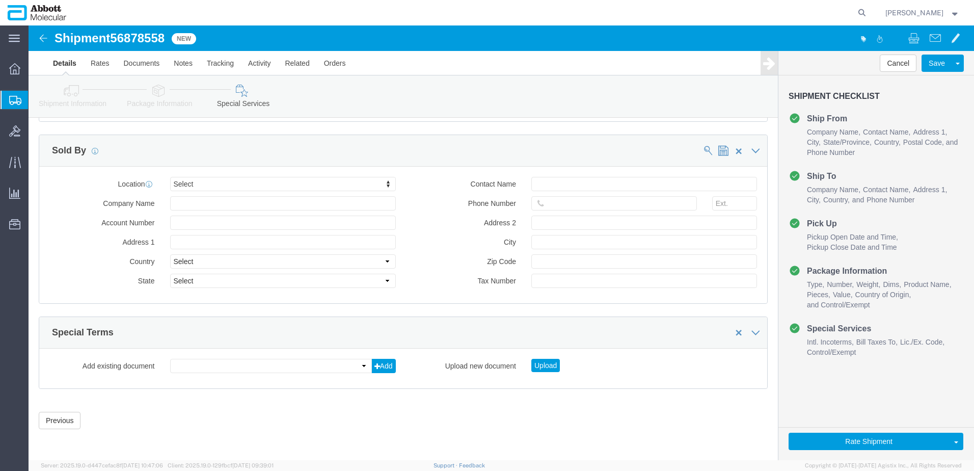
scroll to position [1533, 0]
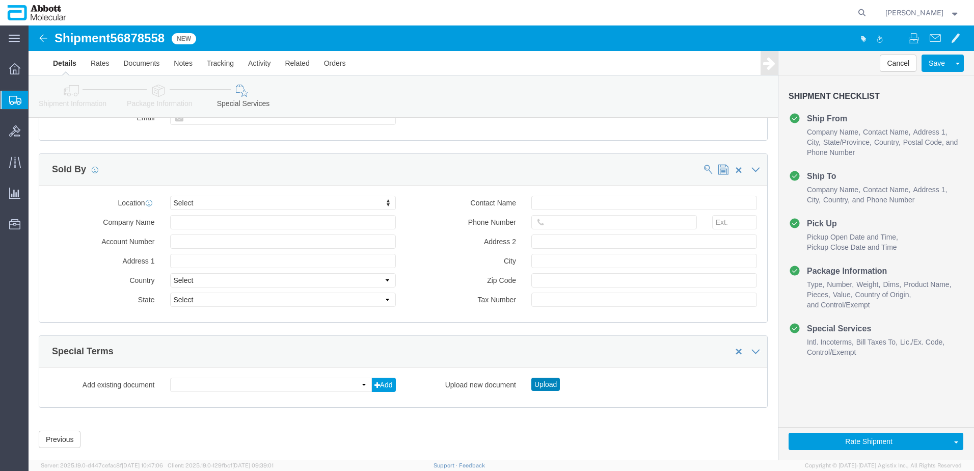
drag, startPoint x: 517, startPoint y: 340, endPoint x: 253, endPoint y: 74, distance: 374.7
click button "Upload"
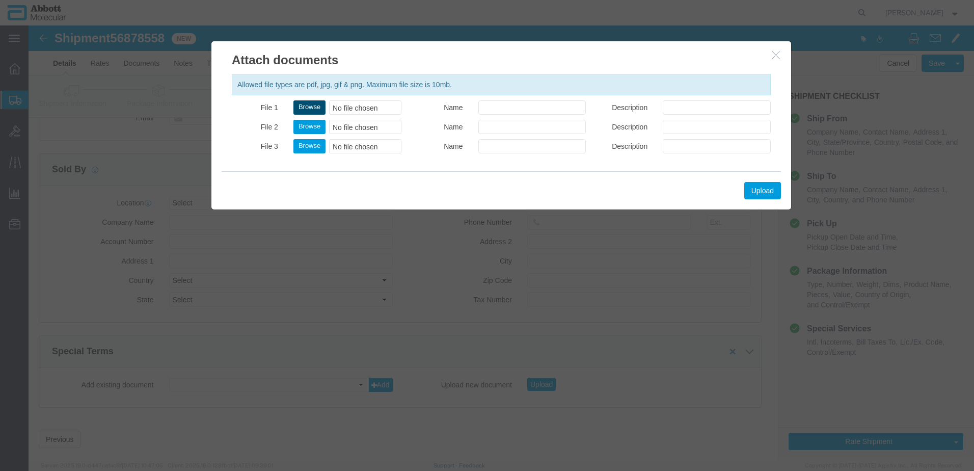
click button "Browse"
click button "Upload"
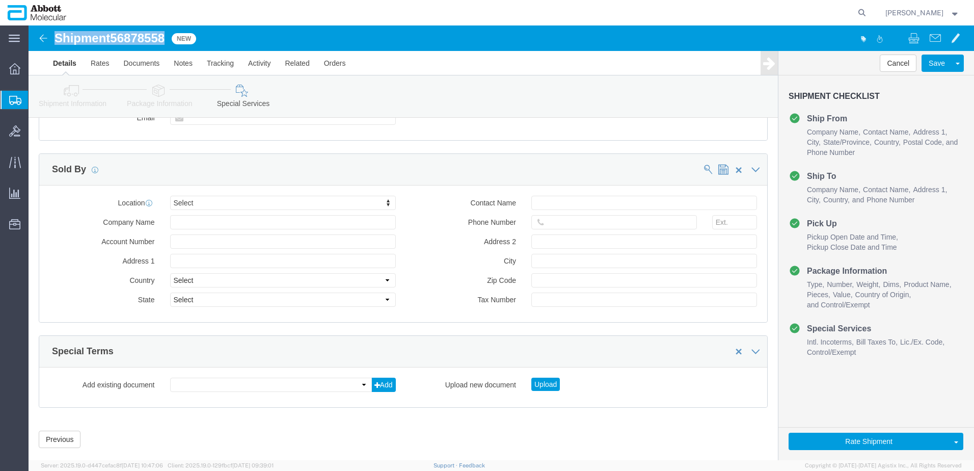
drag, startPoint x: 29, startPoint y: 16, endPoint x: 138, endPoint y: 15, distance: 109.0
click h1 "Shipment 56878558"
copy h1 "Shipment 56878558"
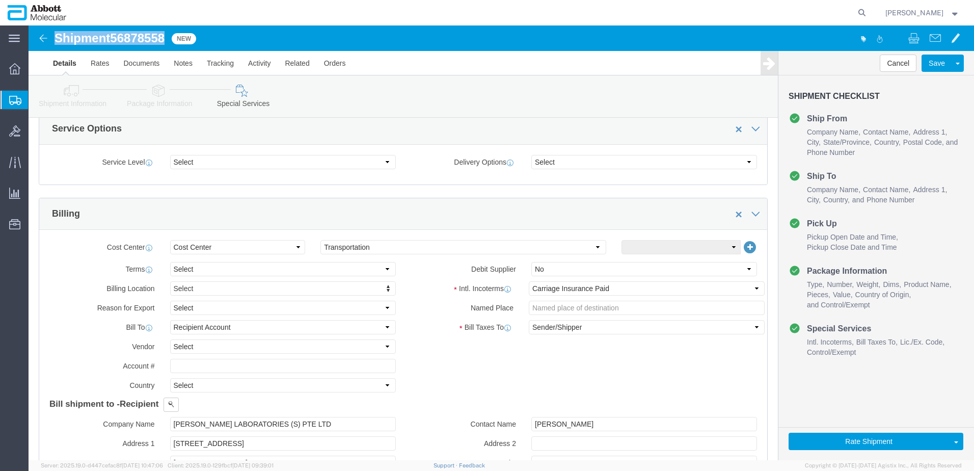
scroll to position [361, 0]
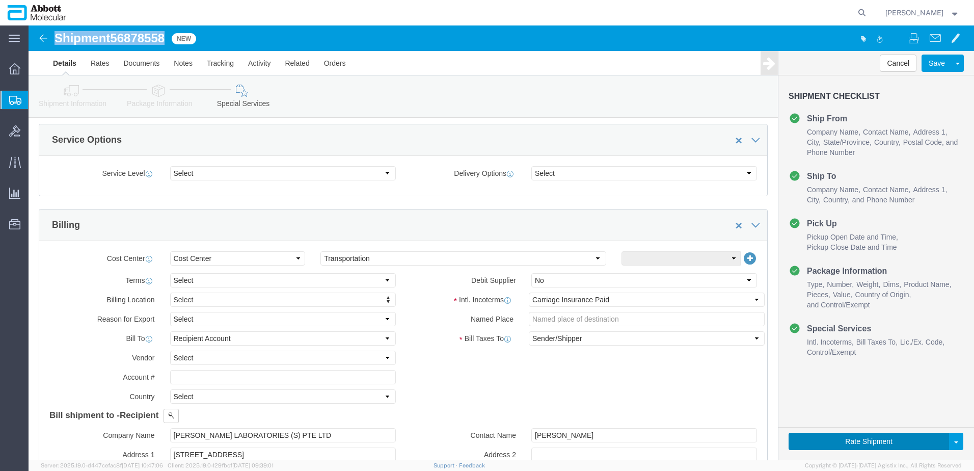
click button "Rate Shipment"
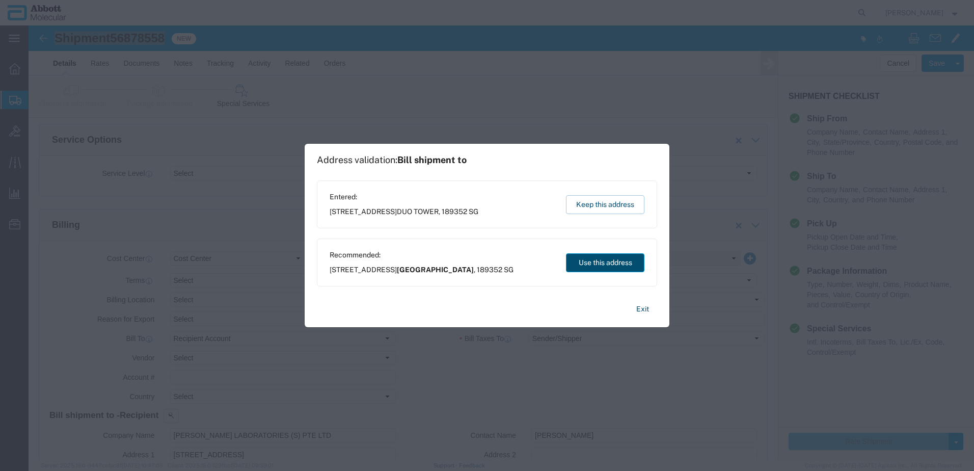
click at [618, 267] on button "Use this address" at bounding box center [605, 262] width 78 height 19
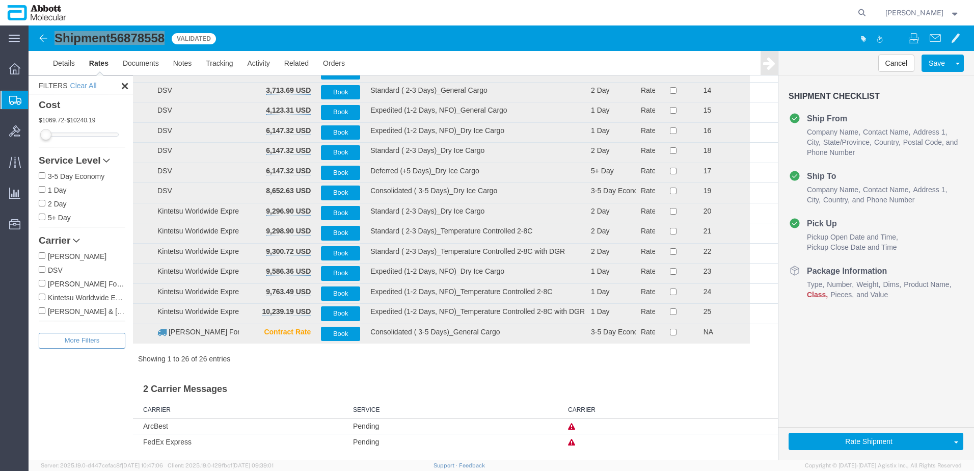
scroll to position [294, 0]
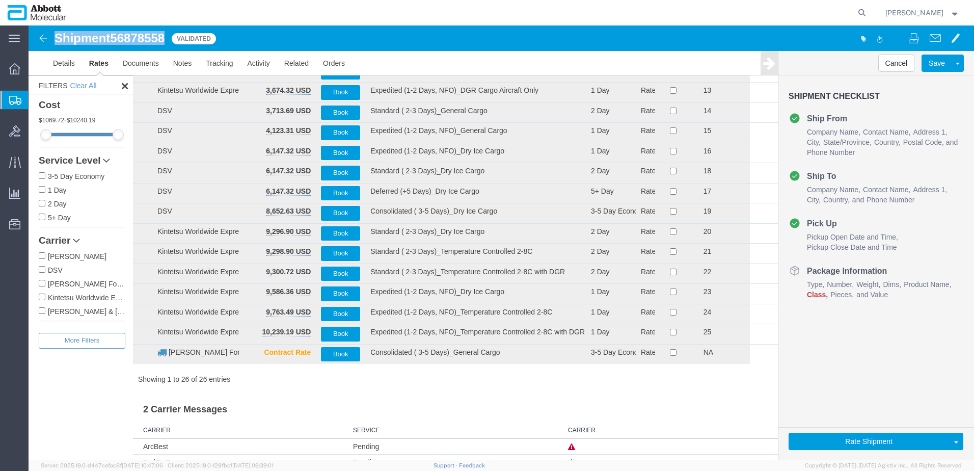
click at [44, 297] on input "Kintetsu Worldwide Express" at bounding box center [42, 296] width 7 height 7
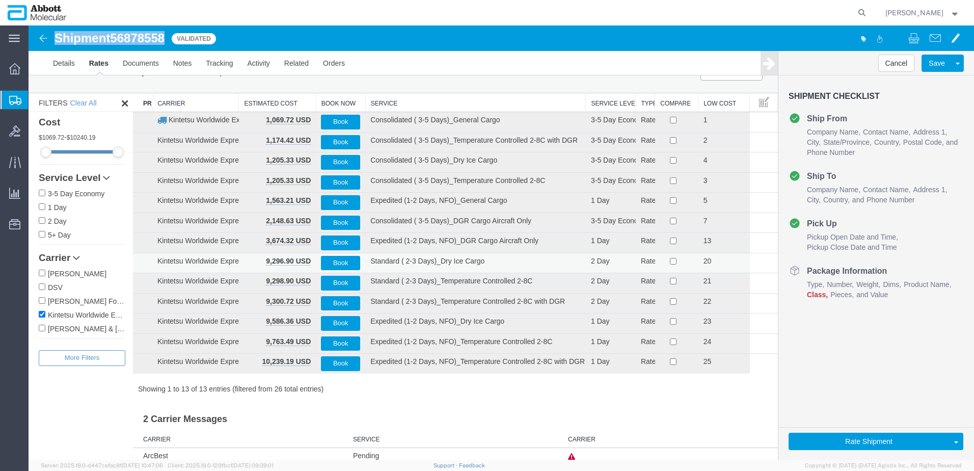
scroll to position [0, 0]
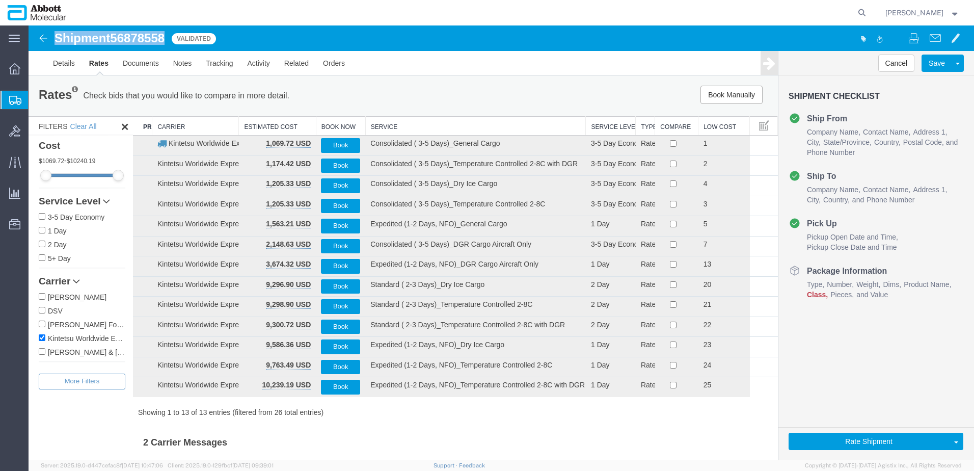
click at [394, 123] on th "Service" at bounding box center [475, 126] width 221 height 19
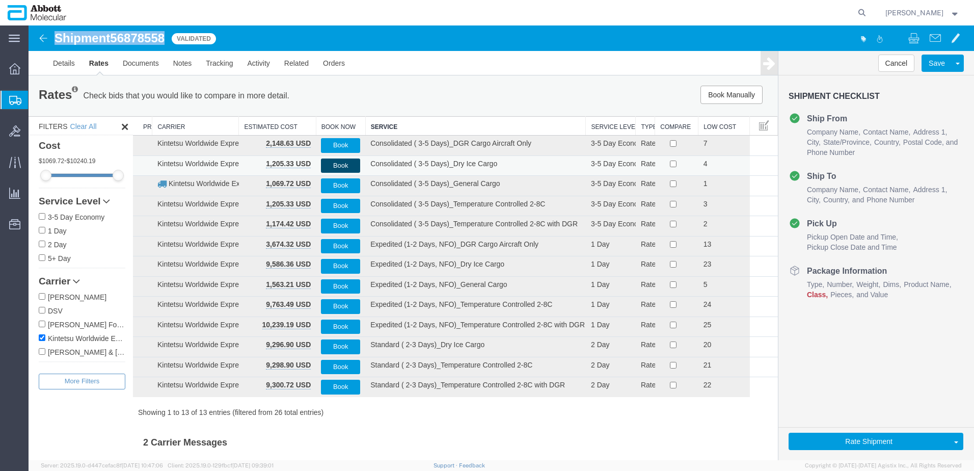
click at [336, 166] on button "Book" at bounding box center [340, 165] width 39 height 15
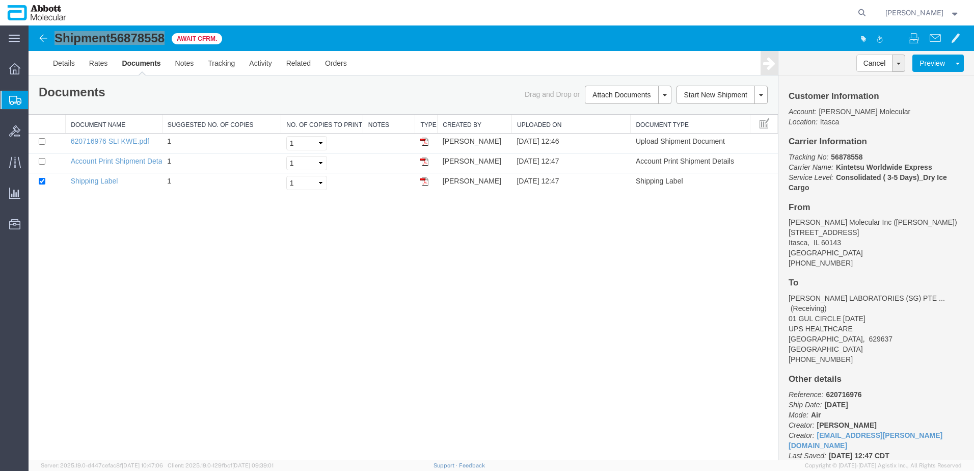
click at [0, 0] on span "Create from Template" at bounding box center [0, 0] width 0 height 0
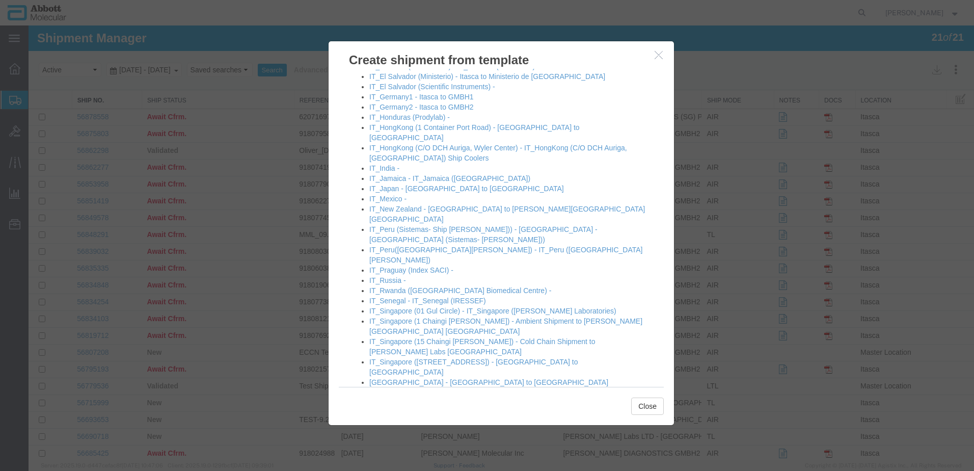
scroll to position [713, 0]
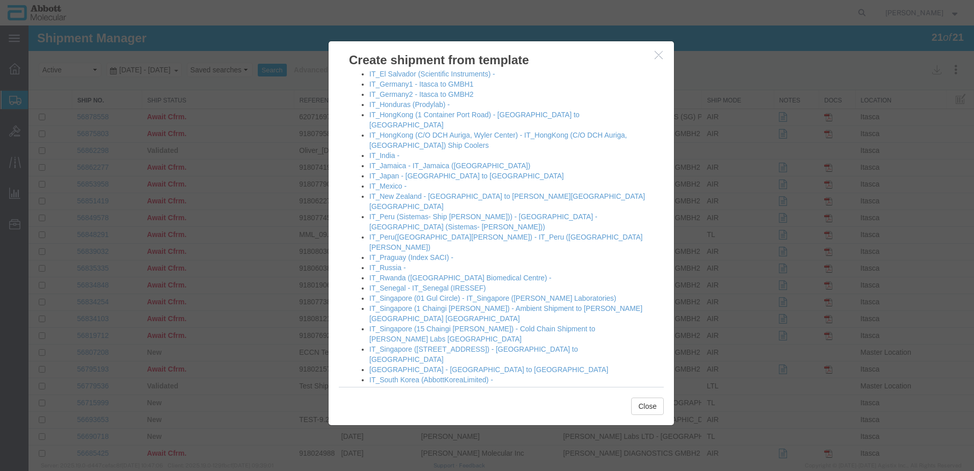
click at [407, 386] on link "IT_South Korea (DowBiomedica) - Itasca to Dow Biomedica" at bounding box center [463, 390] width 189 height 8
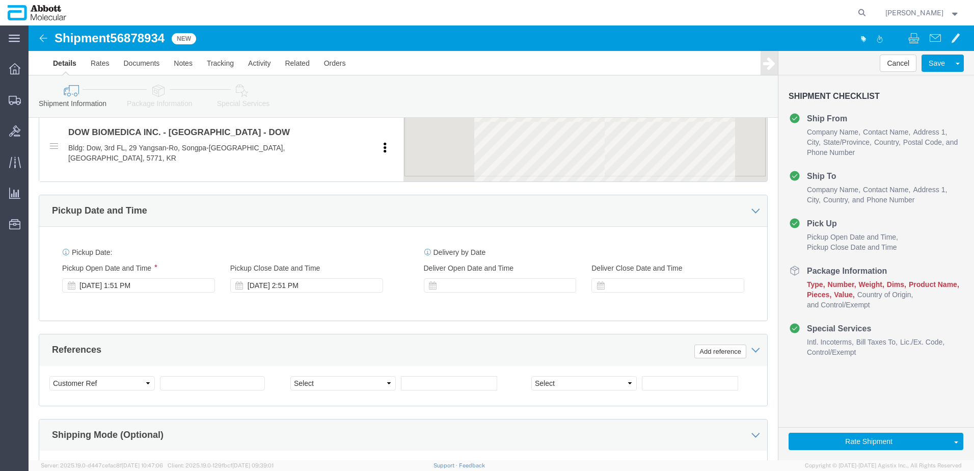
scroll to position [459, 0]
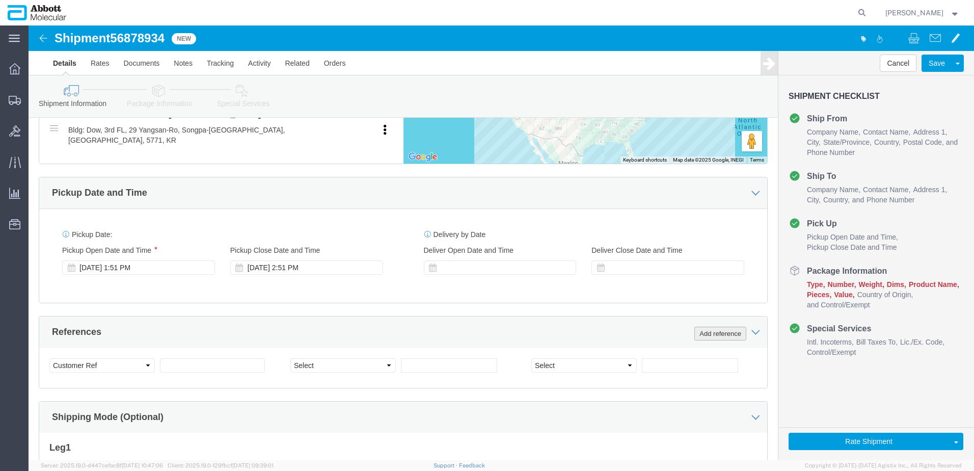
click button "Add reference"
click input "text"
paste input "620725530"
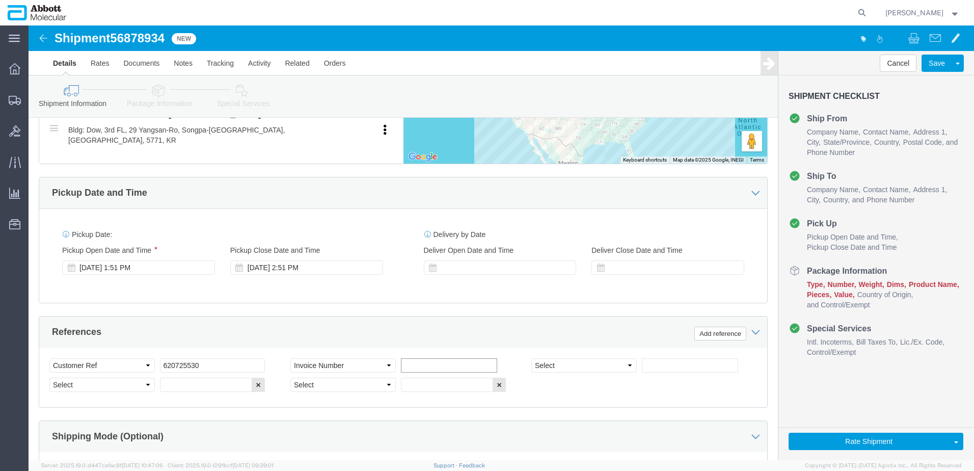
paste input "620725530"
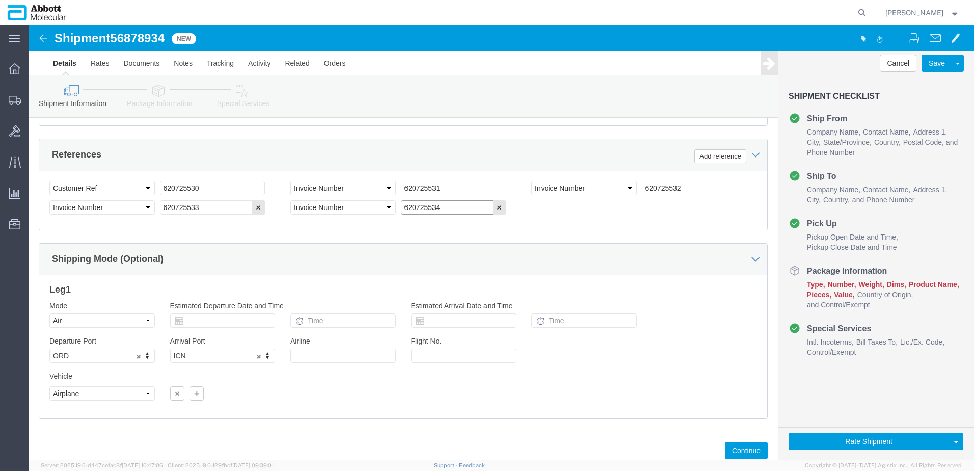
scroll to position [656, 0]
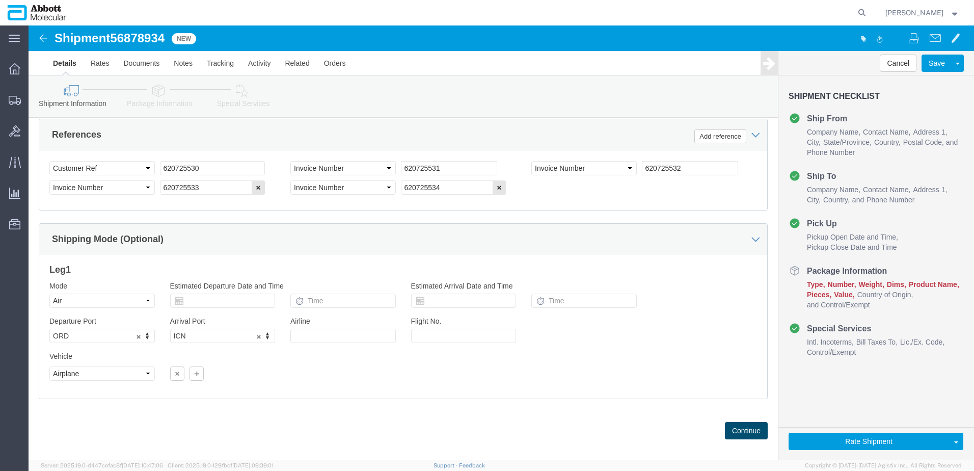
click button "Continue"
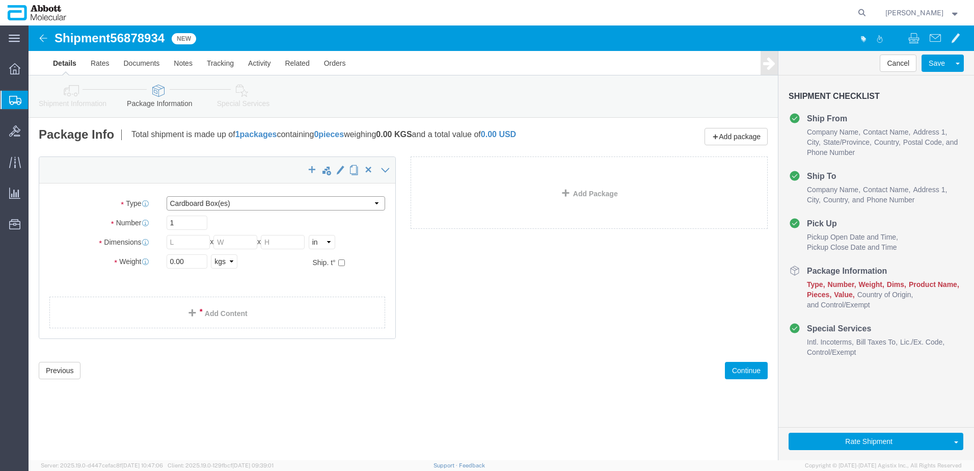
click select "Select Box (B) Box (C) Box (D) Cardboard Box(es) Crate (Instrument) Crate(s) En…"
drag, startPoint x: 161, startPoint y: 234, endPoint x: 108, endPoint y: 236, distance: 53.5
click div "Weight 0.00 Select kgs lbs Ship. t°"
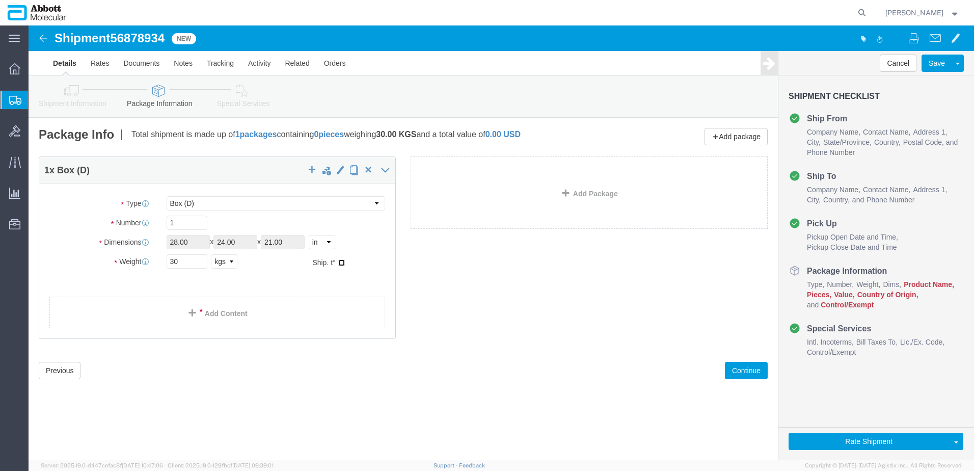
click input "checkbox"
click link "Add Package"
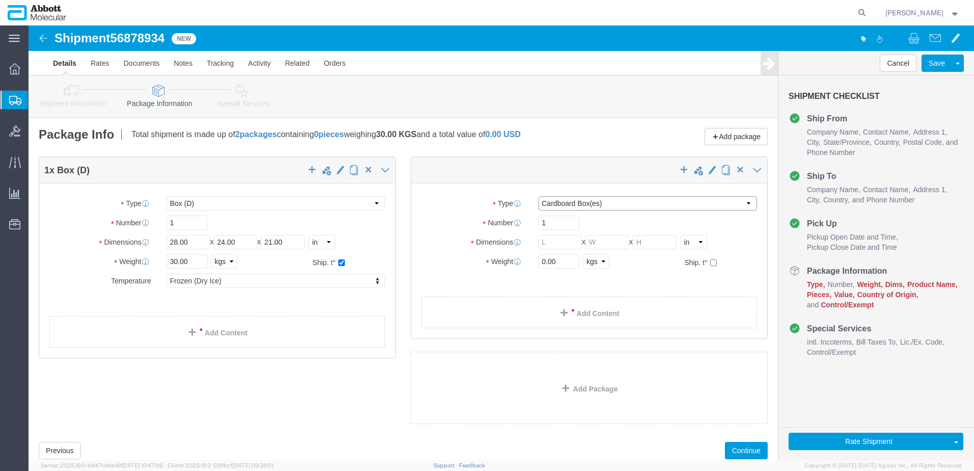
drag, startPoint x: 588, startPoint y: 179, endPoint x: 583, endPoint y: 183, distance: 6.9
click select "Select Box (B) Box (C) Box (D) Cardboard Box(es) Crate (Instrument) Crate(s) En…"
drag, startPoint x: 529, startPoint y: 236, endPoint x: 463, endPoint y: 239, distance: 66.3
click div "Weight 0.00 Select kgs lbs Ship. t°"
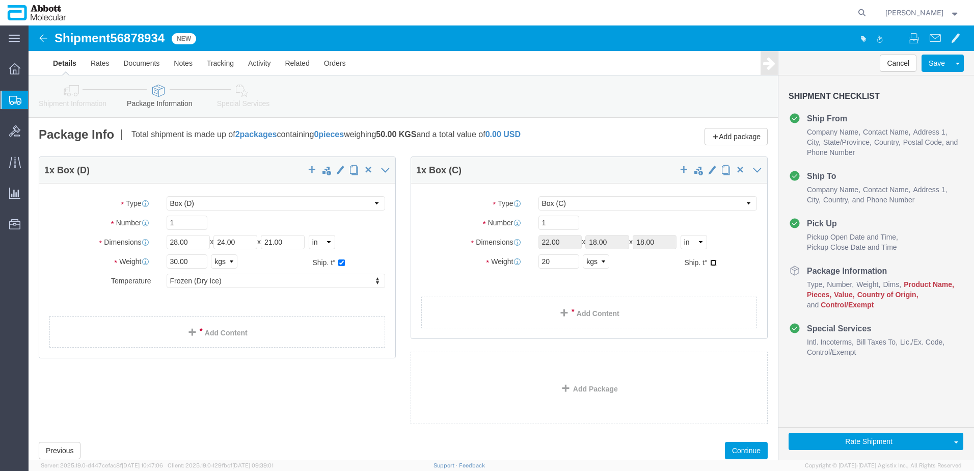
click input "checkbox"
click link "Add Content"
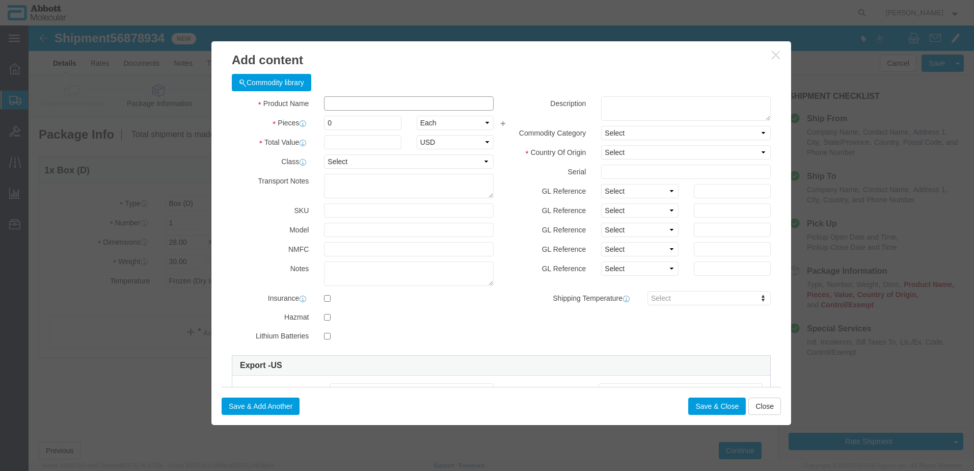
click input "text"
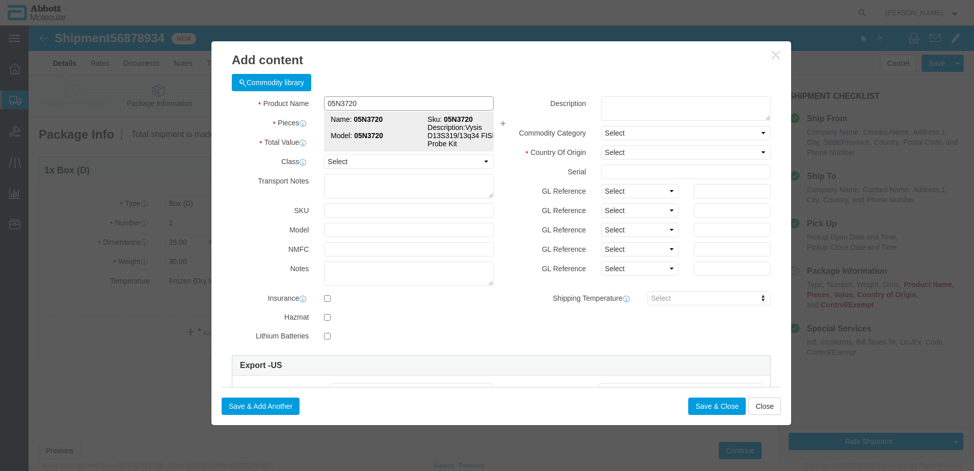
click strong "05N3720"
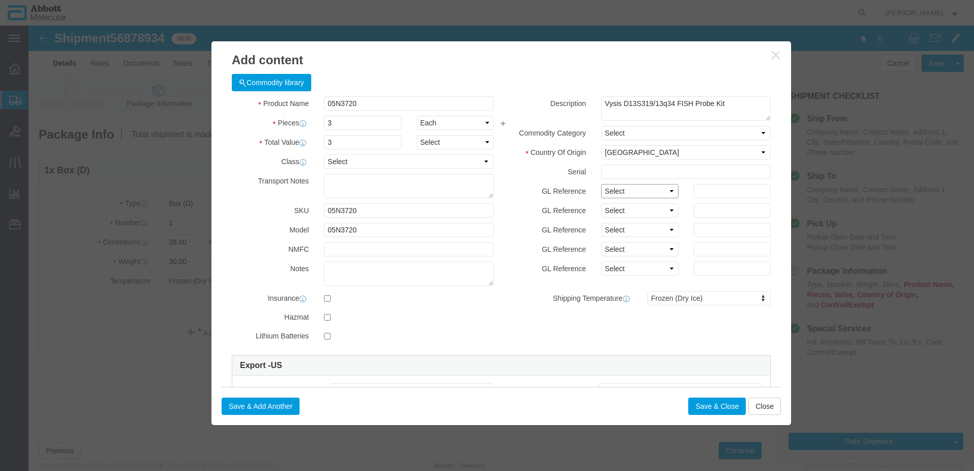
drag, startPoint x: 599, startPoint y: 164, endPoint x: 599, endPoint y: 174, distance: 9.7
click select "Select Account Type Activity ID Airline Appointment Number ASN Batch Number Bil…"
click button "Save & Add Another"
click input "text"
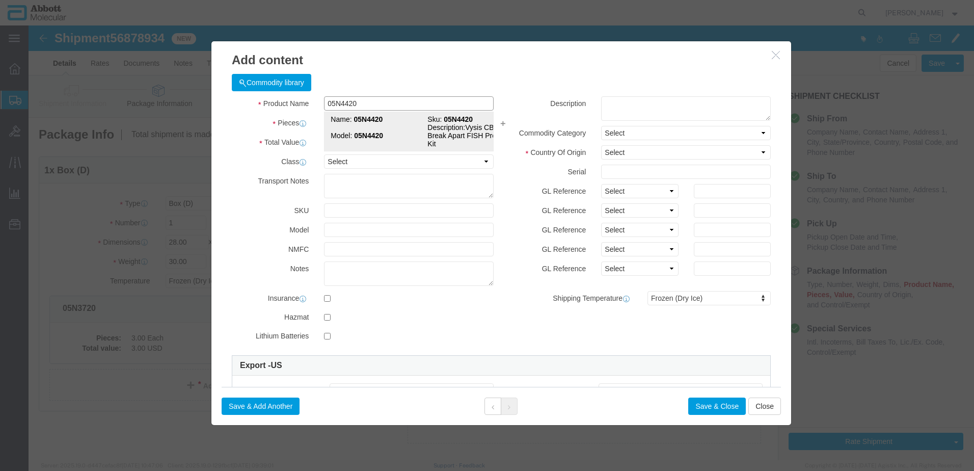
click td "Model: 05N4420"
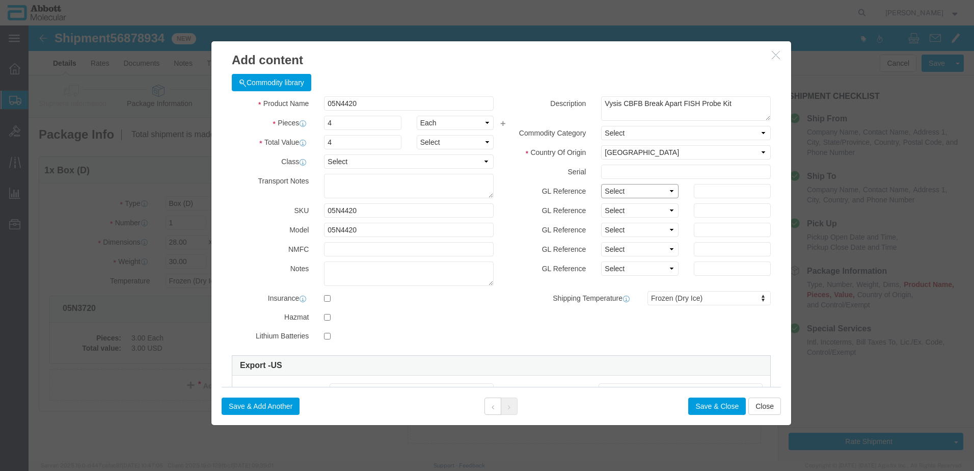
drag, startPoint x: 591, startPoint y: 164, endPoint x: 591, endPoint y: 173, distance: 9.7
click select "Select Account Type Activity ID Airline Appointment Number ASN Batch Number Bil…"
click button "Save & Add Another"
click input "text"
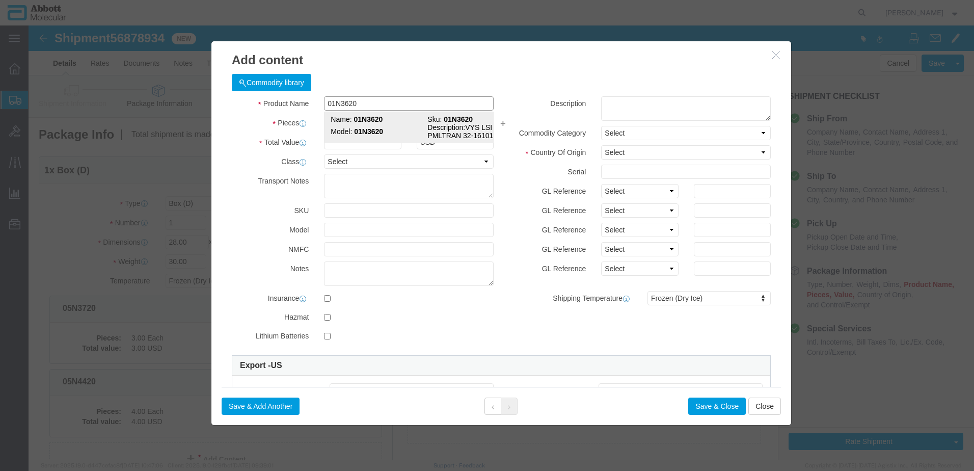
click strong "01N3620"
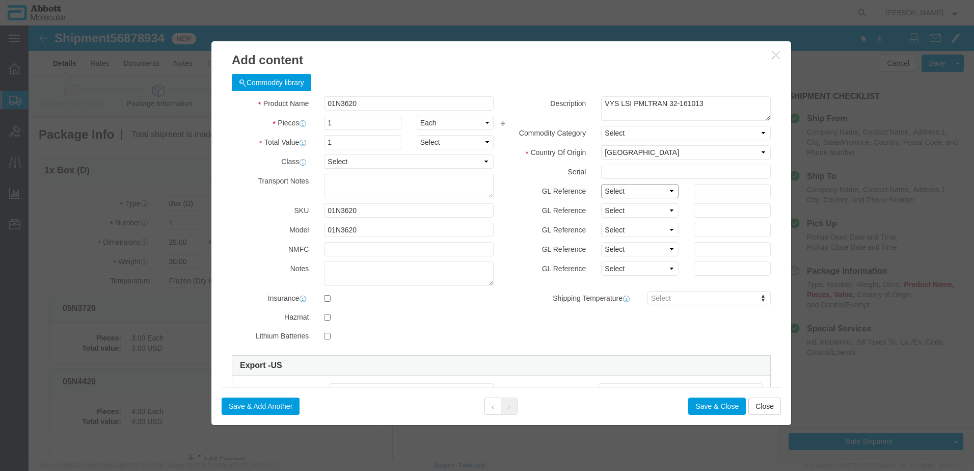
drag, startPoint x: 605, startPoint y: 166, endPoint x: 603, endPoint y: 172, distance: 6.3
click select "Select Account Type Activity ID Airline Appointment Number ASN Batch Number Bil…"
click button "Save & Add Another"
click input "text"
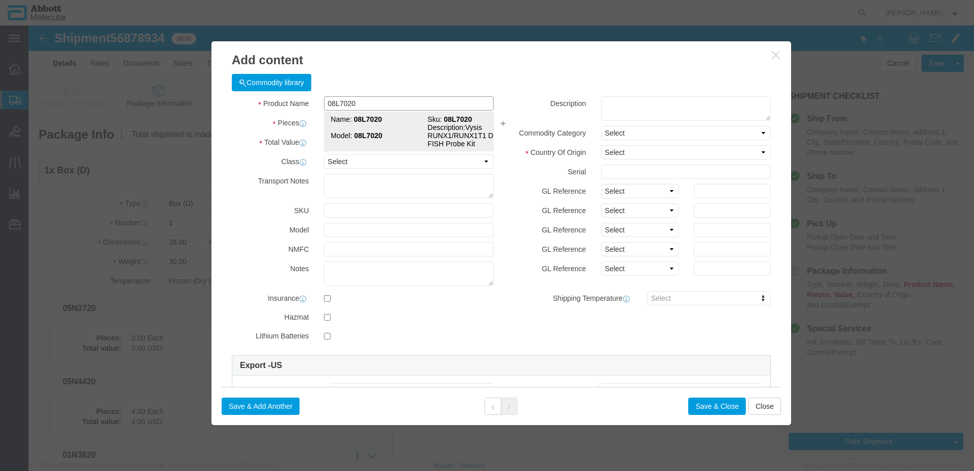
click td "Model: 08L7020"
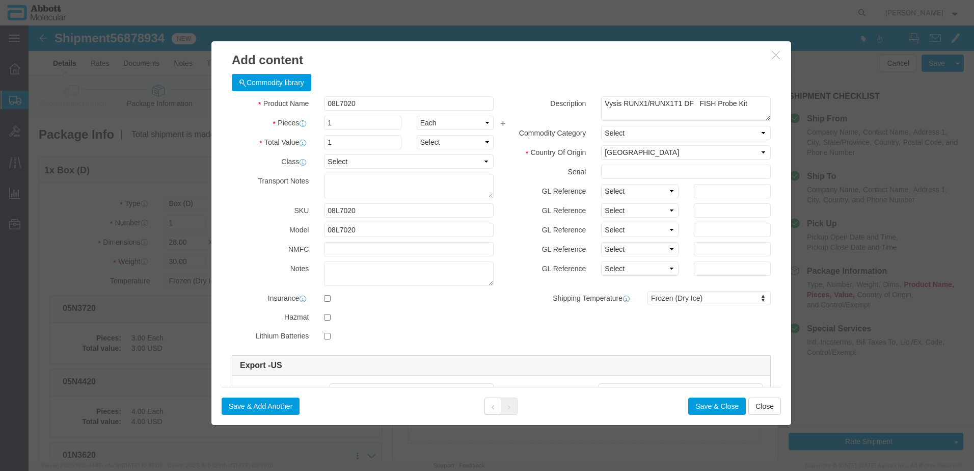
click div "GL Reference Select Account Type Activity ID Airline Appointment Number ASN Bat…"
drag, startPoint x: 603, startPoint y: 165, endPoint x: 602, endPoint y: 172, distance: 7.7
click select "Select Account Type Activity ID Airline Appointment Number ASN Batch Number Bil…"
click button "Save & Add Another"
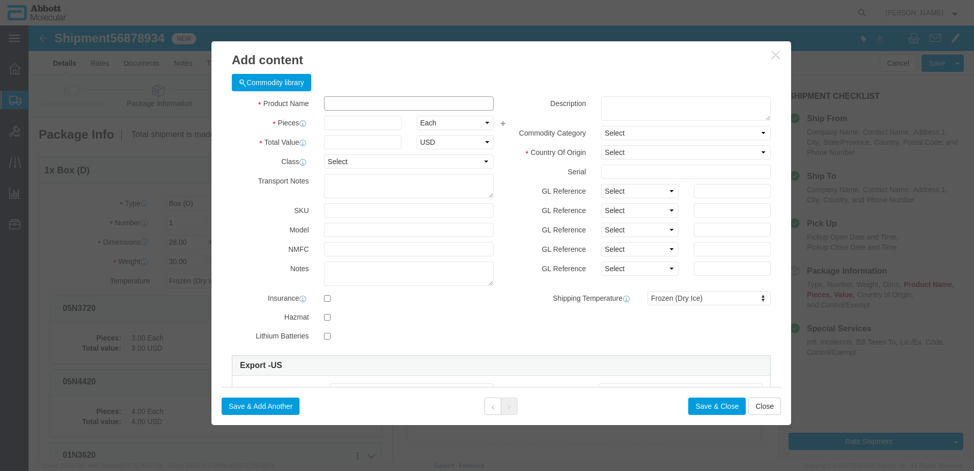
click input "text"
click strong "07J2008"
click select "Select Account Type Activity ID Airline Appointment Number ASN Batch Number Bil…"
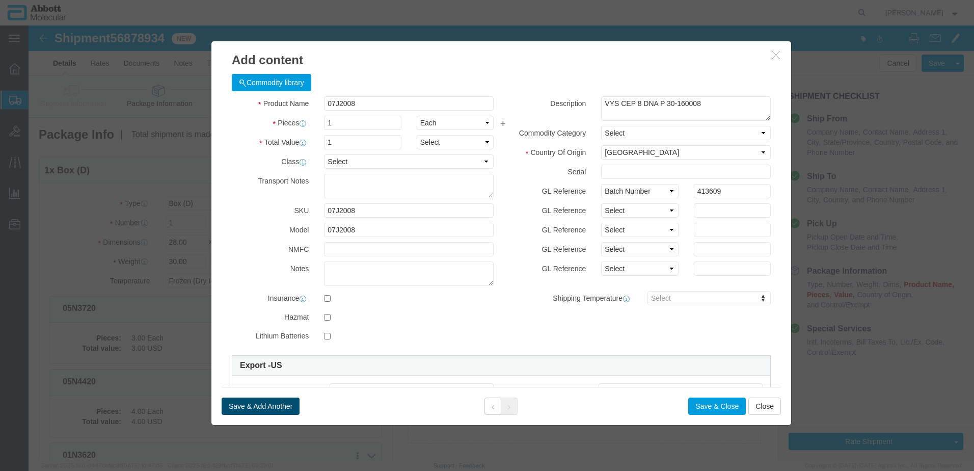
click button "Save & Add Another"
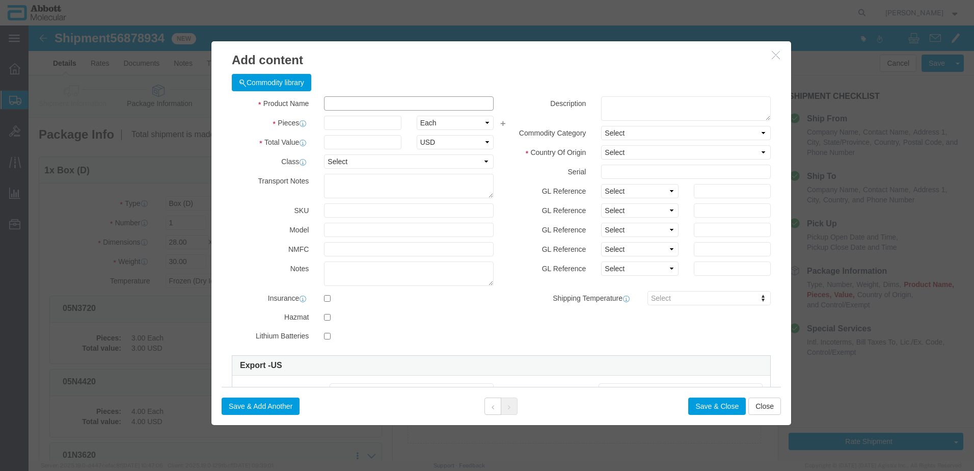
click input "text"
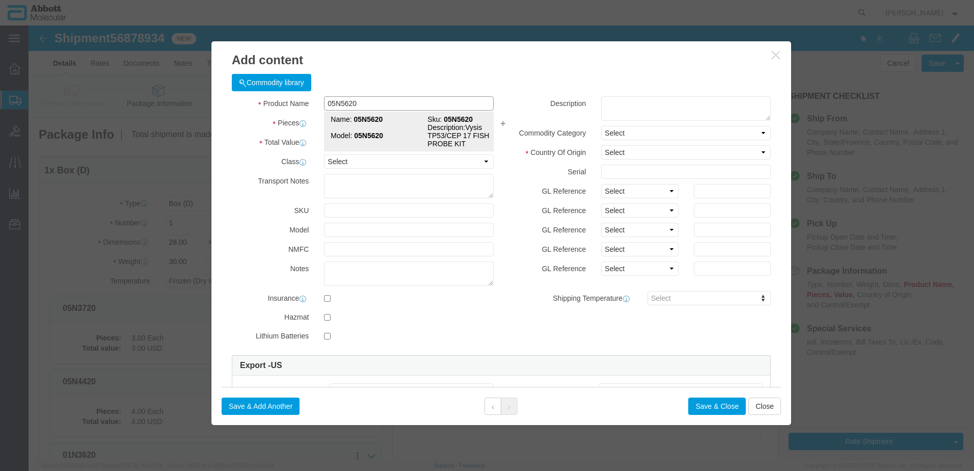
click td "Model: 05N5620"
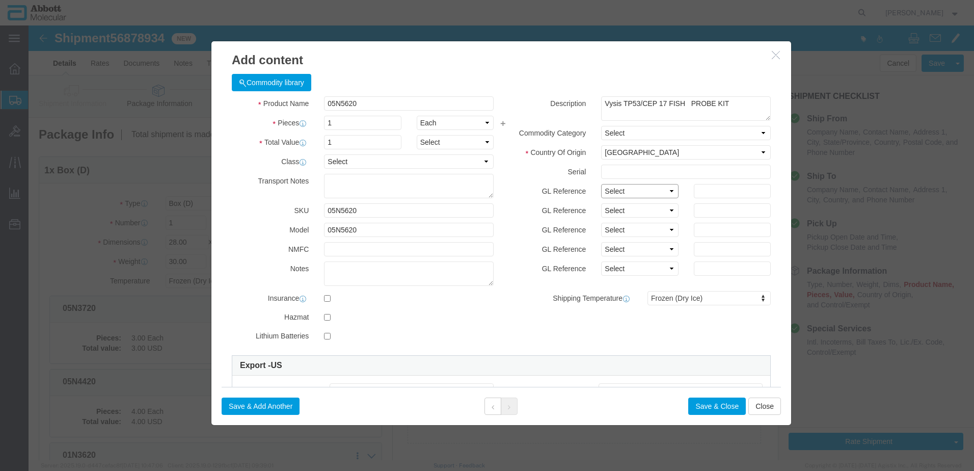
drag, startPoint x: 588, startPoint y: 166, endPoint x: 586, endPoint y: 171, distance: 5.3
click select "Select Account Type Activity ID Airline Appointment Number ASN Batch Number Bil…"
drag, startPoint x: 241, startPoint y: 380, endPoint x: 16, endPoint y: 425, distance: 229.3
click button "Save & Add Another"
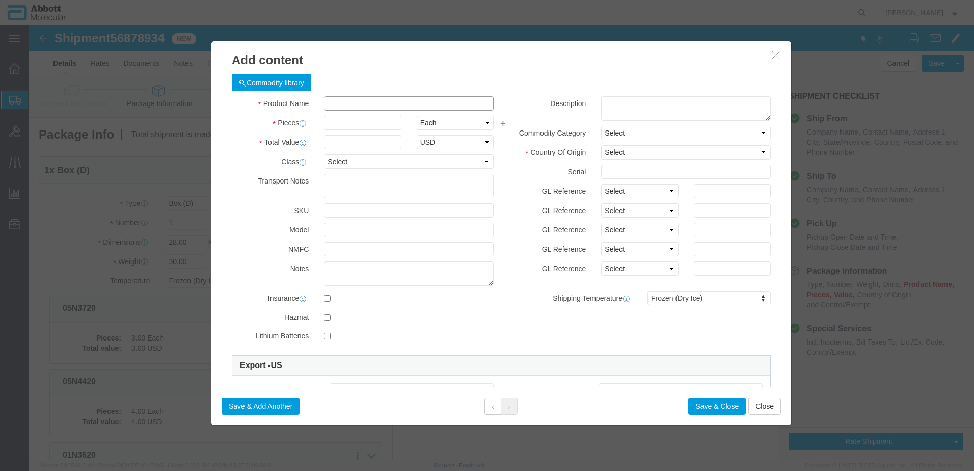
click input "text"
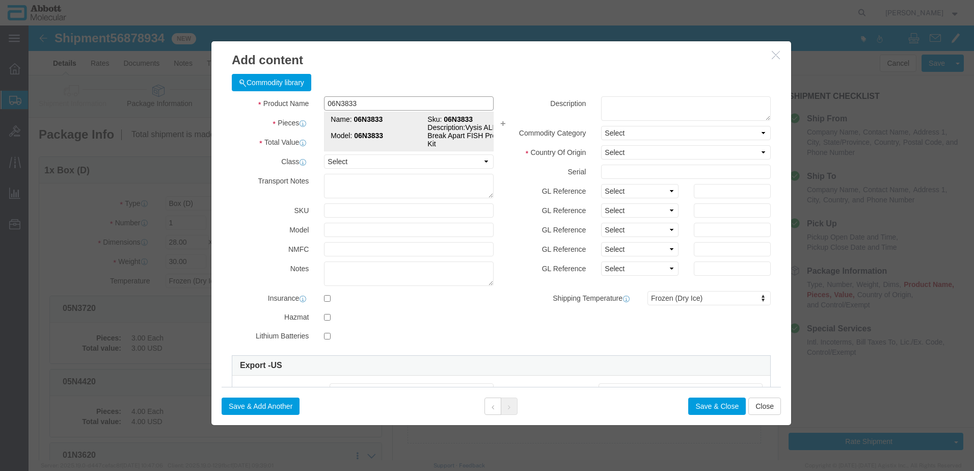
click td "Model: 06N3833"
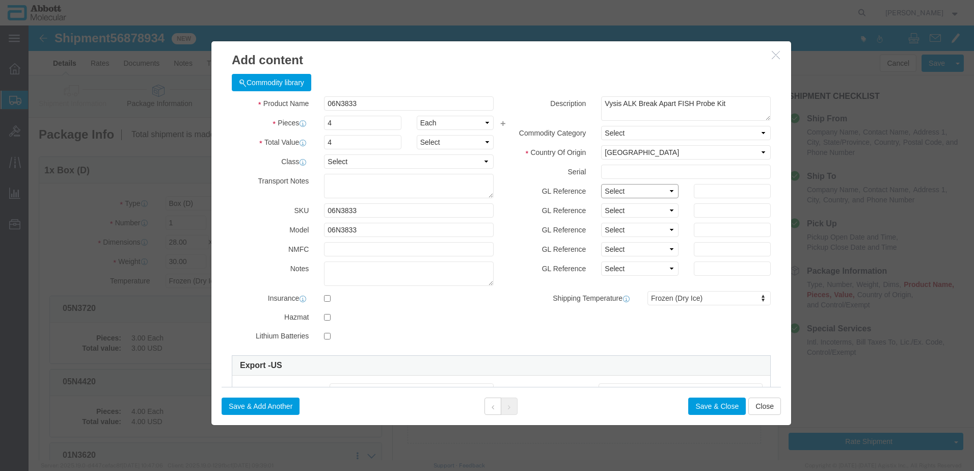
click select "Select Account Type Activity ID Airline Appointment Number ASN Batch Number Bil…"
click button "Save & Add Another"
click input "text"
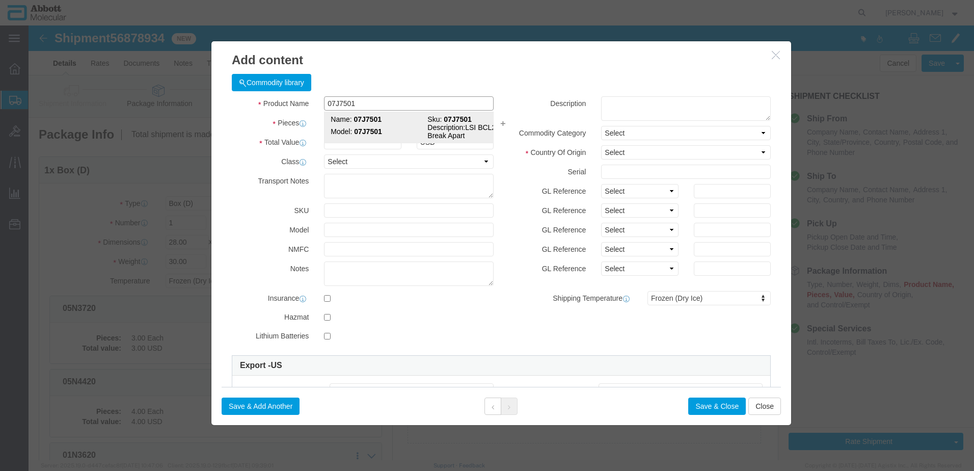
click td "Model: 07J7501"
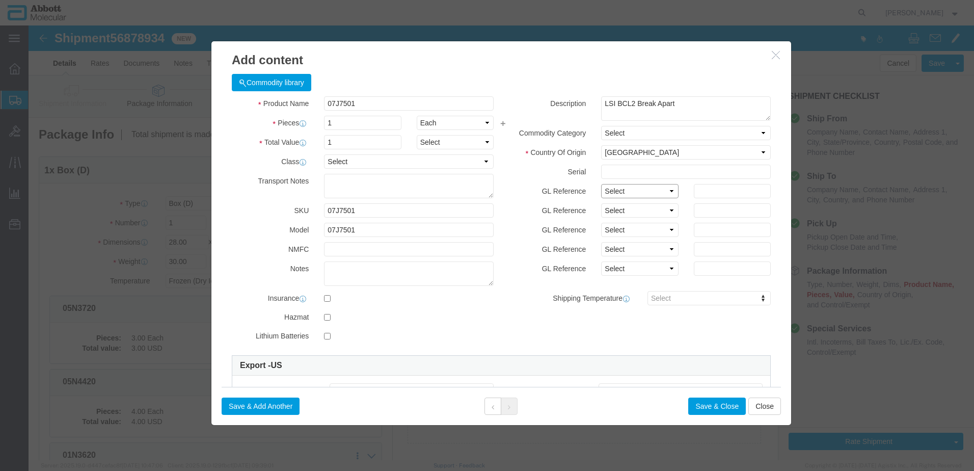
drag, startPoint x: 586, startPoint y: 166, endPoint x: 586, endPoint y: 174, distance: 8.7
click select "Select Account Type Activity ID Airline Appointment Number ASN Batch Number Bil…"
click button "Save & Add Another"
click input "text"
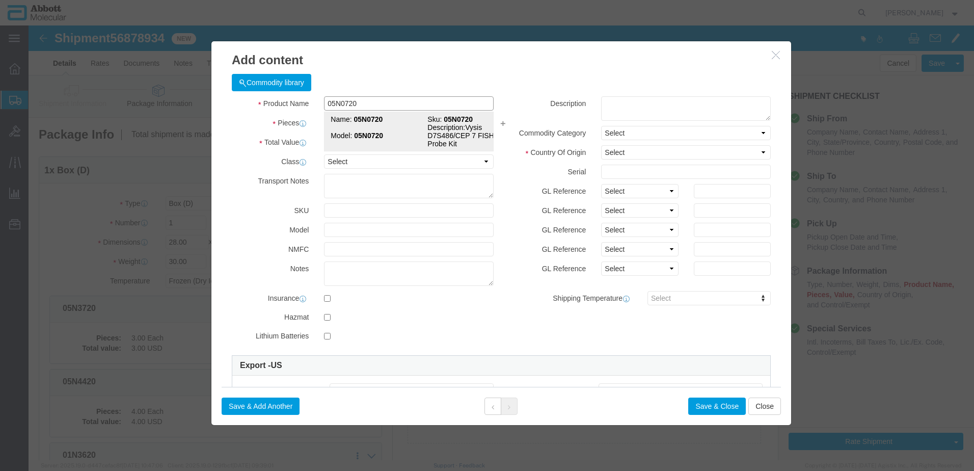
click strong "05N0720"
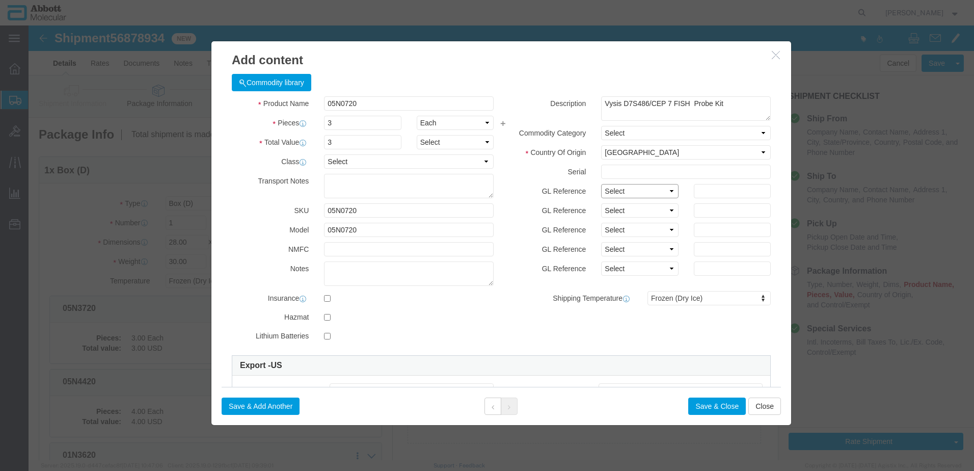
click select "Select Account Type Activity ID Airline Appointment Number ASN Batch Number Bil…"
click button "Save & Add Another"
click input "text"
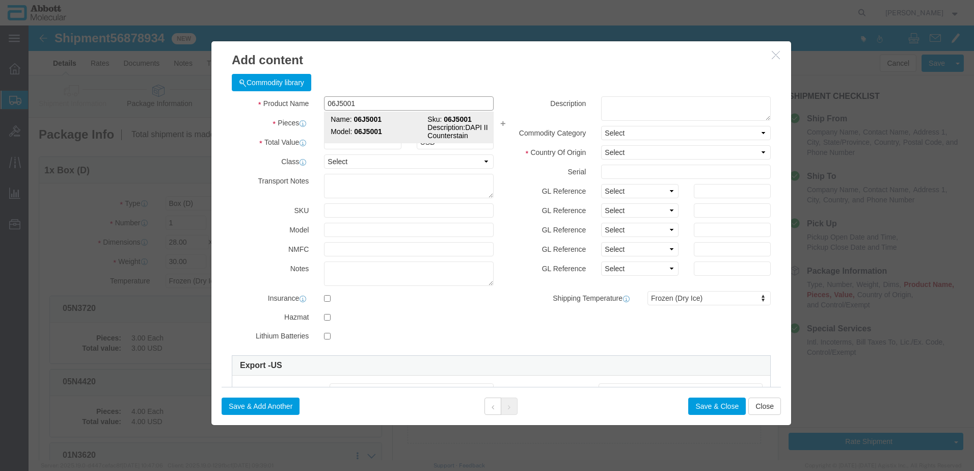
click strong "06J5001"
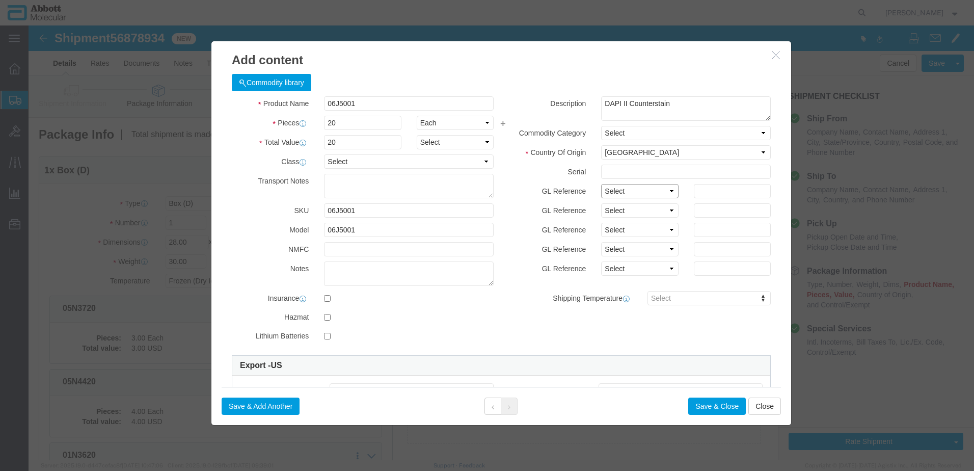
drag, startPoint x: 609, startPoint y: 163, endPoint x: 610, endPoint y: 171, distance: 8.7
click select "Select Account Type Activity ID Airline Appointment Number ASN Batch Number Bil…"
click button "Save & Add Another"
click input "text"
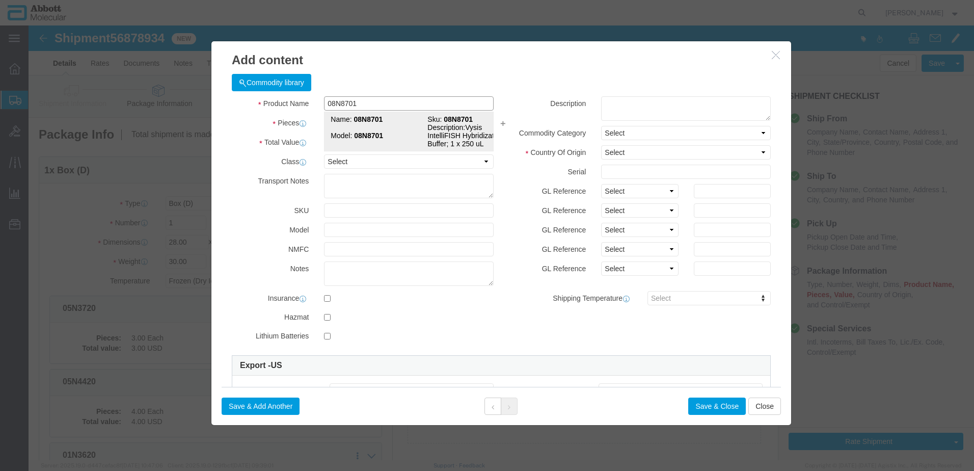
click td "Model: 08N8701"
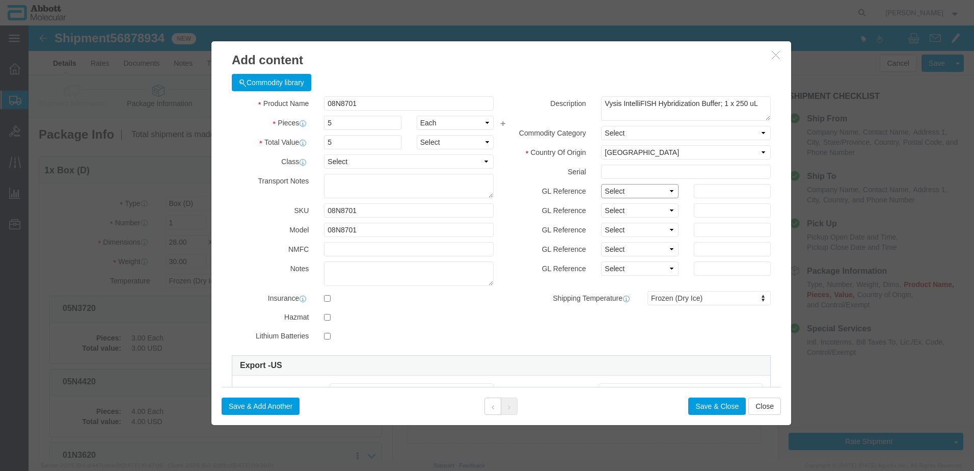
click select "Select Account Type Activity ID Airline Appointment Number ASN Batch Number Bil…"
click button "Save & Add Another"
click input "text"
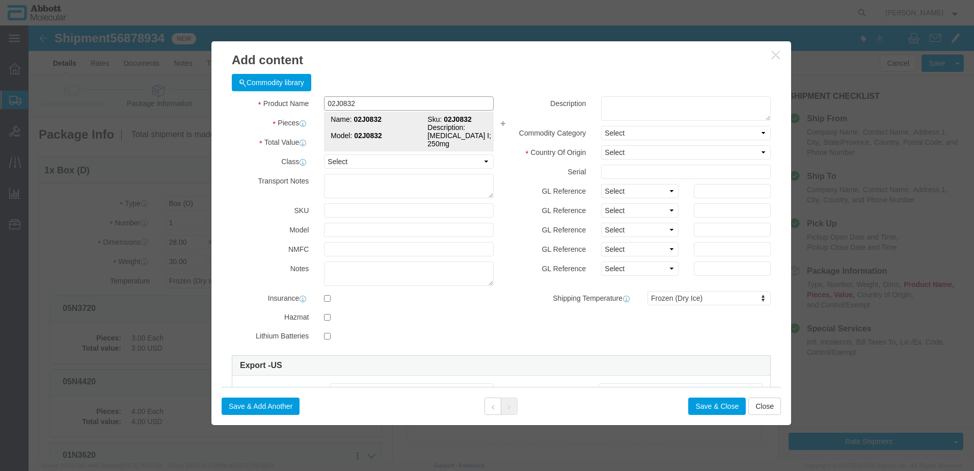
click strong "02J0832"
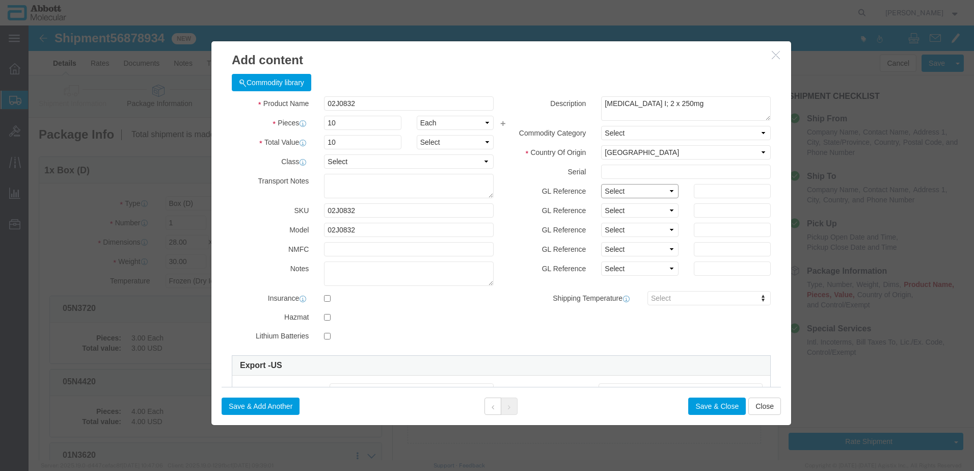
click select "Select Account Type Activity ID Airline Appointment Number ASN Batch Number Bil…"
click button "Save & Add Another"
click input "text"
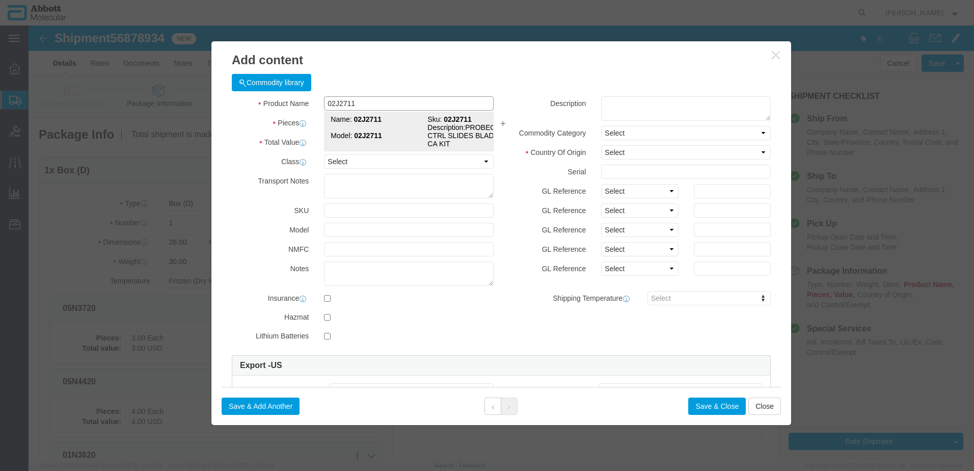
click strong "02J2711"
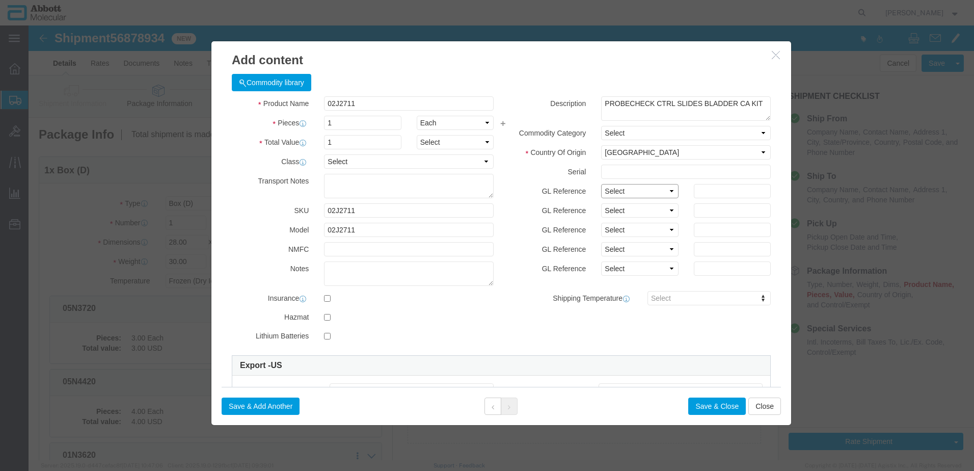
click select "Select Account Type Activity ID Airline Appointment Number ASN Batch Number Bil…"
click button "Save & Close"
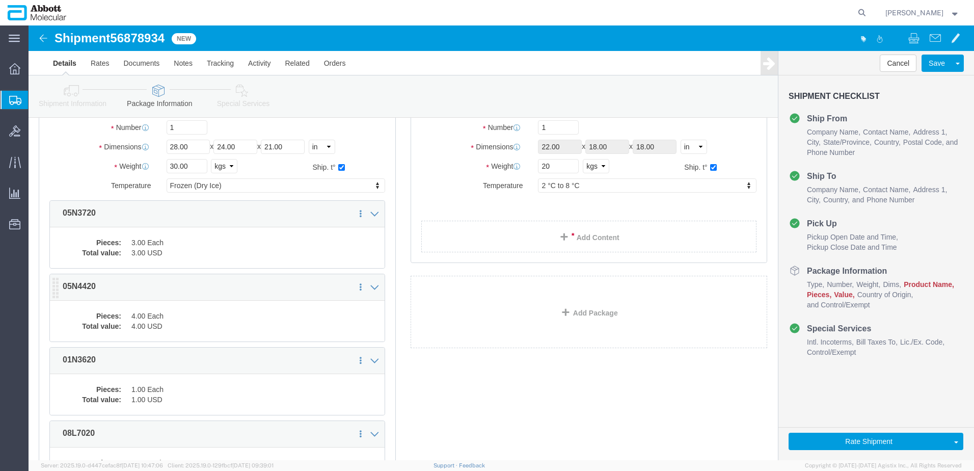
scroll to position [102, 0]
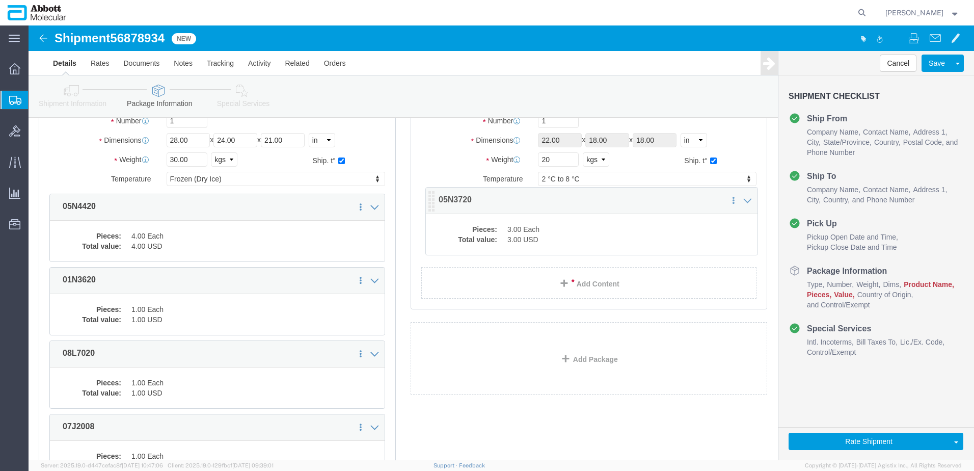
drag, startPoint x: 30, startPoint y: 179, endPoint x: 406, endPoint y: 173, distance: 376.1
click icon
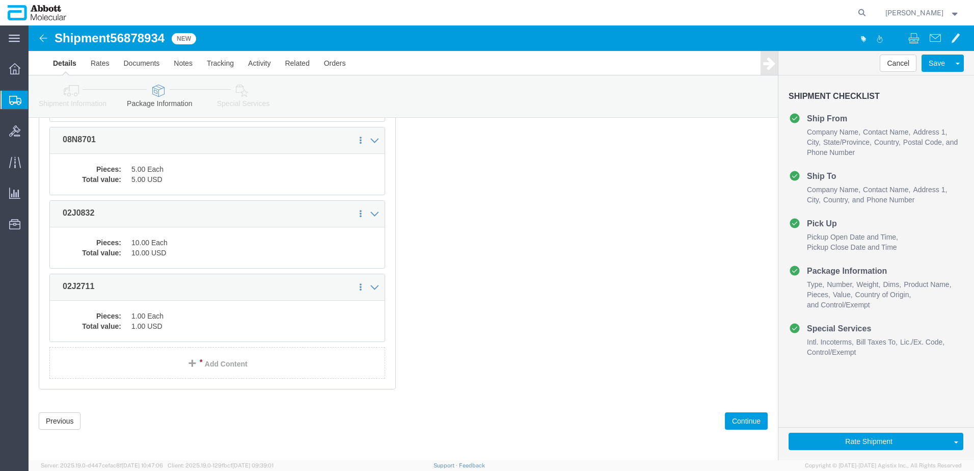
scroll to position [829, 0]
click button "Continue"
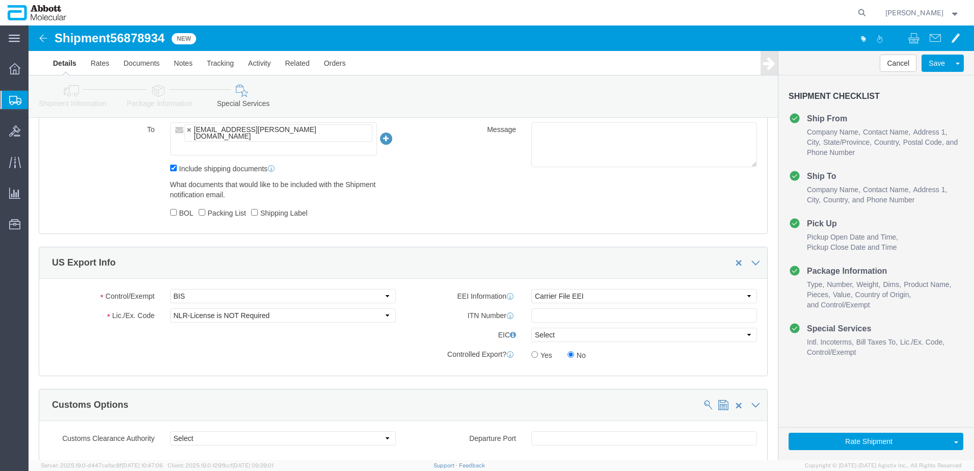
scroll to position [1533, 0]
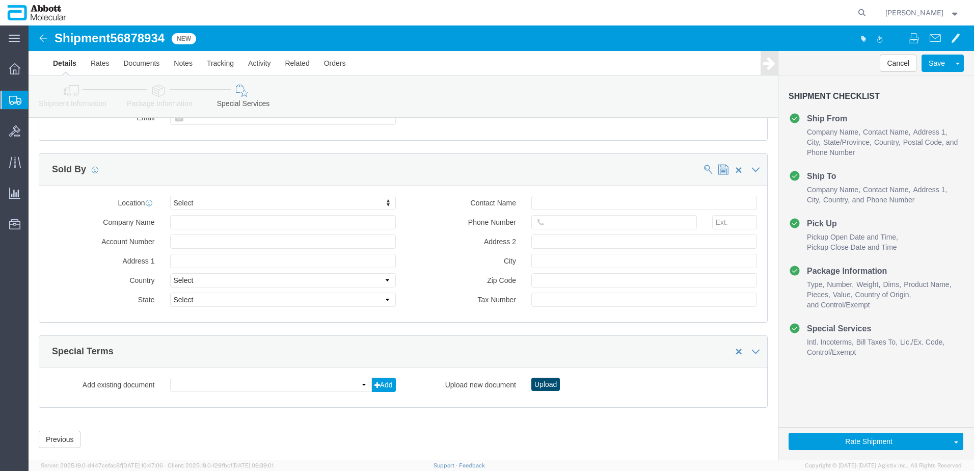
click button "Upload"
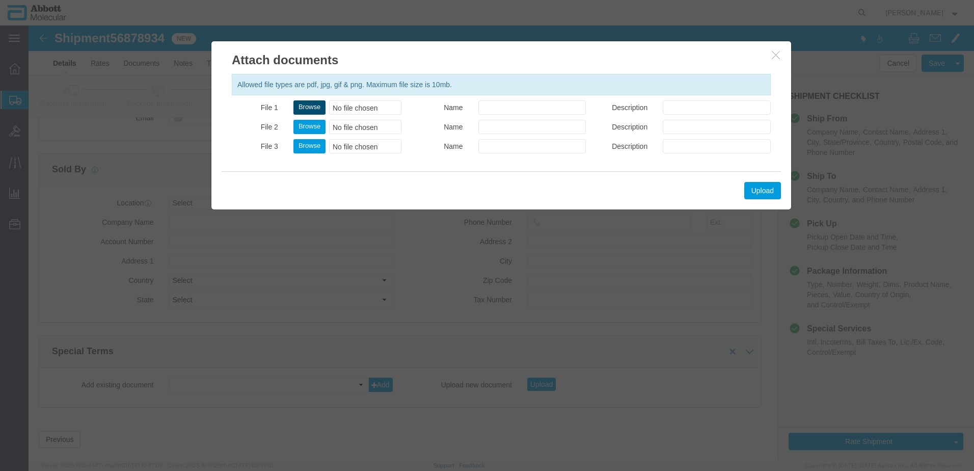
click button "Browse"
click button "Upload"
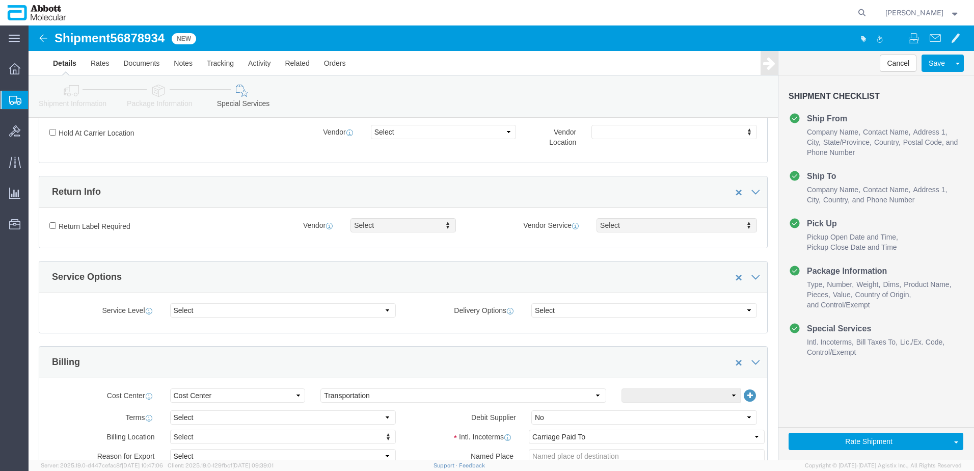
scroll to position [259, 0]
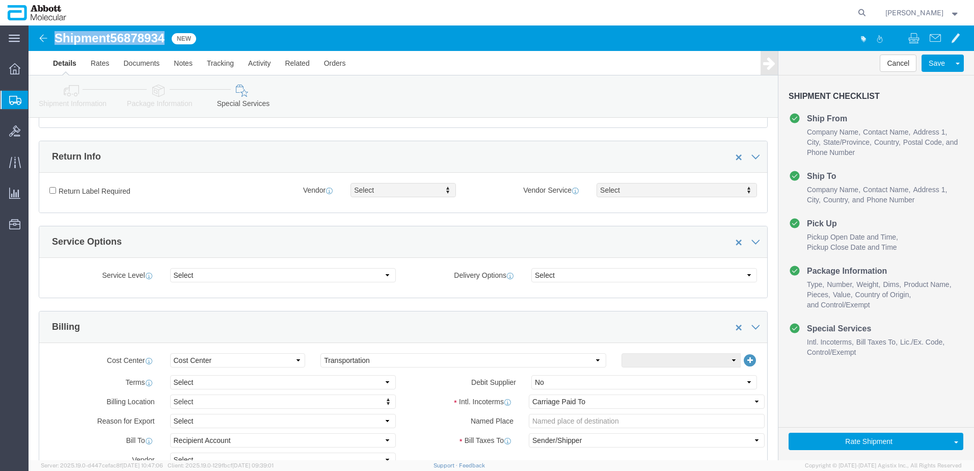
drag, startPoint x: 28, startPoint y: 12, endPoint x: 136, endPoint y: 15, distance: 108.1
click h1 "Shipment 56878934"
copy h1 "Shipment 56878934"
click div "Rate Shipment Send To Bid Rate And Send To Bid"
click button "Rate Shipment"
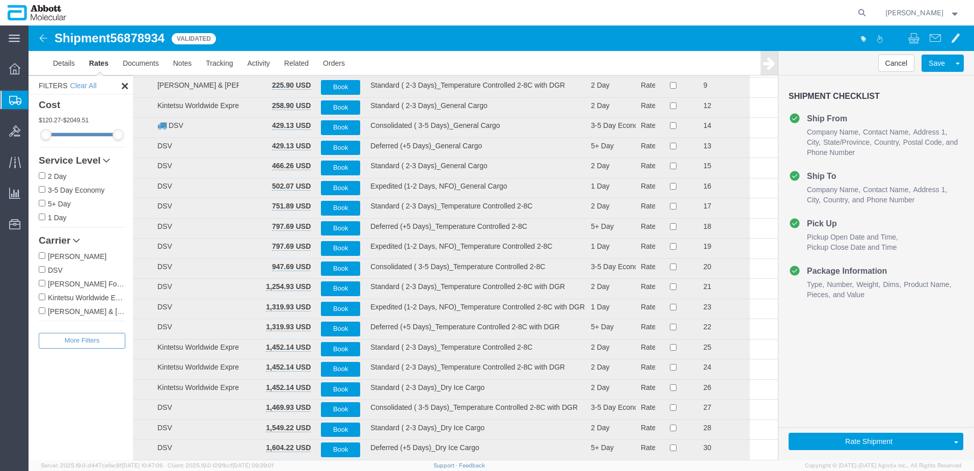
click at [42, 297] on input "Kintetsu Worldwide Express" at bounding box center [42, 296] width 7 height 7
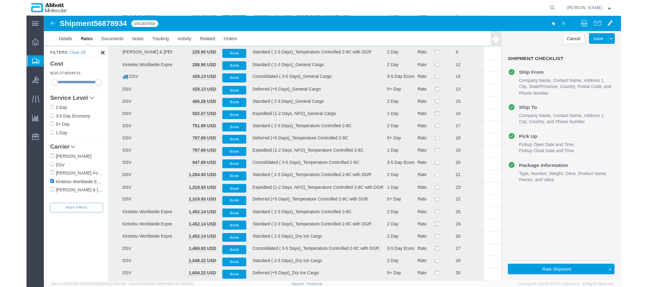
scroll to position [0, 0]
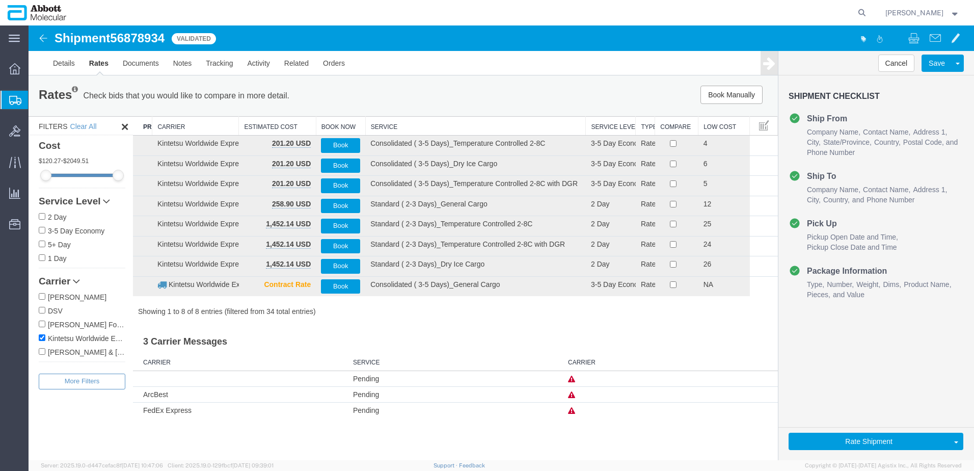
click at [387, 123] on th "Service" at bounding box center [475, 126] width 221 height 19
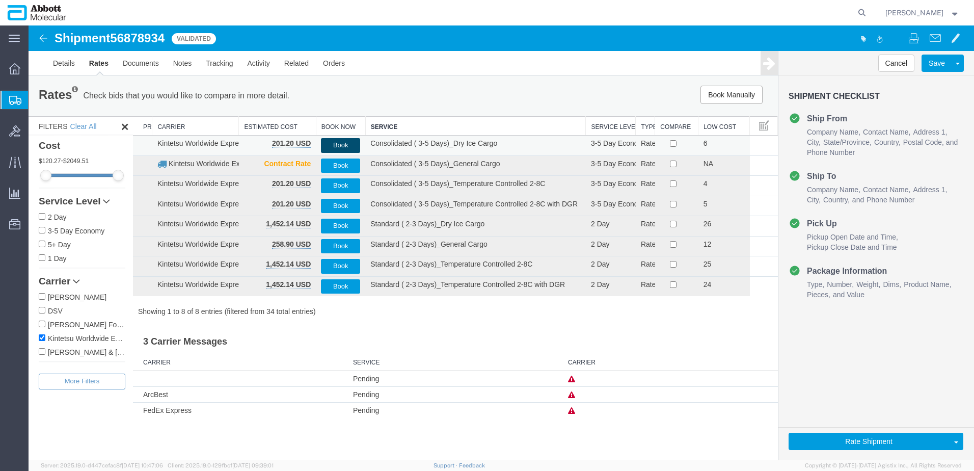
click at [341, 144] on button "Book" at bounding box center [340, 145] width 39 height 15
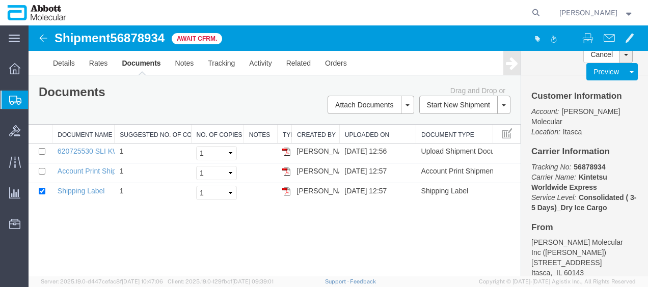
click at [0, 0] on span "Create from Template" at bounding box center [0, 0] width 0 height 0
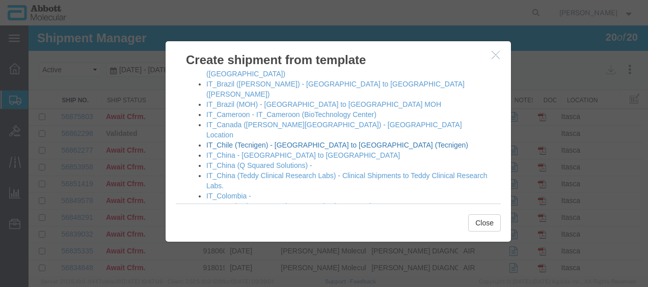
scroll to position [611, 0]
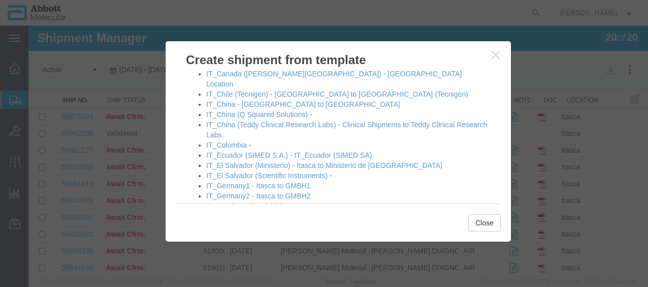
click at [245, 212] on link "IT_HongKong (1 Container Port Road) - [GEOGRAPHIC_DATA] to [GEOGRAPHIC_DATA]" at bounding box center [311, 221] width 210 height 18
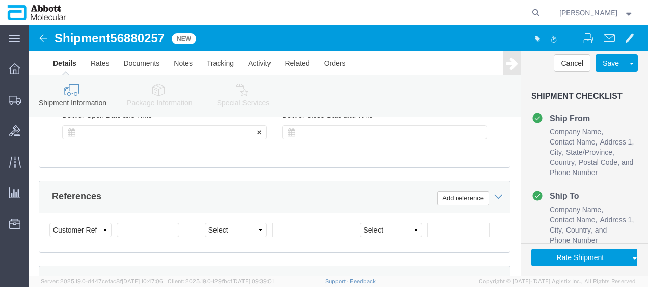
scroll to position [764, 0]
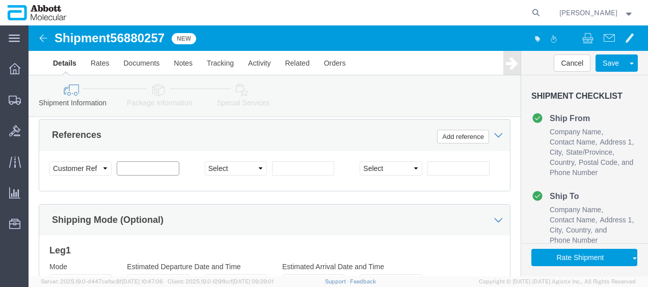
click input "text"
paste input "620722574"
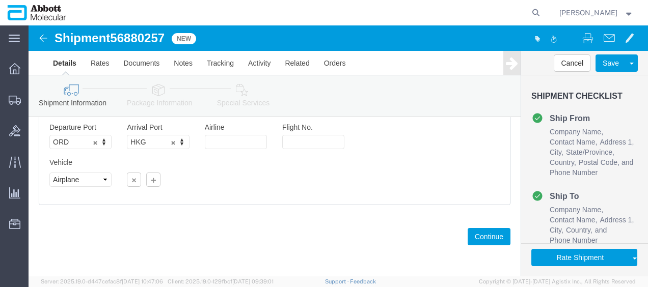
scroll to position [946, 0]
click button "Continue"
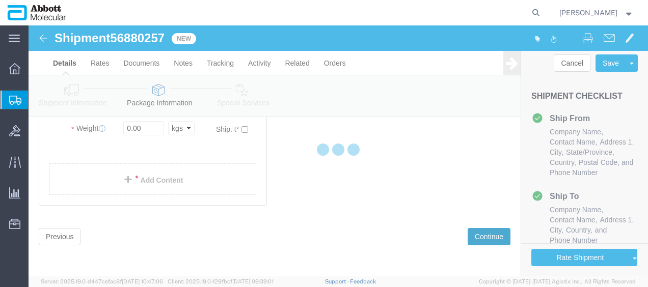
scroll to position [91, 0]
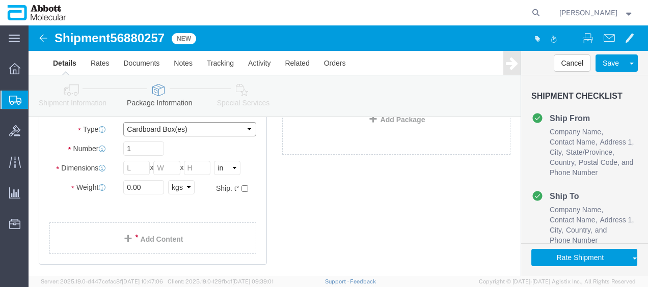
click select "Select Box (B) Box (C) Box (D) Cardboard Box(es) Crate (Instrument) Crate(s) En…"
drag, startPoint x: 121, startPoint y: 160, endPoint x: 18, endPoint y: 153, distance: 103.6
click div "Package Type Select Box (B) Box (C) Box (D) Cardboard Box(es) Crate (Instrument…"
click input "checkbox"
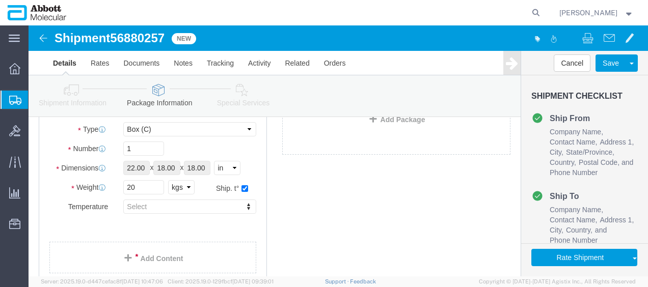
drag, startPoint x: 120, startPoint y: 181, endPoint x: 109, endPoint y: 200, distance: 22.2
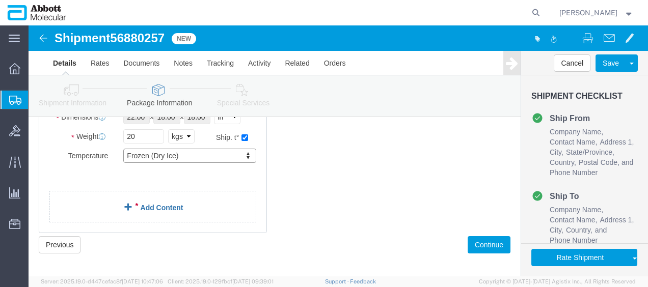
click div "1 x Box (C) Package Type Select Box (B) Box (C) Box (D) Cardboard Box(es) Crate…"
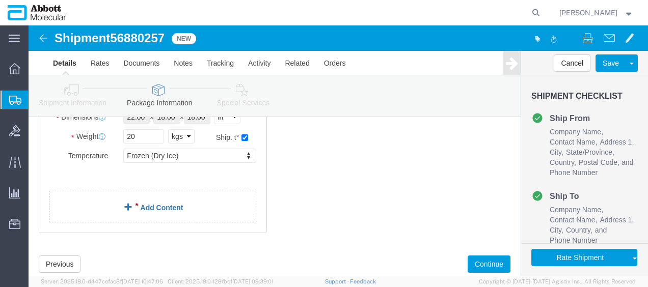
click link "Add Content"
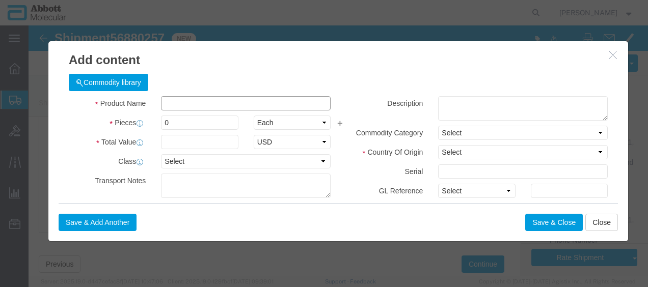
click input "text"
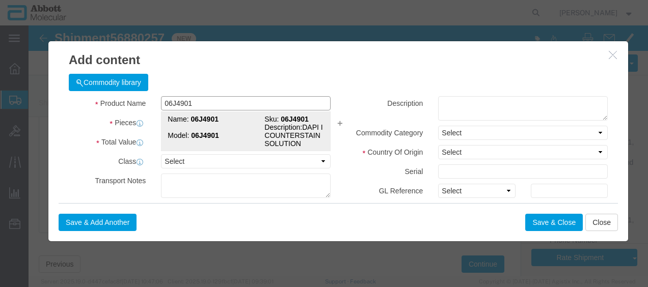
click td "Name: 06J4901"
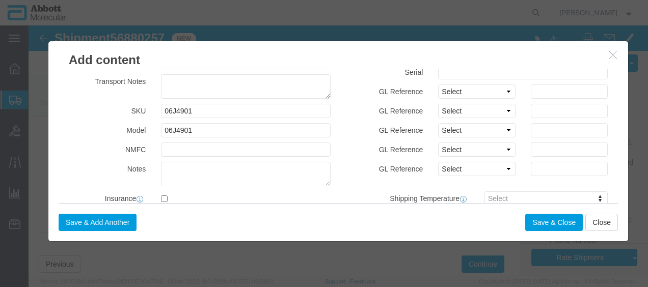
scroll to position [102, 0]
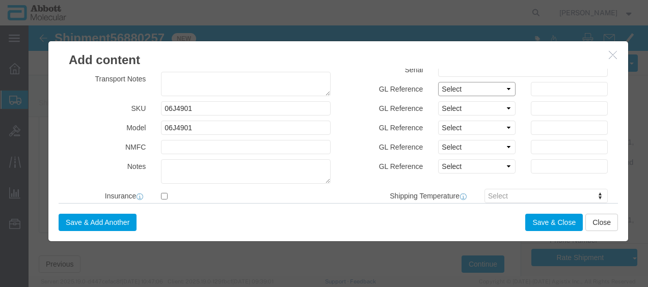
click select "Select Account Type Activity ID Airline Appointment Number ASN Batch Number Bil…"
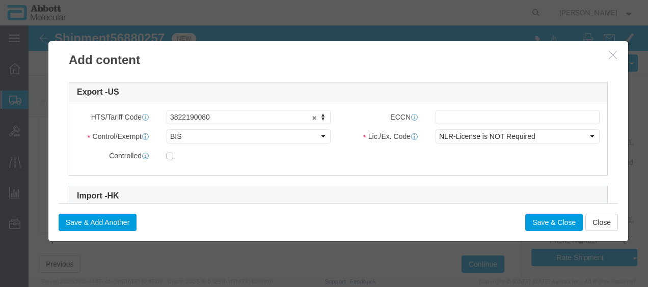
scroll to position [249, 0]
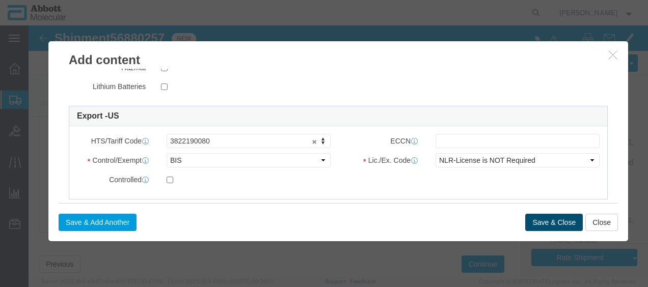
click button "Save & Close"
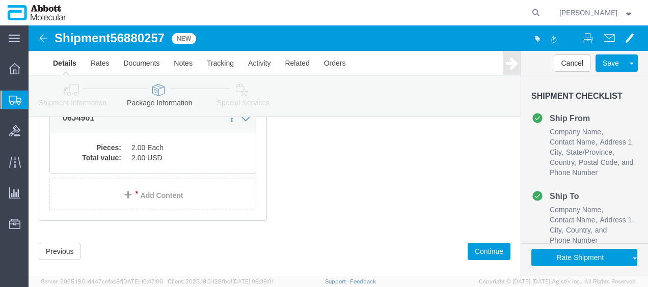
scroll to position [221, 0]
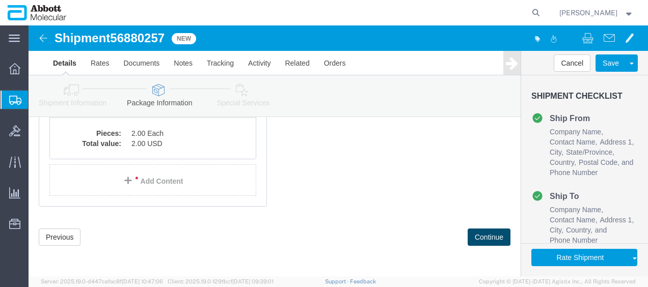
click button "Continue"
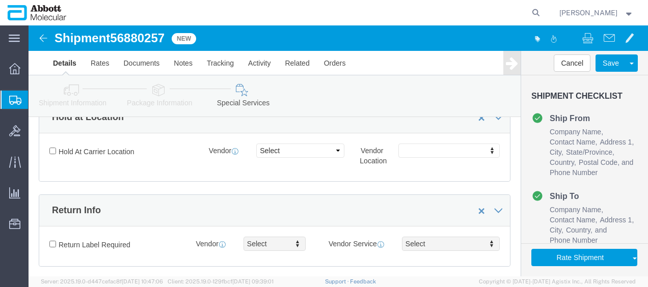
scroll to position [1631, 0]
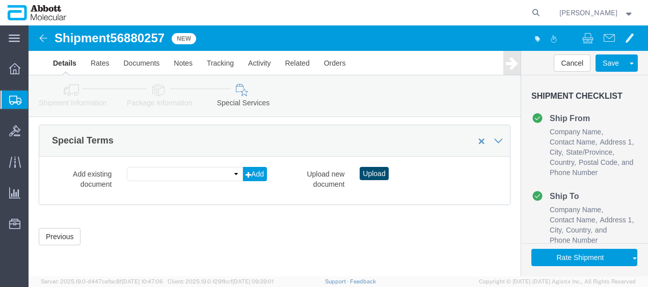
click button "Upload"
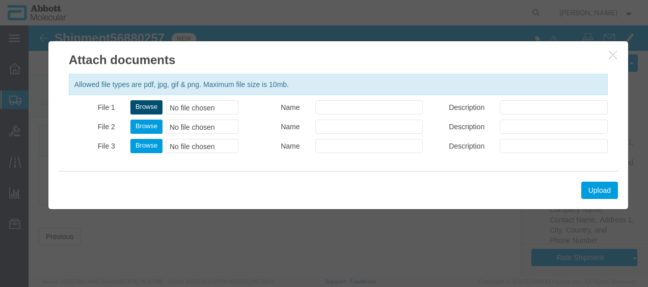
click button "Browse"
click button "Upload"
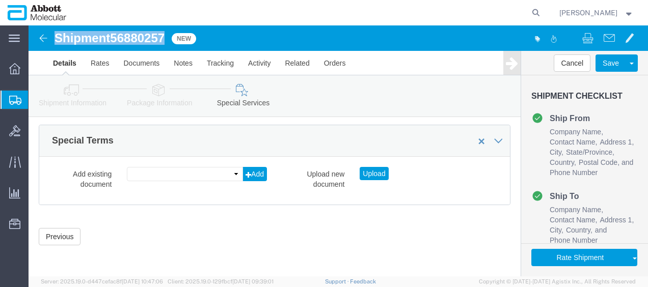
drag, startPoint x: 25, startPoint y: 14, endPoint x: 137, endPoint y: 14, distance: 111.6
click div "Shipment 56880257 New"
copy h1 "Shipment 56880257"
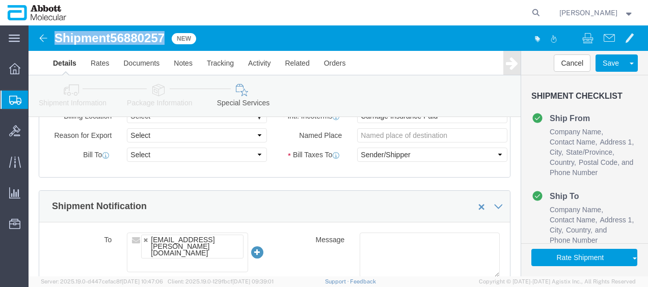
scroll to position [459, 0]
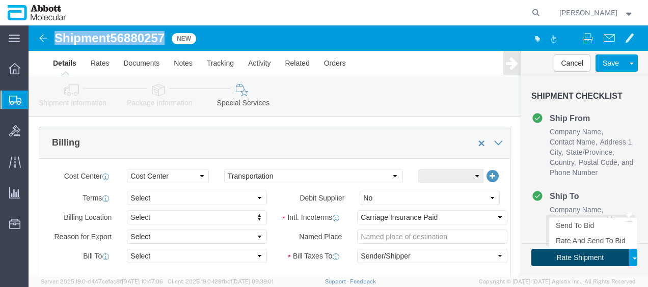
click button "Rate Shipment"
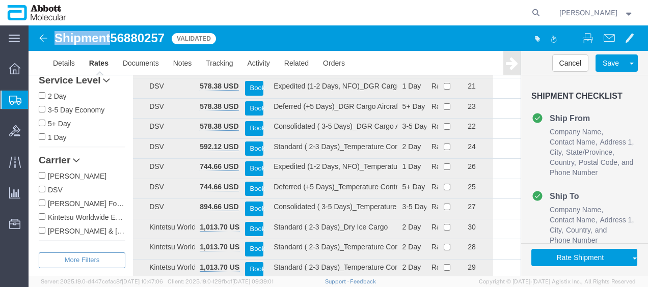
scroll to position [85, 0]
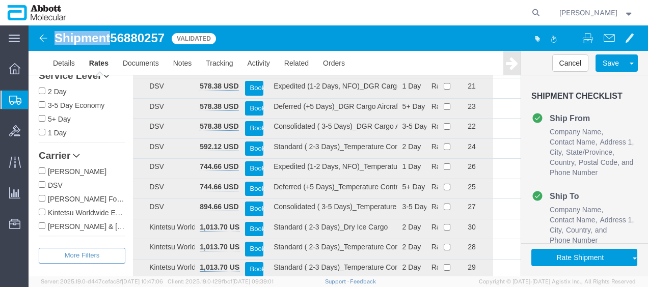
click at [43, 213] on input "Kintetsu Worldwide Express" at bounding box center [42, 212] width 7 height 7
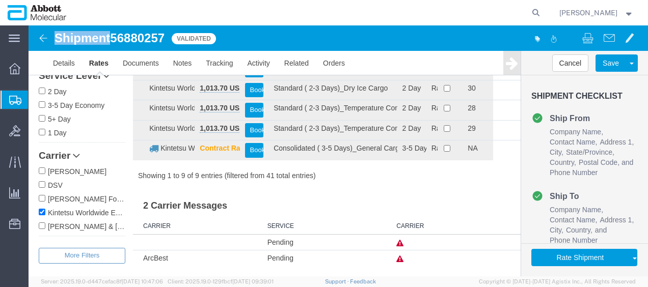
scroll to position [153, 0]
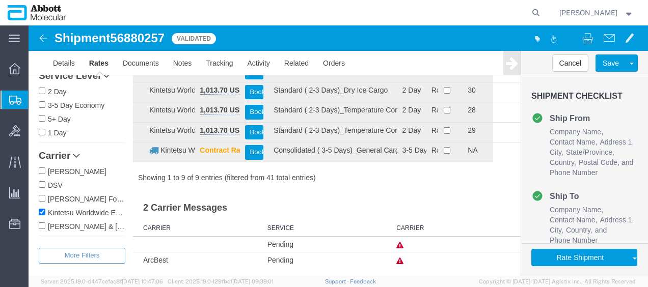
click at [37, 27] on div "Shipment 56880257 41 of 41 Validated Details Rates Documents Notes Tracking Act…" at bounding box center [339, 50] width 620 height 50
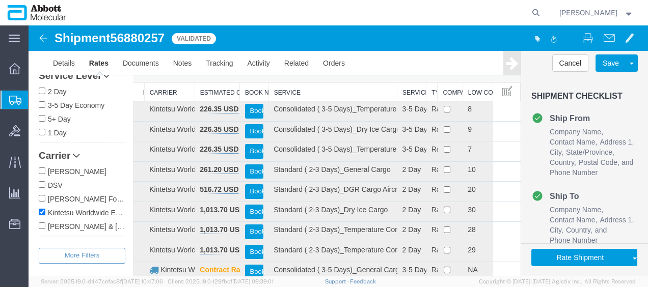
scroll to position [0, 0]
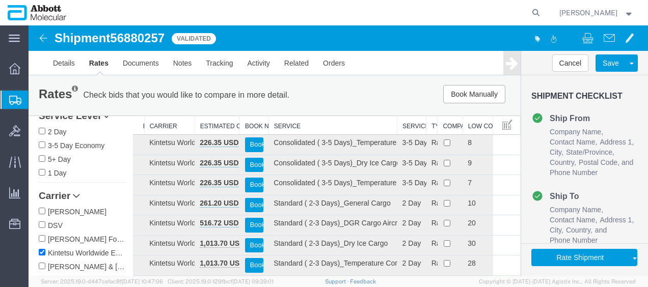
click at [292, 124] on th "Service" at bounding box center [333, 125] width 128 height 19
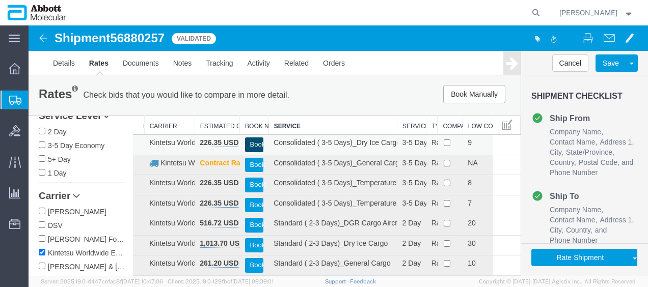
click at [257, 142] on button "Book" at bounding box center [254, 145] width 19 height 15
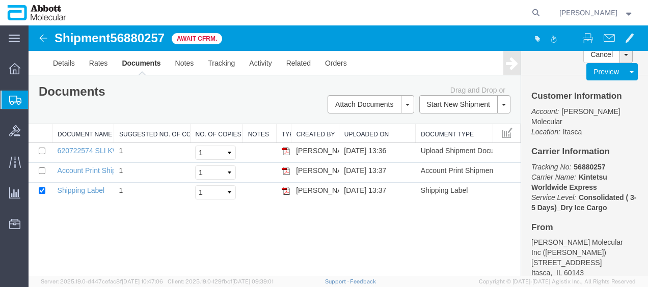
click at [0, 0] on span "Create from Template" at bounding box center [0, 0] width 0 height 0
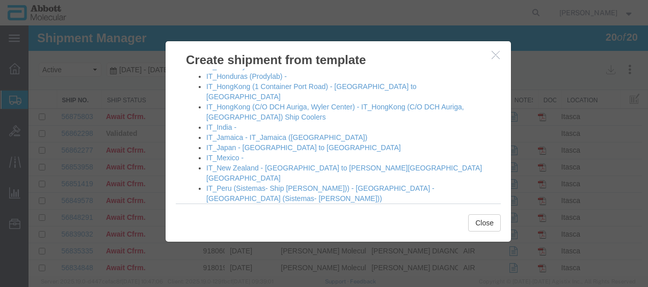
scroll to position [764, 0]
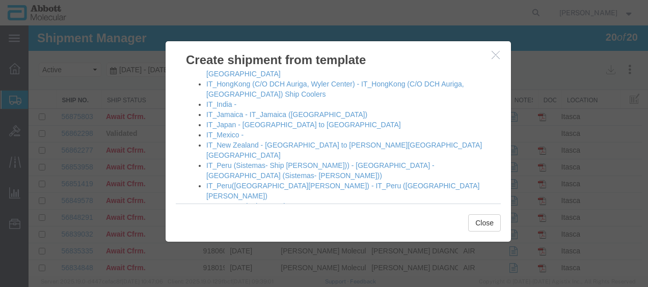
click at [277, 243] on link "IT_Singapore (01 Gul Circle) - IT_Singapore ([PERSON_NAME] Laboratories)" at bounding box center [329, 247] width 247 height 8
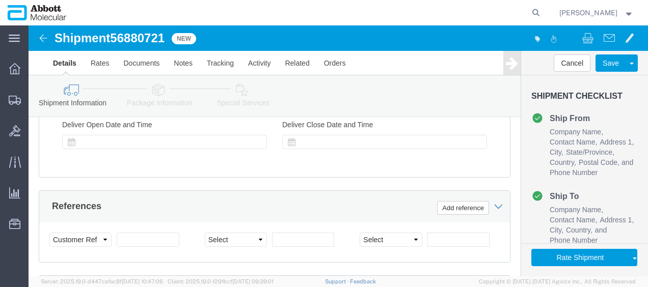
scroll to position [764, 0]
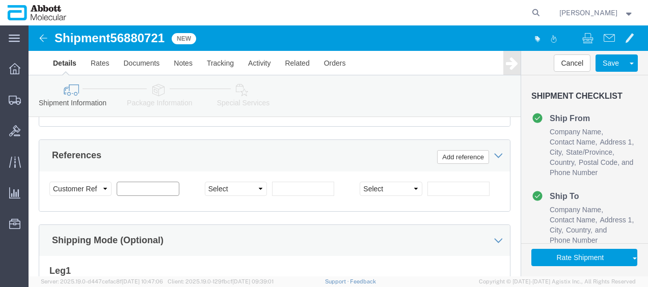
click input "text"
paste input "620702772"
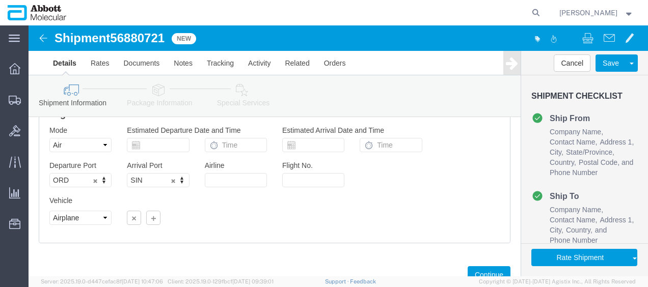
scroll to position [955, 0]
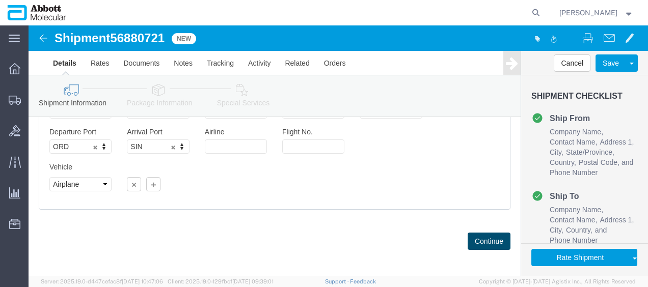
click button "Continue"
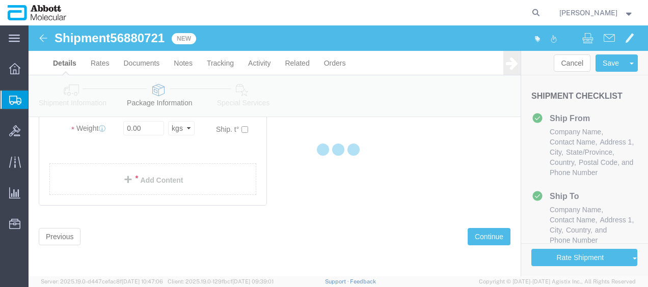
scroll to position [91, 0]
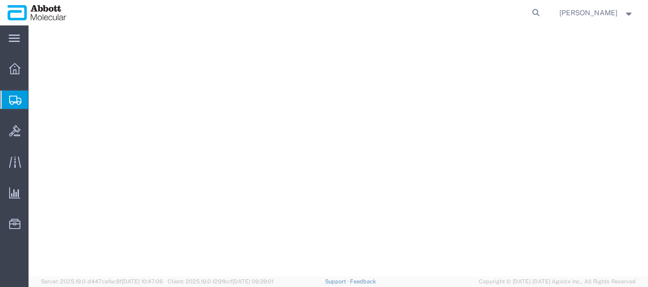
select select "CBOX"
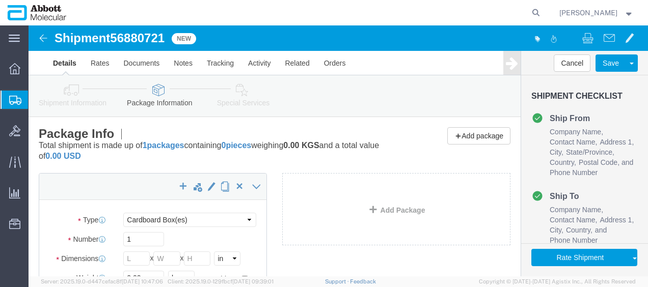
scroll to position [91, 0]
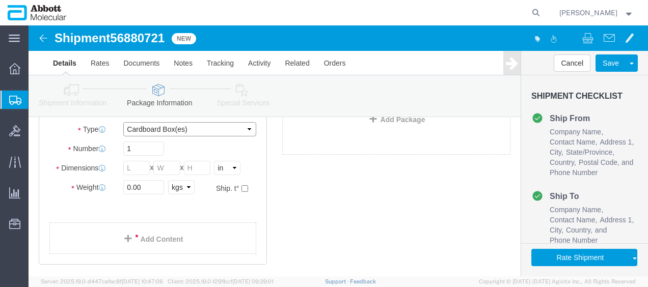
drag, startPoint x: 174, startPoint y: 103, endPoint x: 164, endPoint y: 113, distance: 14.4
click select "Select Box (B) Box (C) Box (D) Cardboard Box(es) Crate (Instrument) Crate(s) En…"
select select "PSNS"
click select "Select Box (B) Box (C) Box (D) Cardboard Box(es) Crate (Instrument) Crate(s) En…"
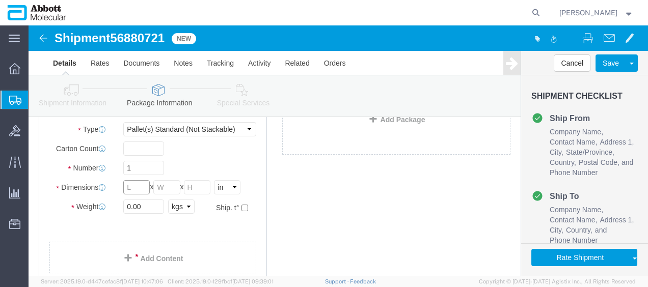
click input "text"
type input "48"
type input "40"
type input "54"
type input "160"
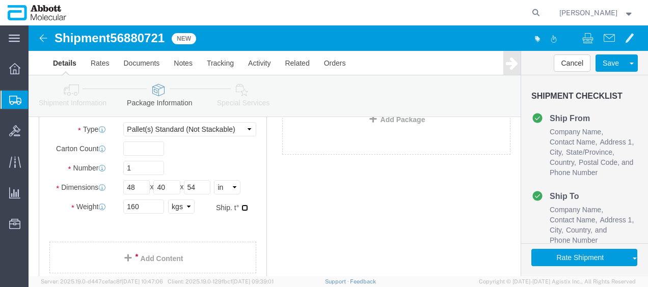
click input "checkbox"
checkbox input "true"
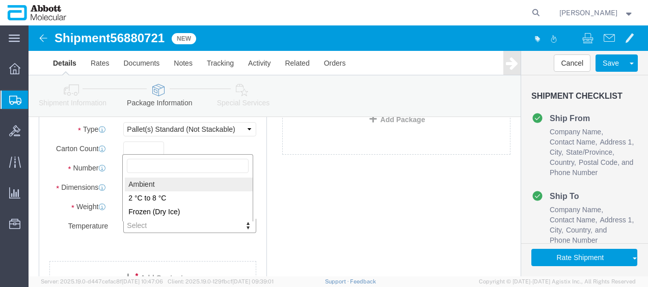
drag, startPoint x: 125, startPoint y: 156, endPoint x: 155, endPoint y: 167, distance: 31.7
type input "AMBIENT"
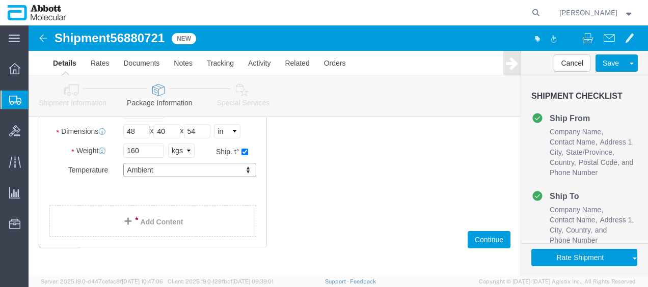
scroll to position [149, 0]
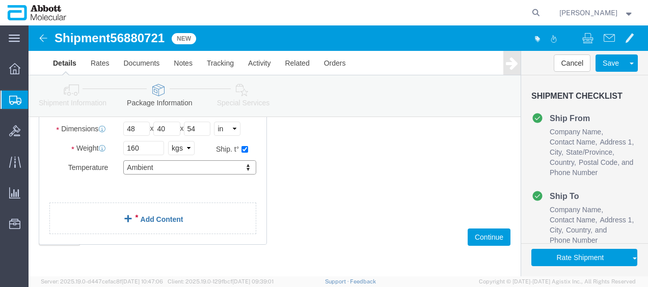
click div "1 x Pallet(s) Standard (Not Stackable) Package Type Select Box (B) Box (C) Box …"
click link "Add Content"
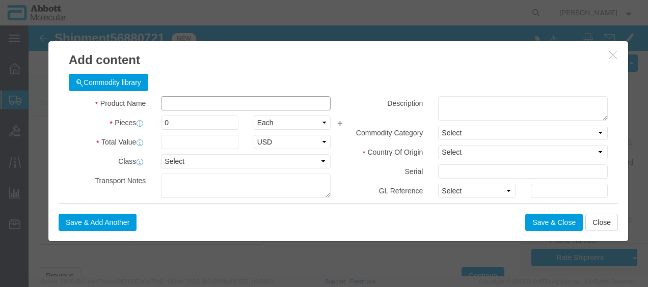
click input "text"
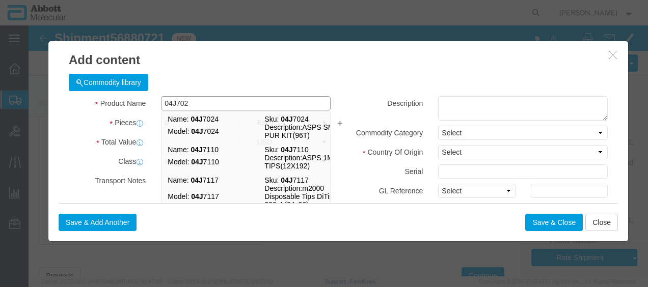
type input "04J7024"
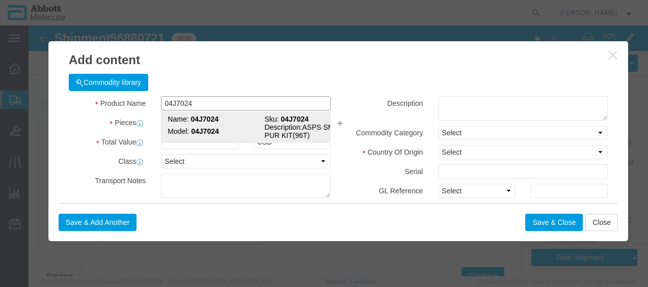
click strong "04J7024"
checkbox input "true"
type input "1"
select select "USD"
select select "US"
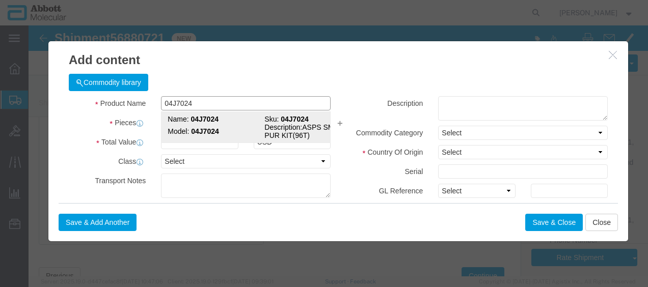
type input "CORROSIVE LIQUID, N.O.S. (GUANIDINE THIOCYANATE SOLUTION)"
type input "1760"
select select "8 Corrosive"
select select "II"
select select "BOXES"
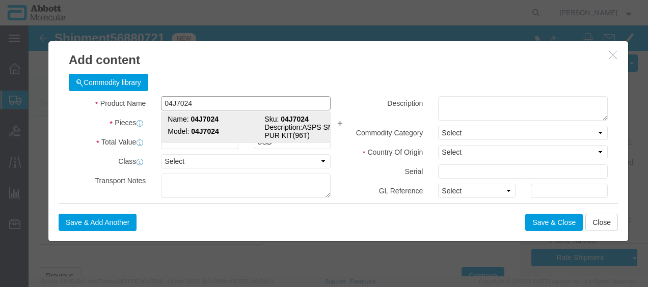
select select "FIBERBOARD"
type input "[PERSON_NAME] Molecular"
type input "Clint Satorre"
type input "760-277-7825"
type input "3824999397"
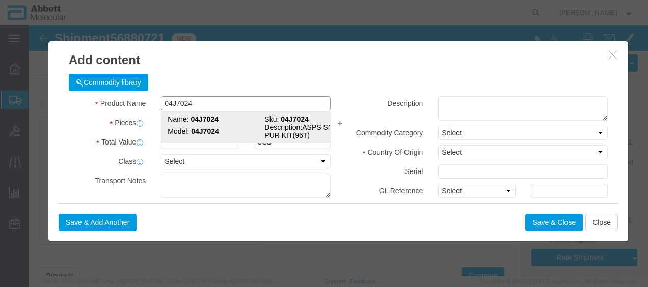
select select "BIS"
checkbox input "false"
type input "04J7024"
type textarea "ASPS SMPL PUR KIT(96T)"
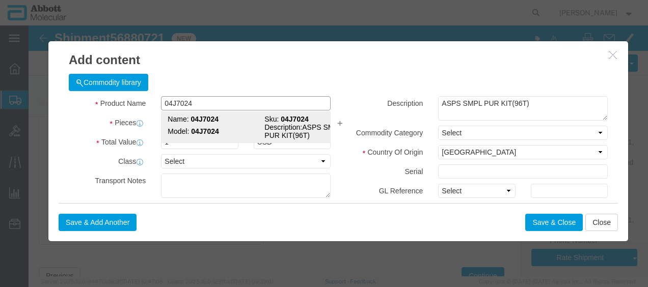
select select "NLR"
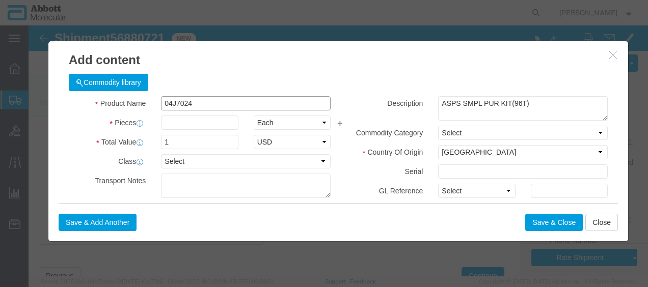
click input "04J7024"
type input "04J7024"
type input "100"
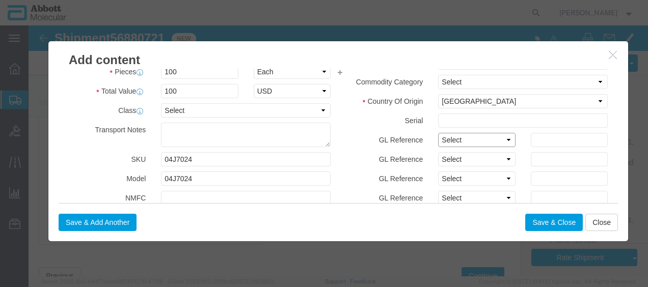
drag, startPoint x: 437, startPoint y: 113, endPoint x: 432, endPoint y: 122, distance: 10.3
click select "Select Account Type Activity ID Airline Appointment Number ASN Batch Number Bil…"
select select "BATCH_NUMBER"
click select "Select Account Type Activity ID Airline Appointment Number ASN Batch Number Bil…"
type input "10005047"
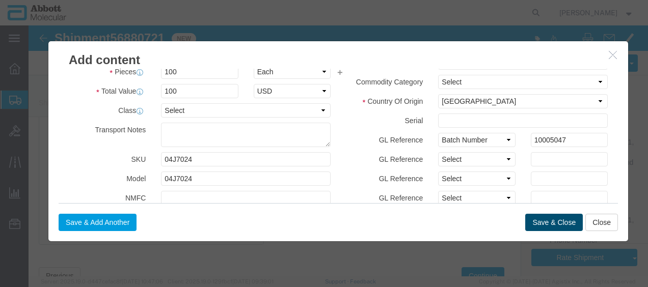
click button "Save & Close"
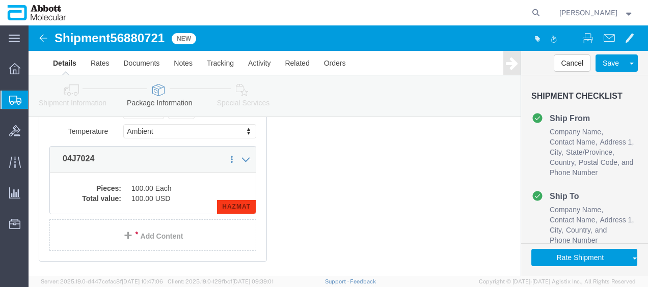
scroll to position [240, 0]
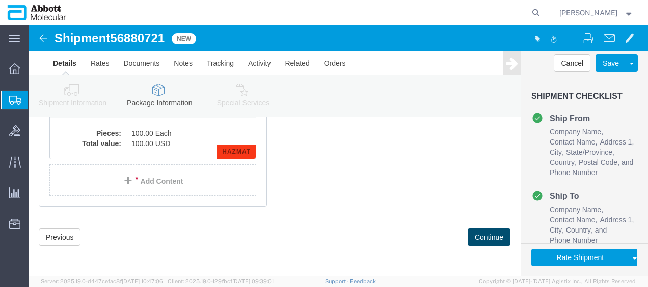
click button "Continue"
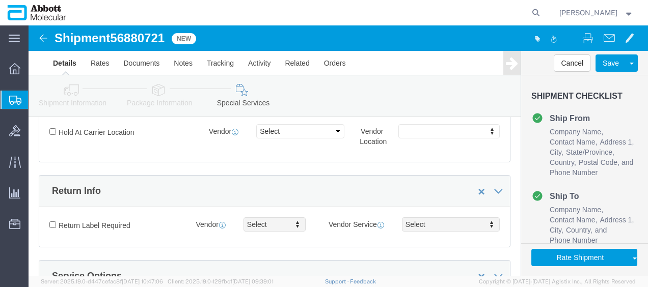
scroll to position [1805, 0]
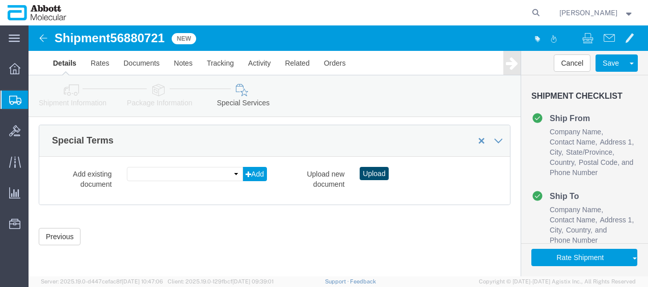
click button "Upload"
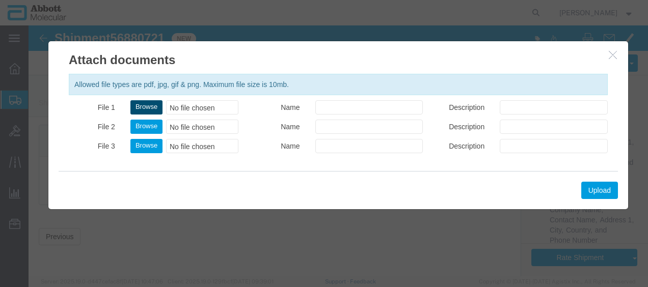
click button "Browse"
type input "C:\fakepath\620702772 SLI KWE.pdf"
click button "Upload"
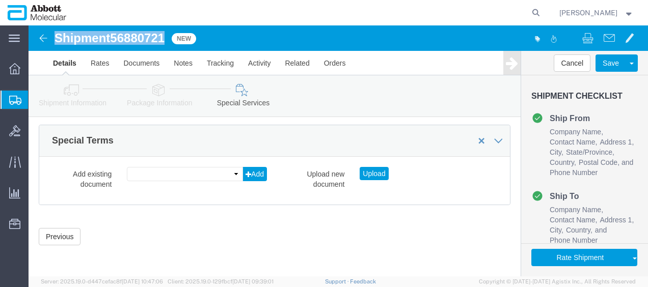
drag, startPoint x: 26, startPoint y: 8, endPoint x: 137, endPoint y: 17, distance: 110.9
click h1 "Shipment 56880721"
copy h1 "Shipment 56880721"
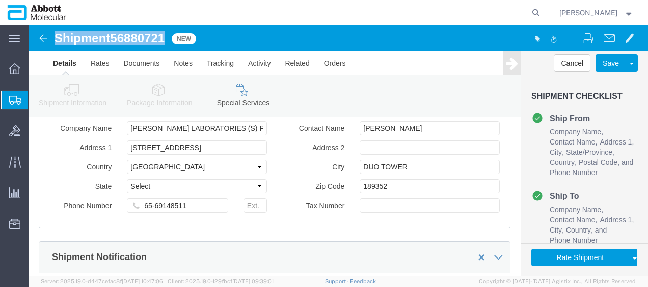
scroll to position [480, 0]
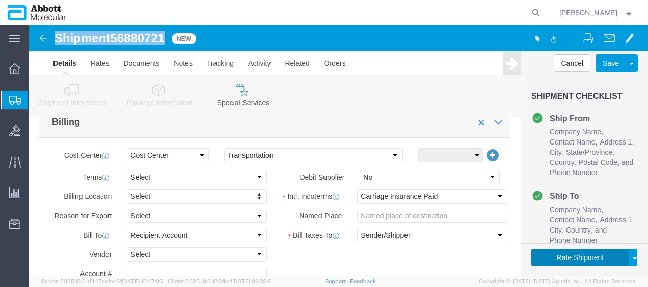
click button "Rate Shipment"
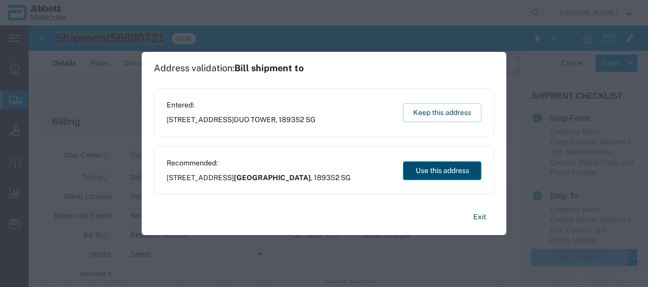
click at [422, 169] on button "Use this address" at bounding box center [442, 171] width 78 height 19
type input "[GEOGRAPHIC_DATA]"
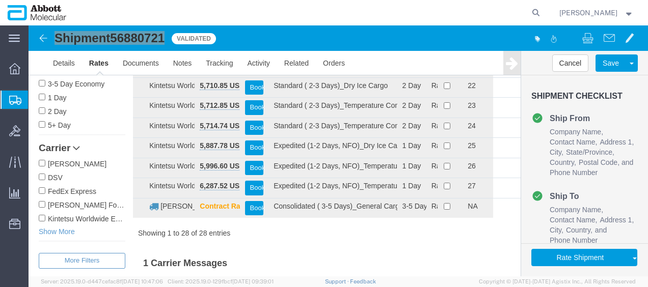
scroll to position [97, 0]
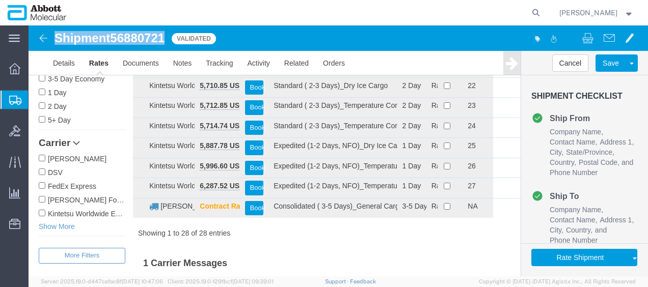
click at [41, 214] on input "Kintetsu Worldwide Express" at bounding box center [42, 213] width 7 height 7
checkbox input "true"
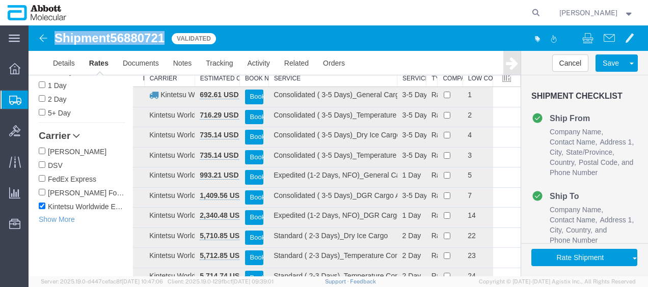
scroll to position [0, 0]
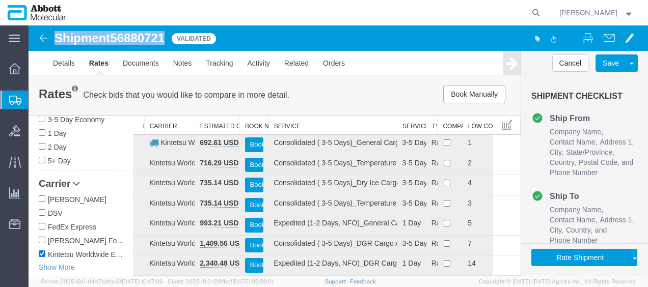
click at [281, 125] on th "Service" at bounding box center [333, 125] width 128 height 19
drag, startPoint x: 393, startPoint y: 124, endPoint x: 409, endPoint y: 124, distance: 15.3
click at [409, 124] on div "Search: Preferred Carrier Carrier Estimated Cost Book Now Service Service Level…" at bounding box center [327, 266] width 388 height 301
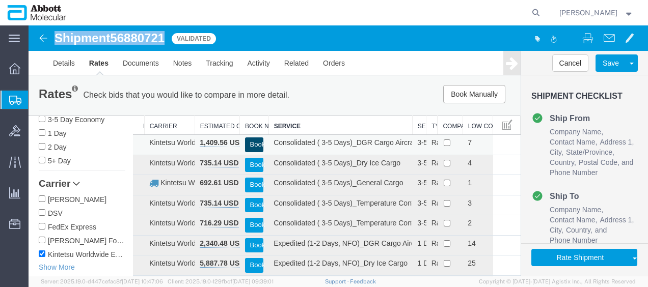
click at [252, 144] on button "Book" at bounding box center [254, 145] width 19 height 15
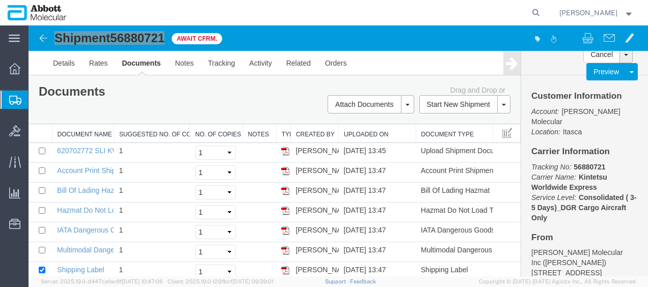
click at [0, 0] on span "Create from Template" at bounding box center [0, 0] width 0 height 0
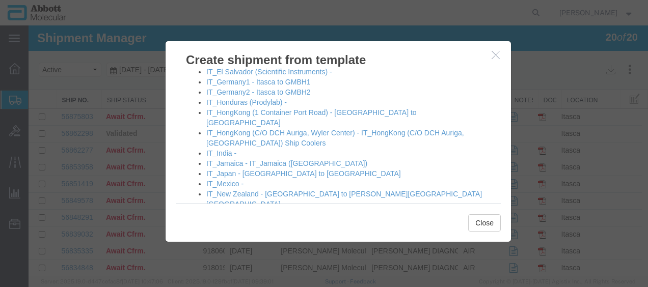
scroll to position [764, 0]
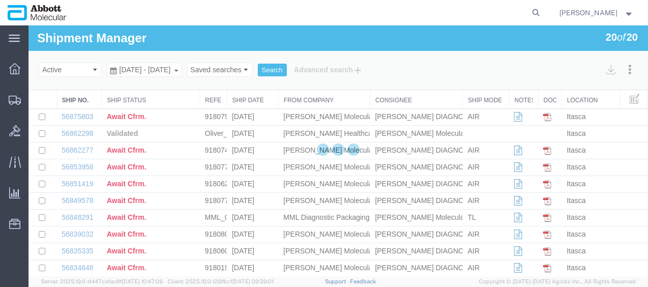
select select "48454"
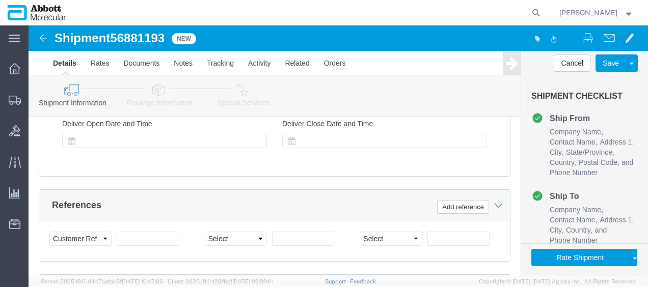
scroll to position [713, 0]
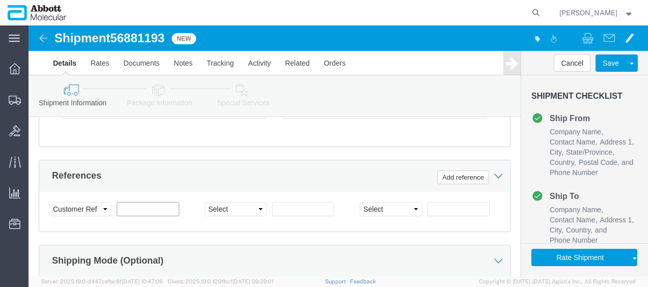
click input "text"
paste input "620726290"
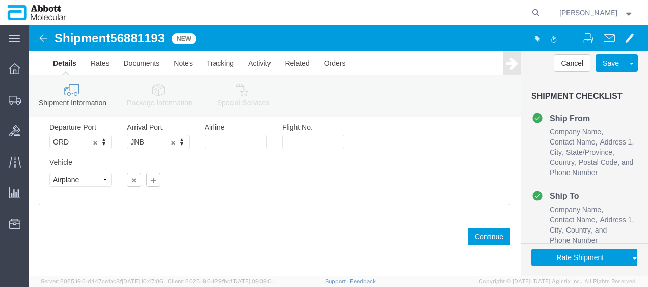
scroll to position [946, 0]
type input "620726290"
click button "Continue"
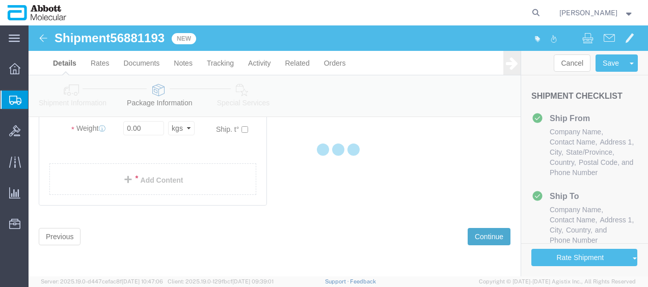
scroll to position [91, 0]
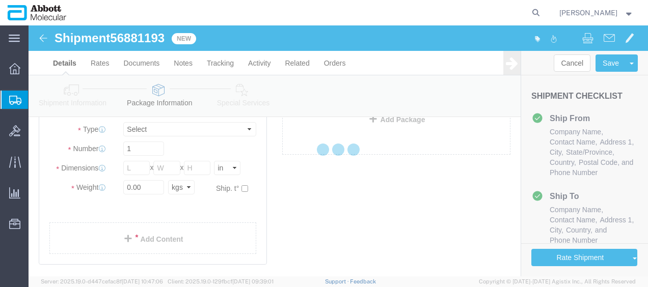
select select "CBOX"
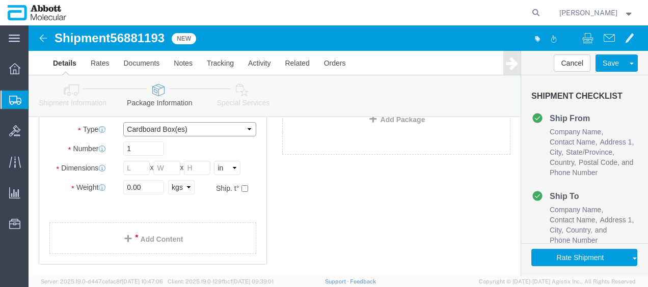
drag, startPoint x: 141, startPoint y: 103, endPoint x: 138, endPoint y: 112, distance: 9.2
click select "Select Box (B) Box (C) Box (D) Cardboard Box(es) Crate (Instrument) Crate(s) En…"
select select "PSST"
click select "Select Box (B) Box (C) Box (D) Cardboard Box(es) Crate (Instrument) Crate(s) En…"
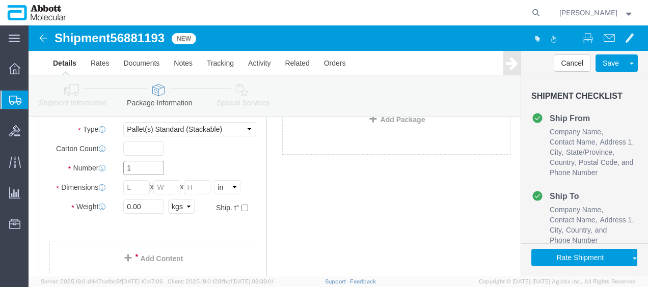
click html "Shipment 56881193 New Details Rates Documents Notes Tracking Activity Related O…"
type input "26"
type input "48"
type input "40"
type input "52"
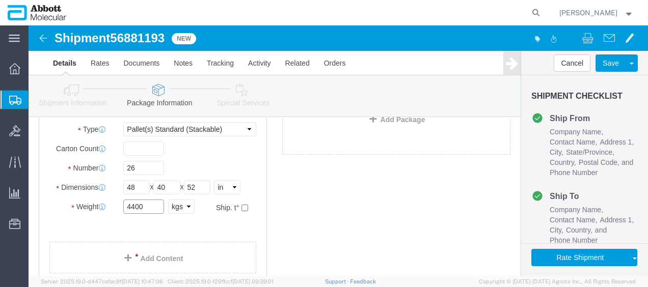
type input "4400"
click input "checkbox"
checkbox input "true"
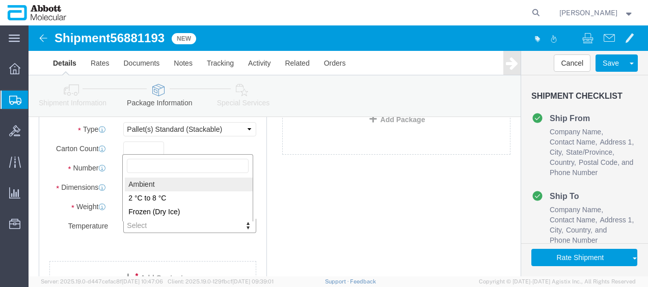
type input "AMBIENT"
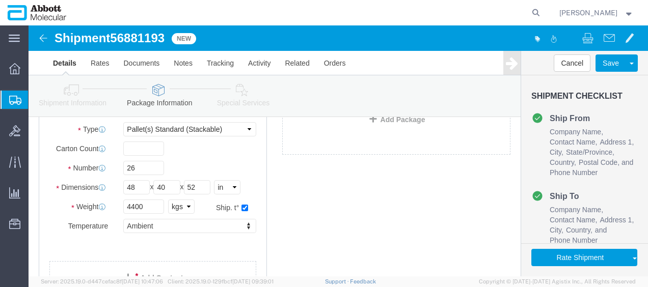
click div "26 x Pallet(s) Standard (Stackable) Package Type Select Box (B) Box (C) Box (D)…"
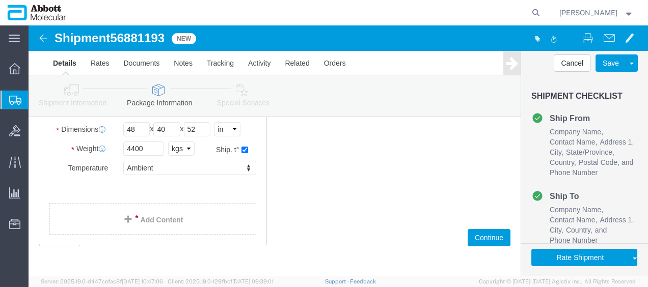
scroll to position [149, 0]
click div "26 x Pallet(s) Standard (Stackable) Package Type Select Box (B) Box (C) Box (D)…"
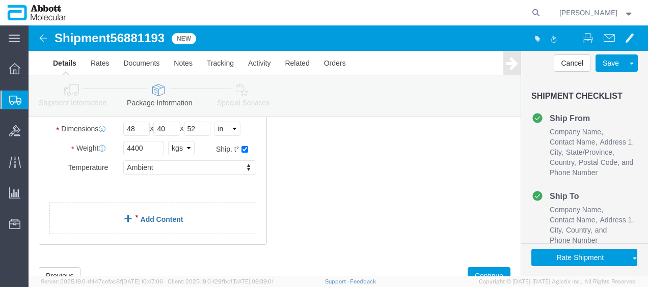
click link "Add Content"
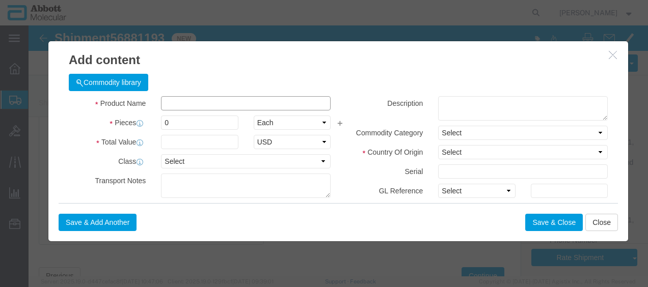
click input "text"
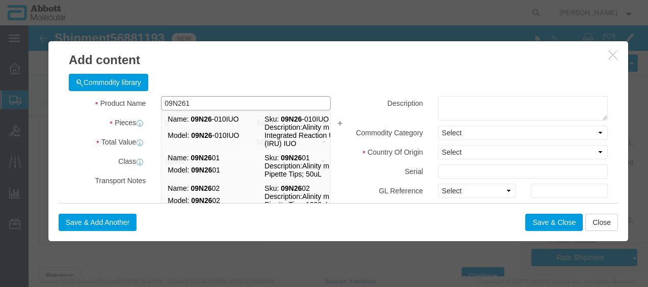
type input "09N2610"
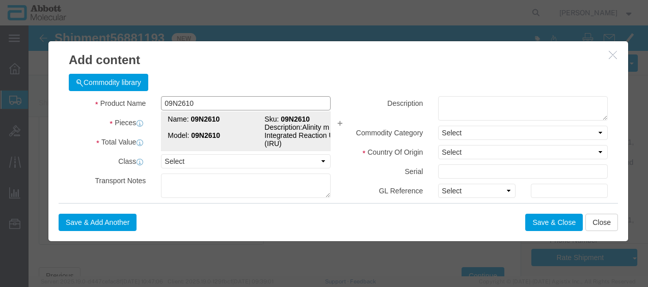
click strong "09N2610"
type input "1"
select select
select select "US"
type input "AMBIENT"
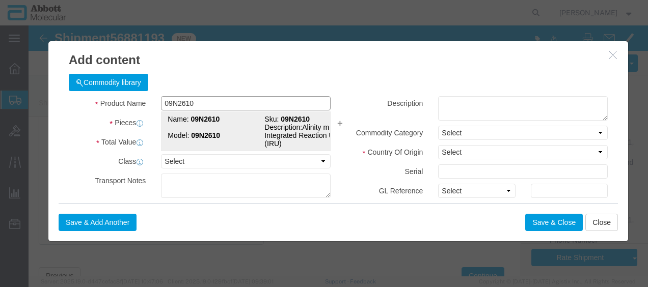
type input "3926909985"
select select "BIS"
checkbox input "false"
type input "09N2610"
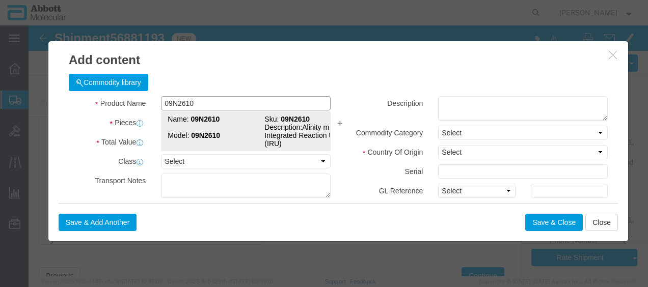
type input "09N2610"
type textarea "Alinity m Integrated Reaction Units (IRU)"
select select "NLR"
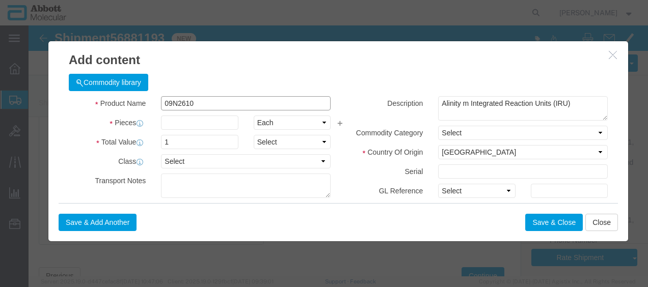
type input "09N2610"
type input "780"
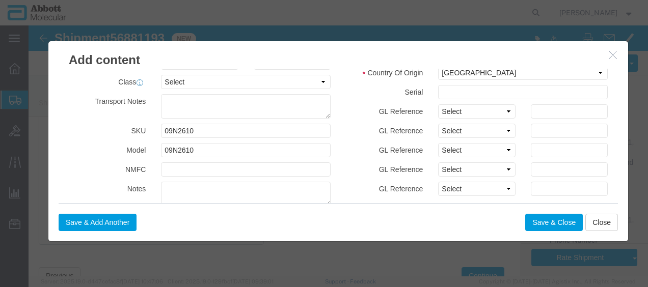
scroll to position [102, 0]
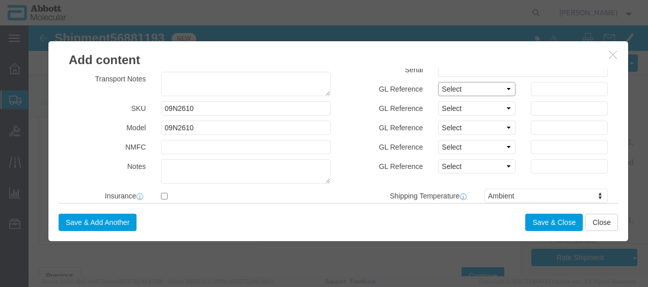
drag, startPoint x: 436, startPoint y: 62, endPoint x: 435, endPoint y: 72, distance: 9.7
click select "Select Account Type Activity ID Airline Appointment Number ASN Batch Number Bil…"
select select "BATCH_NUMBER"
click select "Select Account Type Activity ID Airline Appointment Number ASN Batch Number Bil…"
type input "3356392"
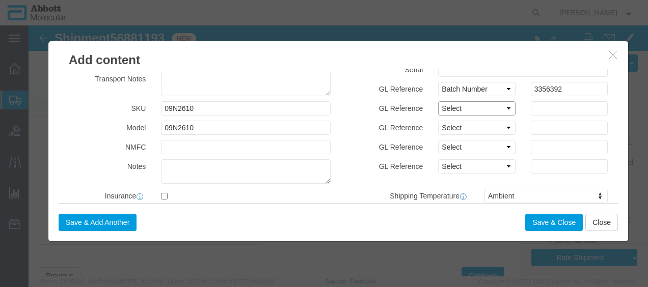
select select "BATCH_NUMBER"
type input "3365393"
click button "Save & Close"
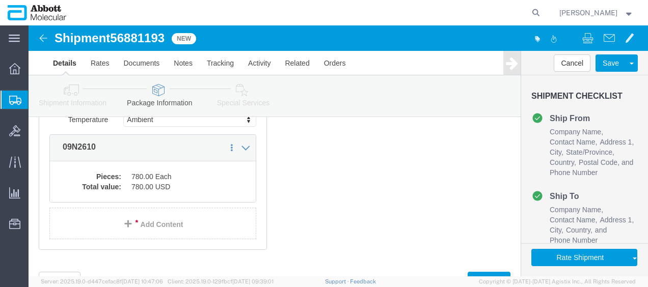
scroll to position [240, 0]
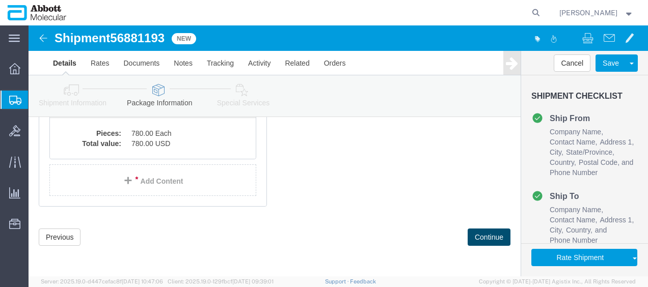
click button "Continue"
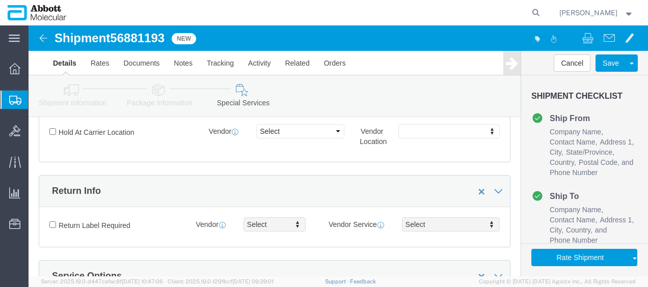
scroll to position [1786, 0]
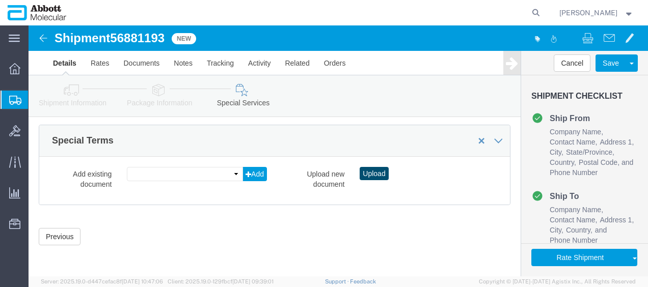
click button "Upload"
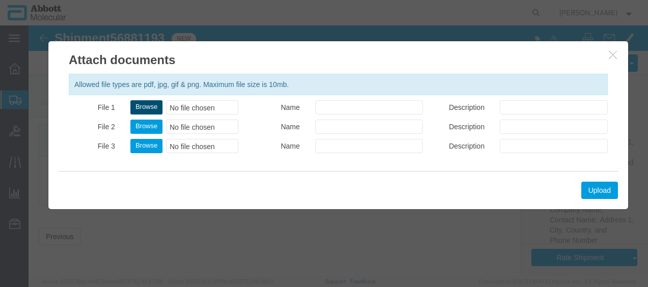
click button "Browse"
type input "C:\fakepath\620726290 SLI DSV.pdf"
click button "Upload"
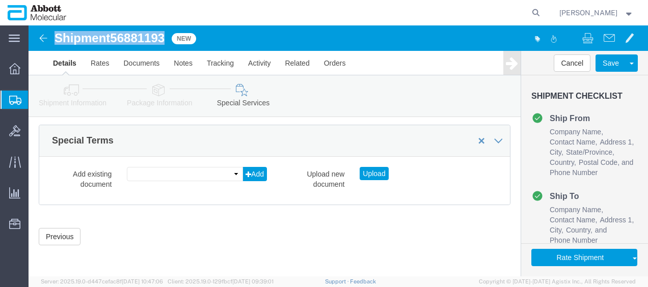
drag, startPoint x: 26, startPoint y: 12, endPoint x: 137, endPoint y: 14, distance: 110.6
click h1 "Shipment 56881193"
copy h1 "Shipment 56881193"
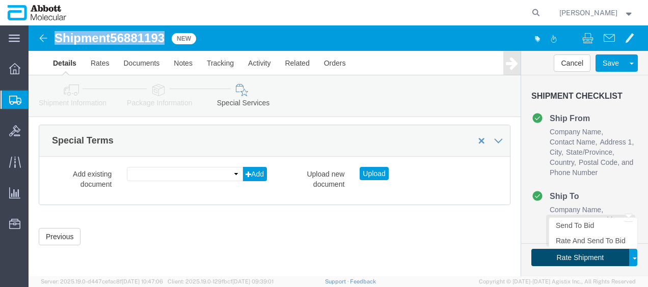
click button "Rate Shipment"
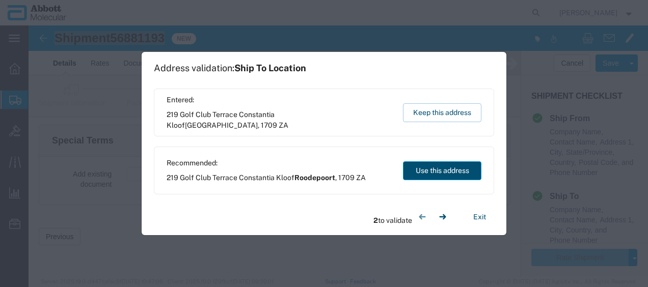
click at [442, 166] on button "Use this address" at bounding box center [442, 171] width 78 height 19
click at [441, 168] on button "Use this address" at bounding box center [442, 171] width 78 height 19
type input "Roodepoort"
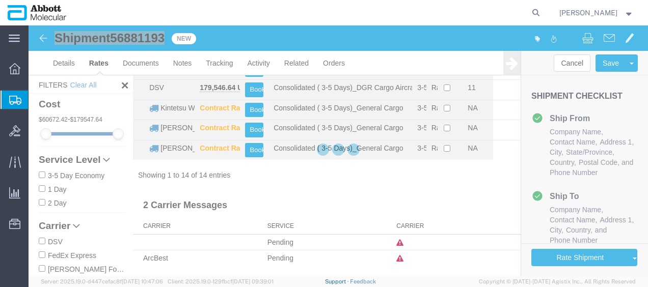
scroll to position [232, 0]
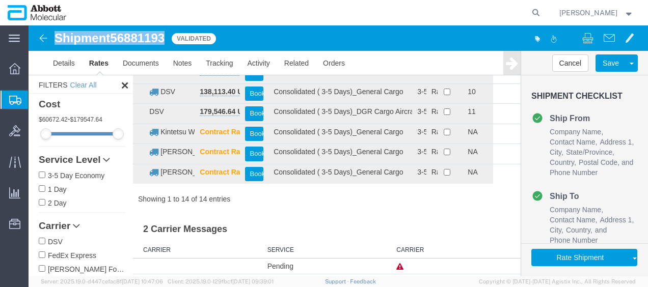
click at [619, 142] on ul "Company Name Contact Name Address 1 City State/Province Country Postal Code and…" at bounding box center [584, 152] width 106 height 51
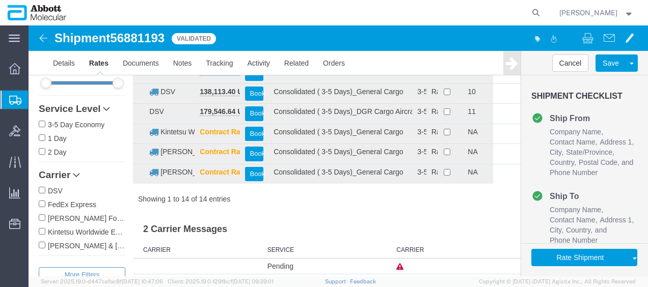
click at [45, 192] on input "DSV" at bounding box center [42, 190] width 7 height 7
checkbox input "true"
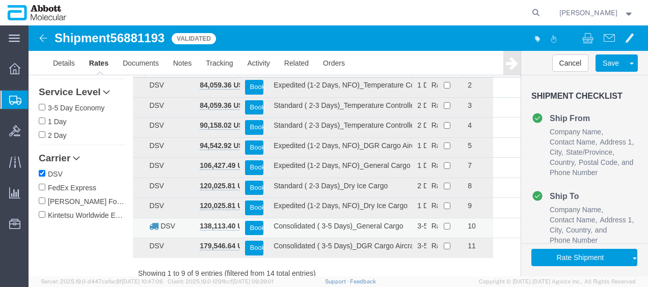
scroll to position [0, 0]
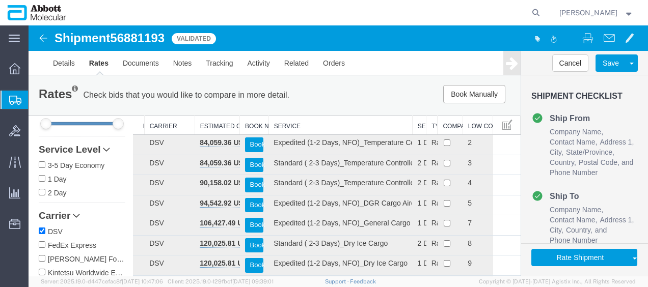
click at [275, 123] on th "Service" at bounding box center [341, 125] width 144 height 19
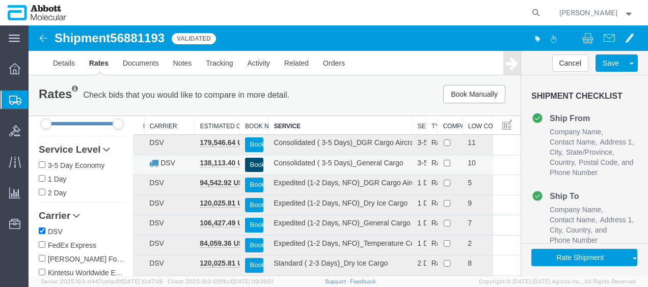
click at [251, 164] on button "Book" at bounding box center [254, 165] width 19 height 15
